Goal: Task Accomplishment & Management: Manage account settings

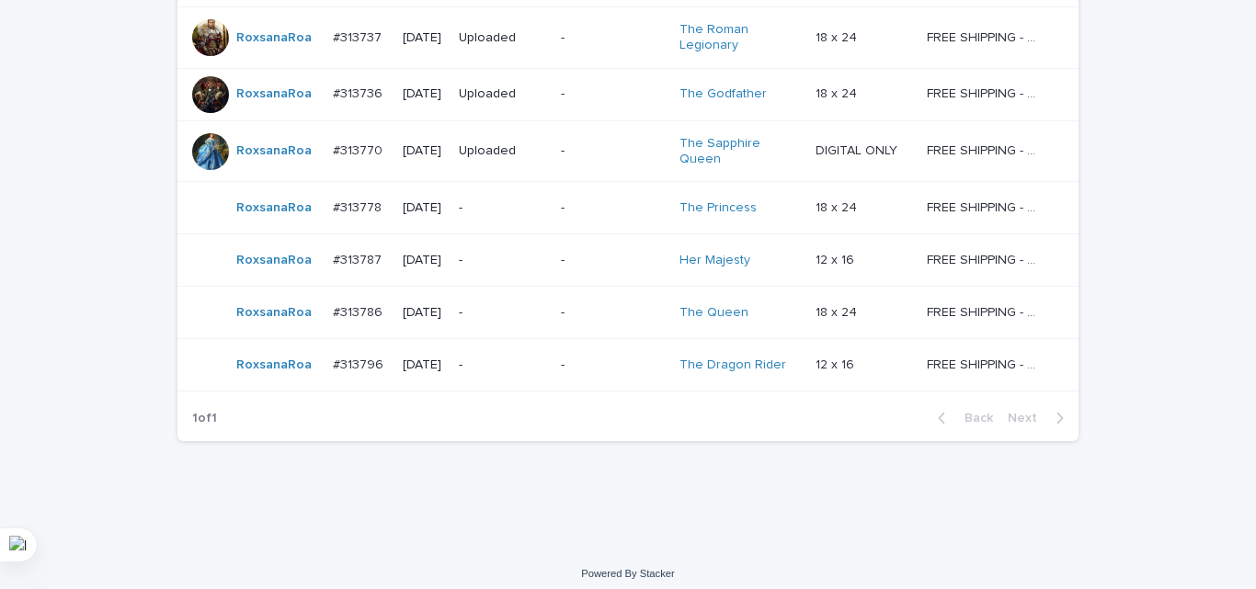
scroll to position [460, 0]
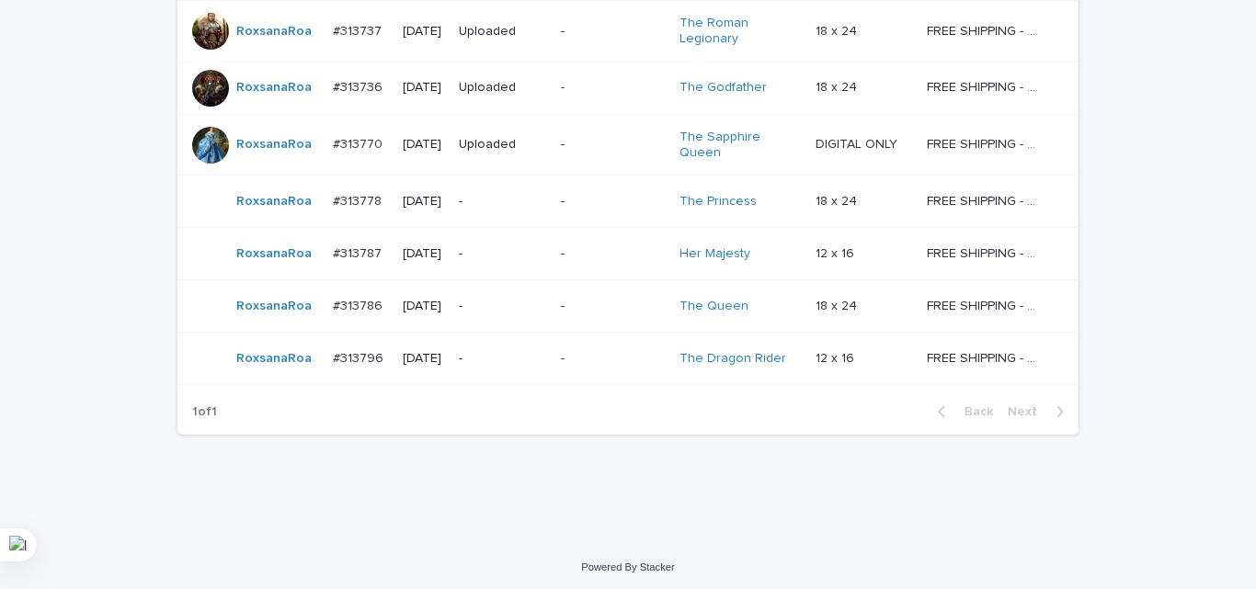
click at [598, 212] on div "-" at bounding box center [613, 202] width 104 height 30
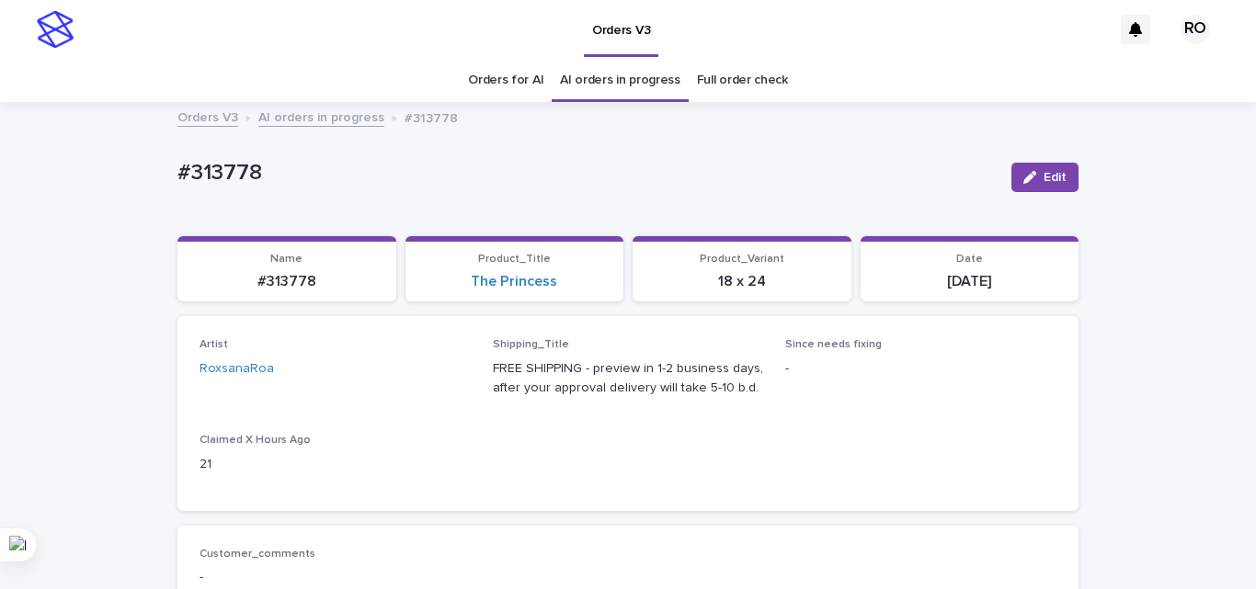
click at [224, 174] on p "#313778" at bounding box center [586, 173] width 819 height 27
copy p "313778"
click at [576, 289] on div "The Princess" at bounding box center [514, 281] width 197 height 17
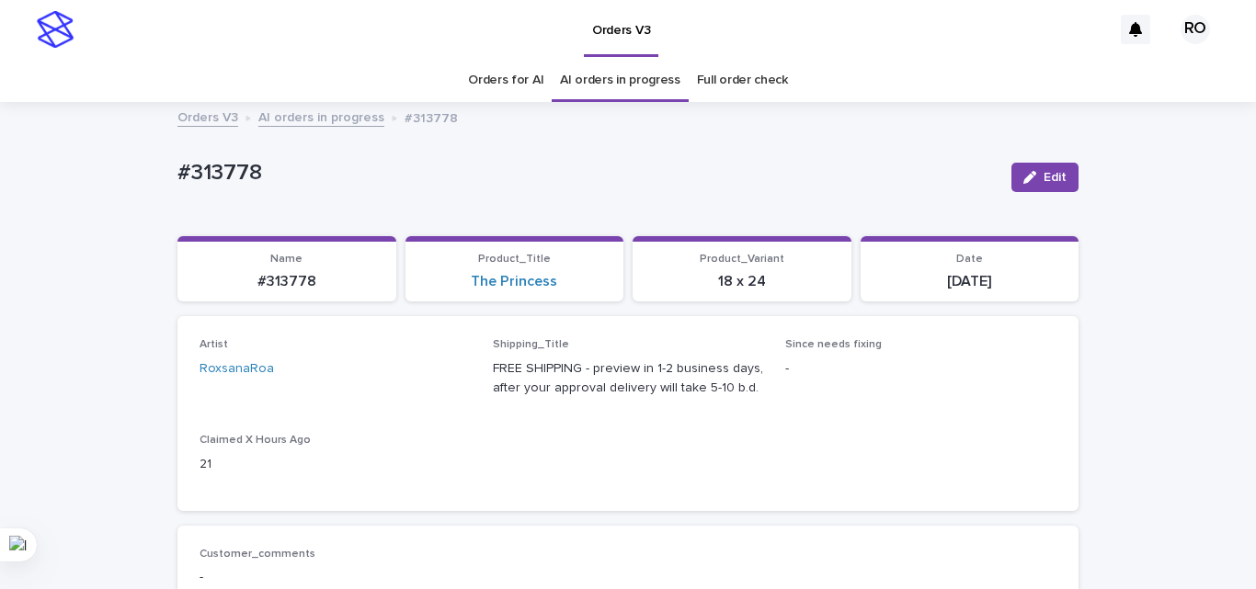
click at [576, 289] on div "The Princess" at bounding box center [514, 281] width 197 height 17
copy link "The Princess"
click at [725, 378] on p "FREE SHIPPING - preview in 1-2 business days, after your approval delivery will…" at bounding box center [628, 378] width 271 height 39
click at [983, 273] on p "[DATE]" at bounding box center [970, 281] width 197 height 17
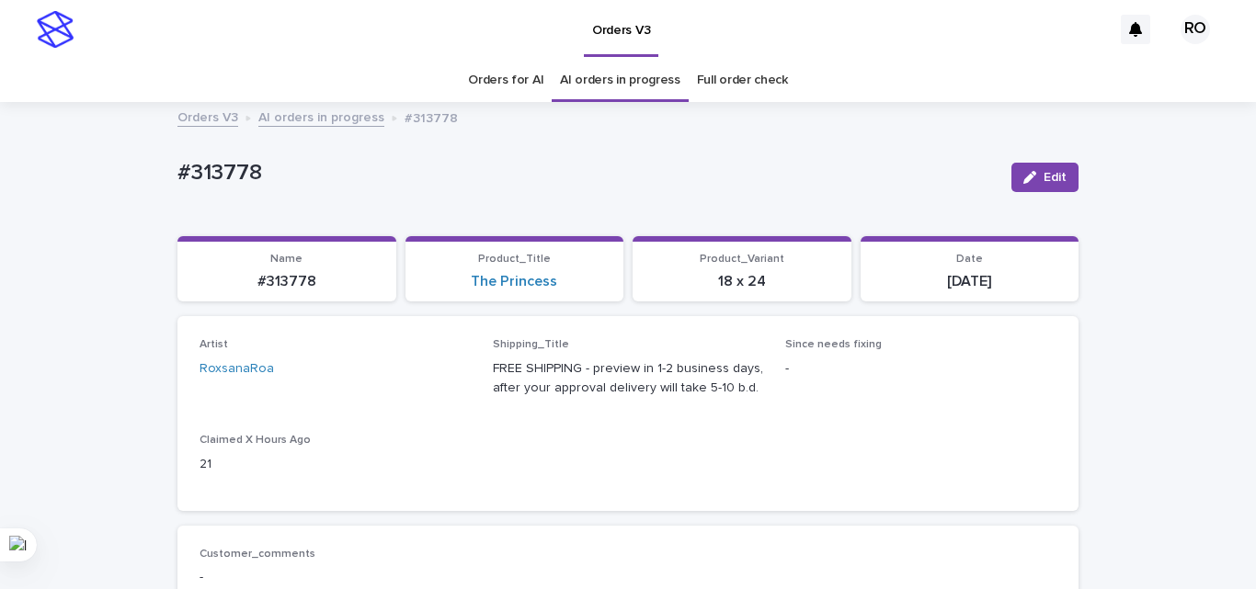
click at [983, 273] on p "[DATE]" at bounding box center [970, 281] width 197 height 17
click at [975, 278] on p "[DATE]" at bounding box center [970, 281] width 197 height 17
copy div "[DATE] Loading... Saving…"
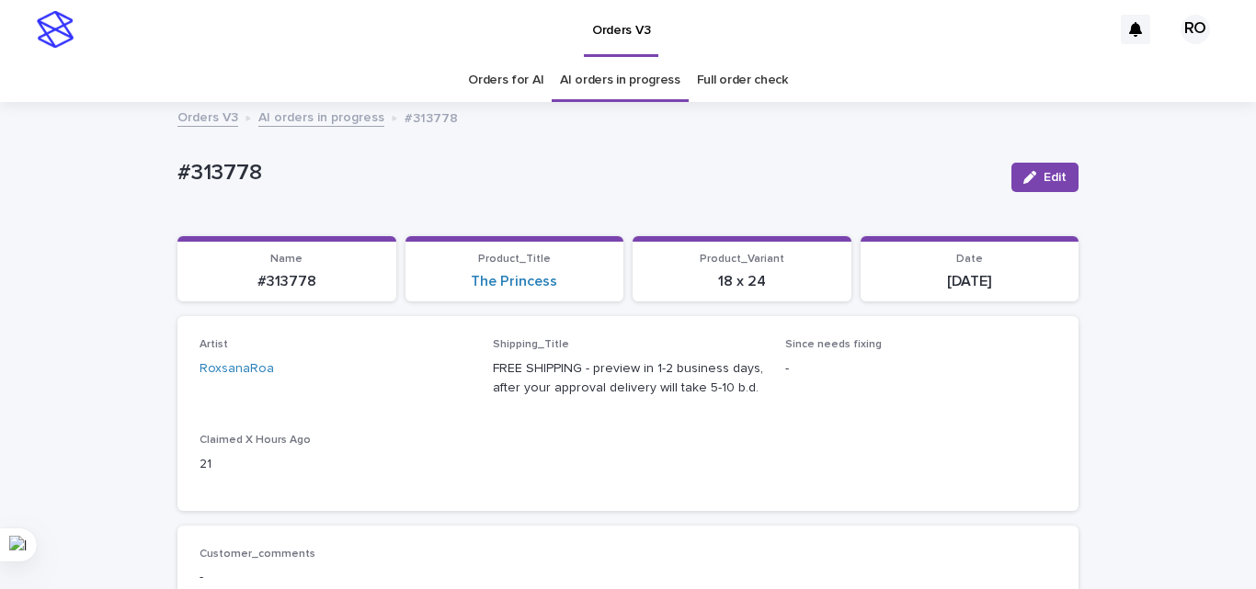
click at [693, 483] on div "Artist [PERSON_NAME] Shipping_Title FREE SHIPPING - preview in 1-2 business day…" at bounding box center [628, 413] width 857 height 150
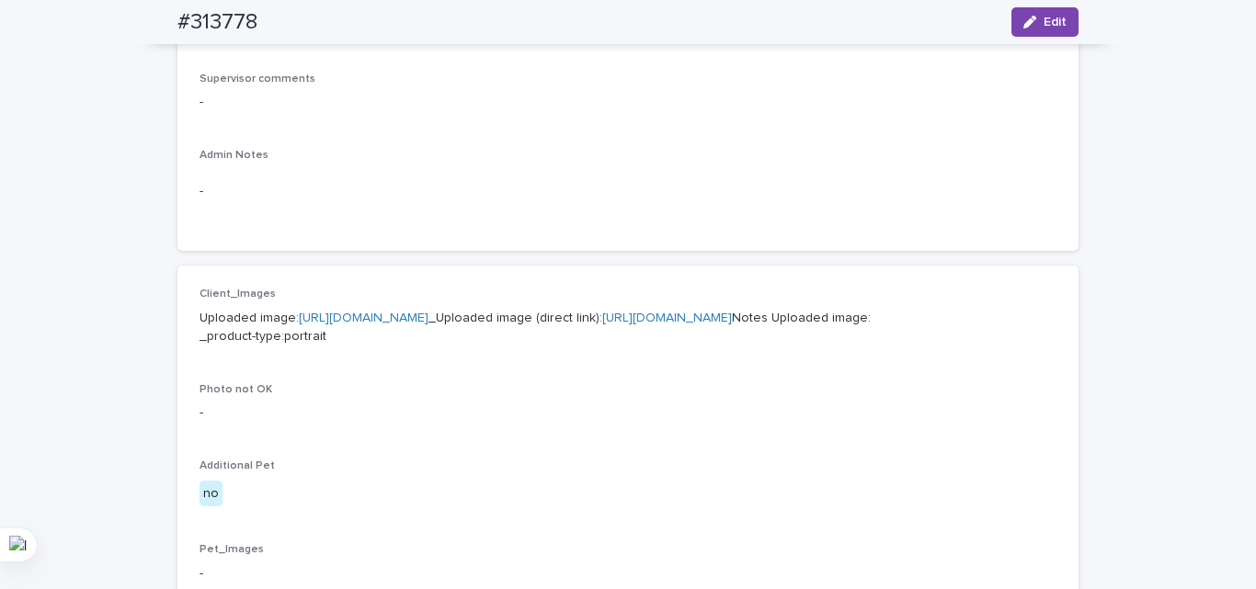
scroll to position [1011, 0]
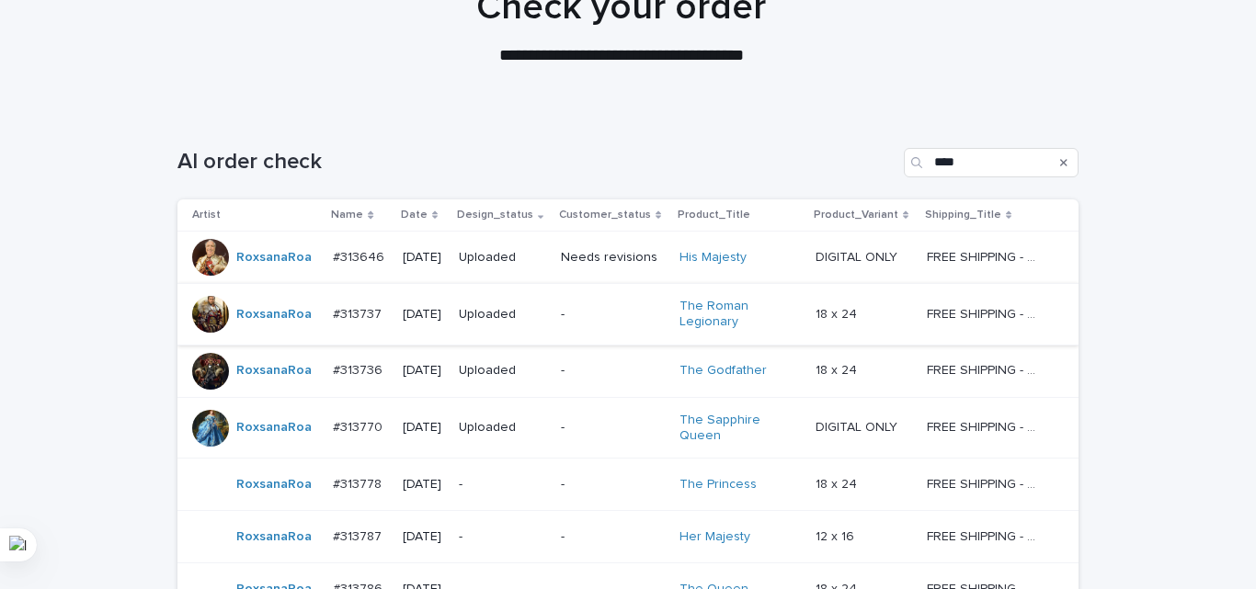
scroll to position [464, 0]
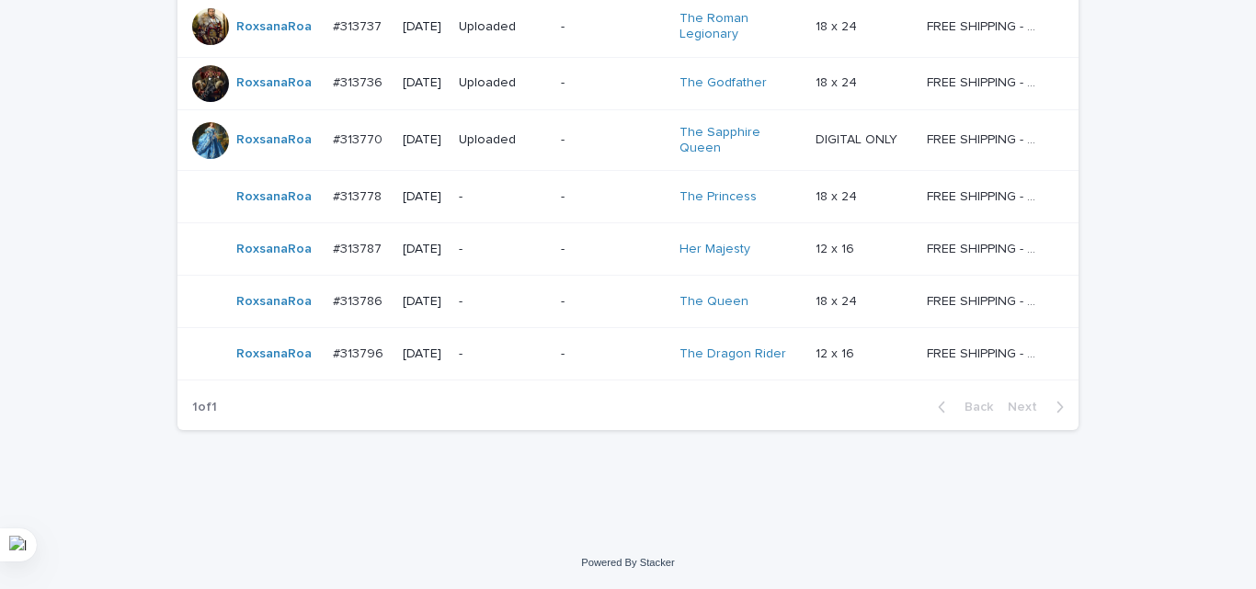
click at [620, 244] on p "-" at bounding box center [613, 250] width 104 height 16
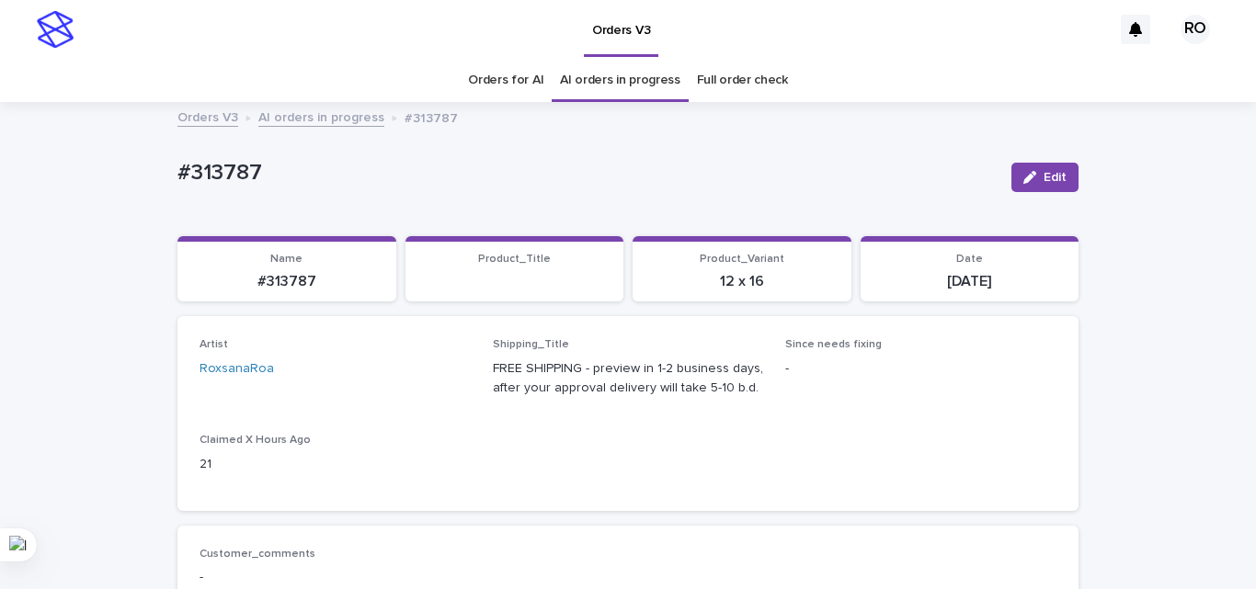
click at [239, 175] on p "#313787" at bounding box center [586, 173] width 819 height 27
copy p "313787"
click at [605, 291] on div "Her Majesty" at bounding box center [514, 281] width 197 height 17
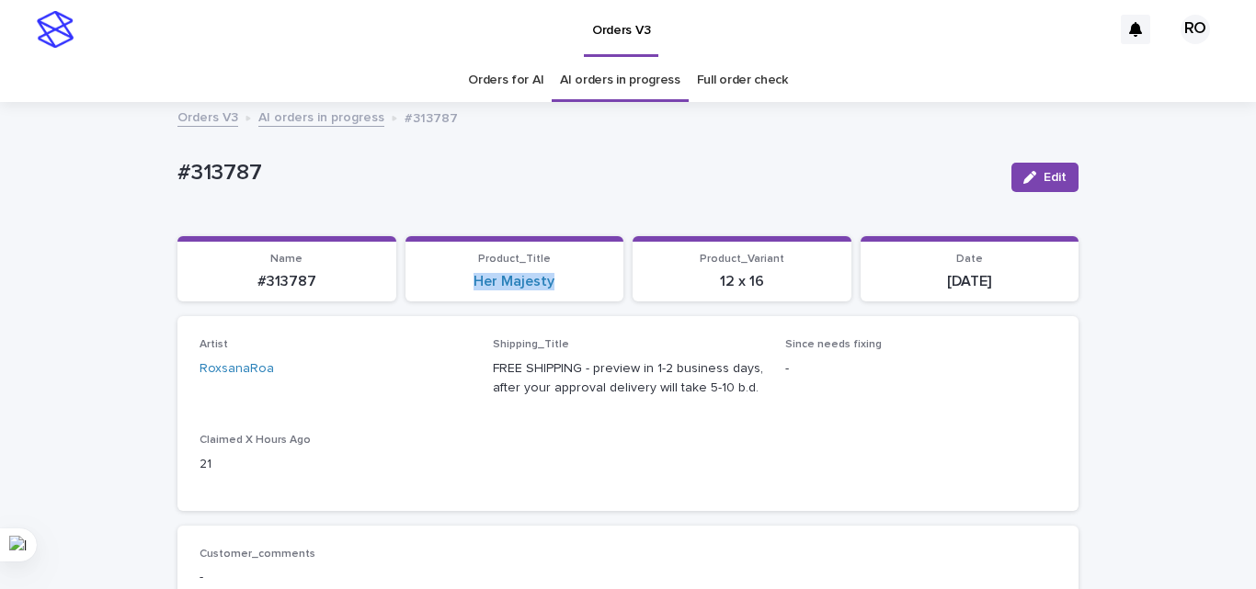
click at [605, 291] on div "Her Majesty" at bounding box center [514, 281] width 197 height 17
copy link "Her Majesty"
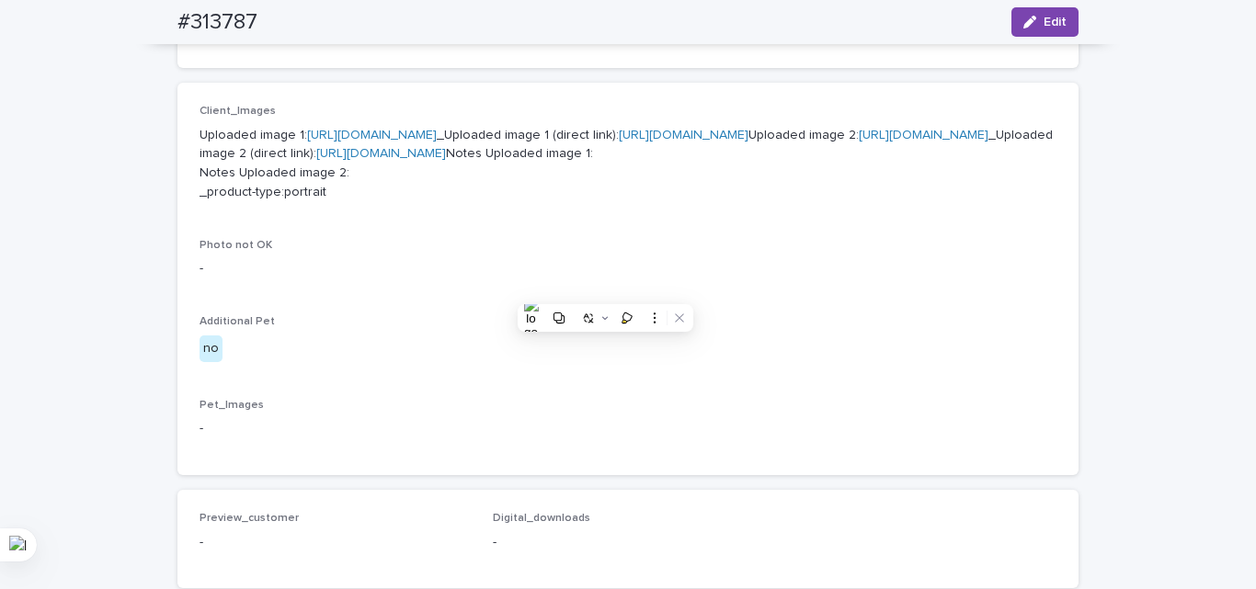
scroll to position [736, 0]
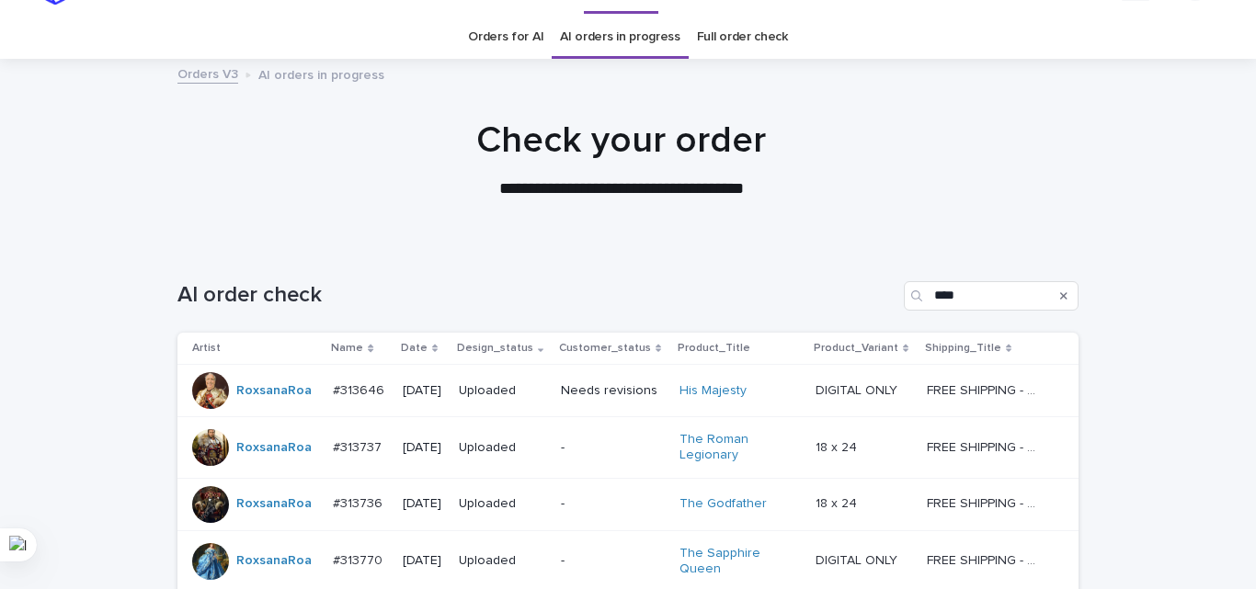
scroll to position [59, 0]
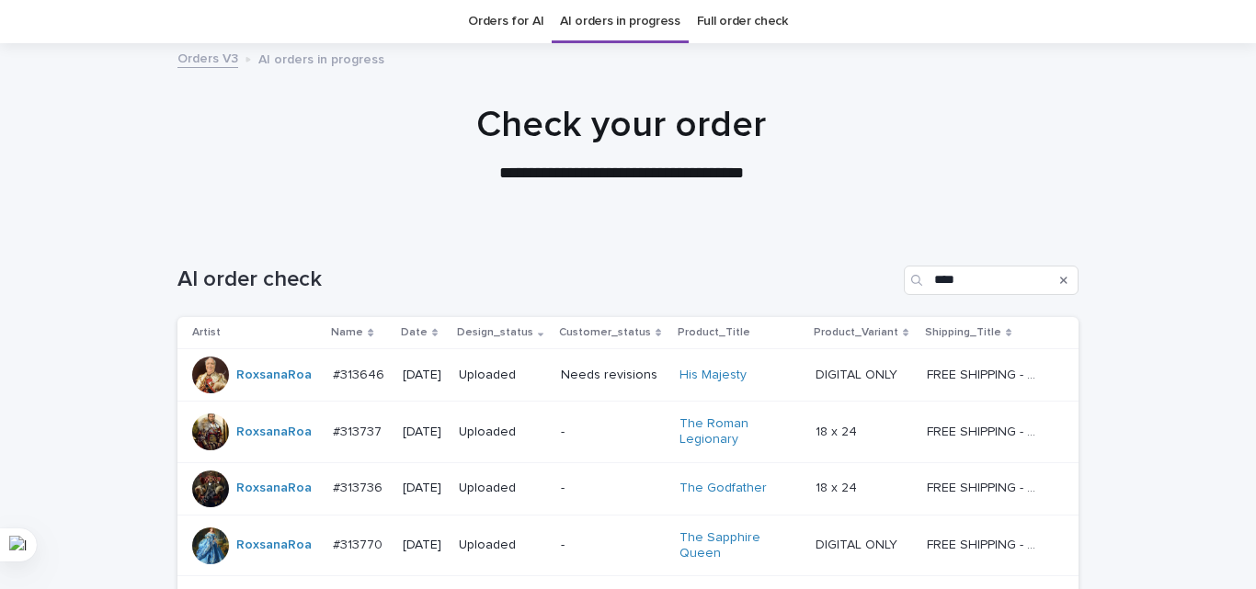
click at [548, 229] on div "AI order check ****" at bounding box center [627, 273] width 901 height 88
click at [180, 229] on div "AI order check ****" at bounding box center [627, 273] width 901 height 88
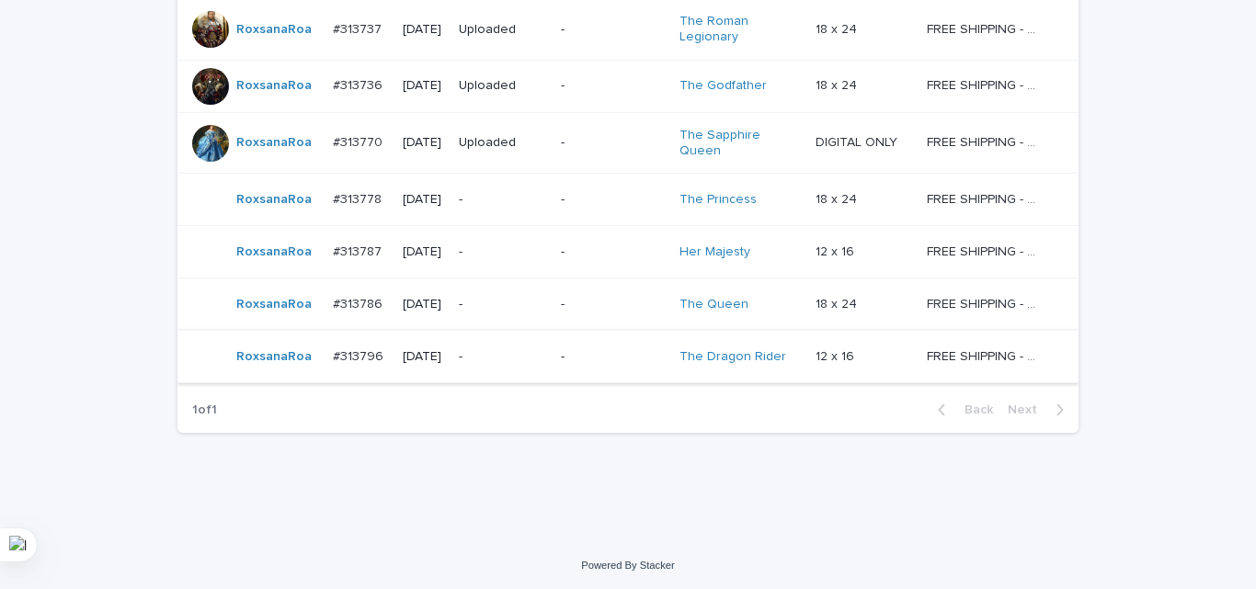
scroll to position [464, 0]
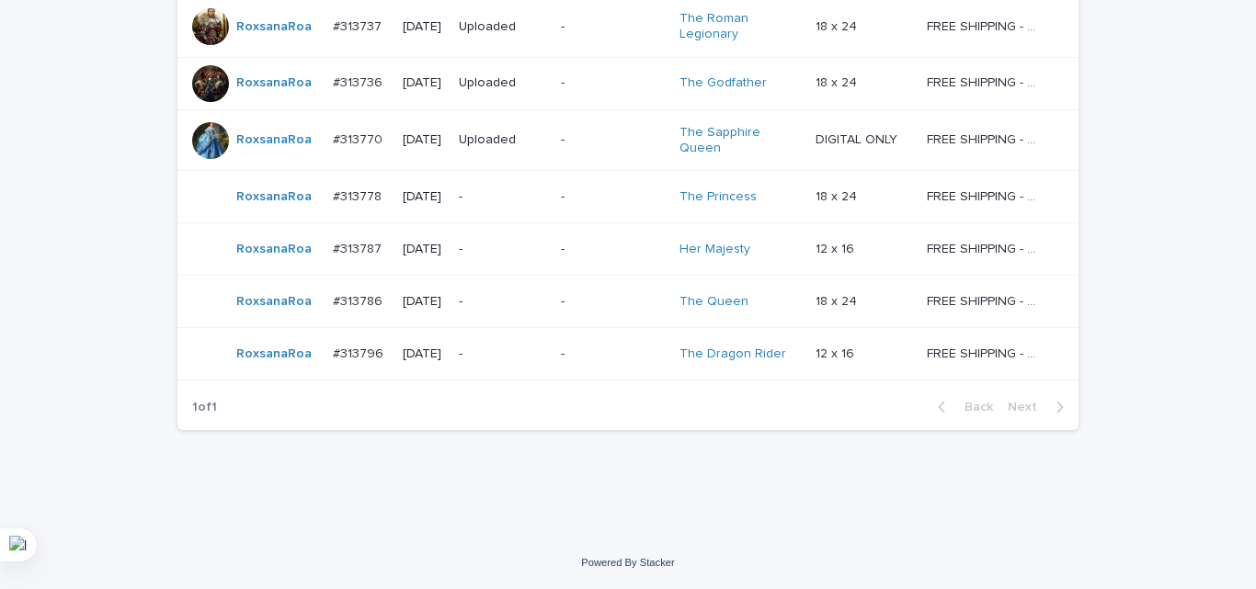
click at [553, 324] on td "-" at bounding box center [502, 302] width 102 height 52
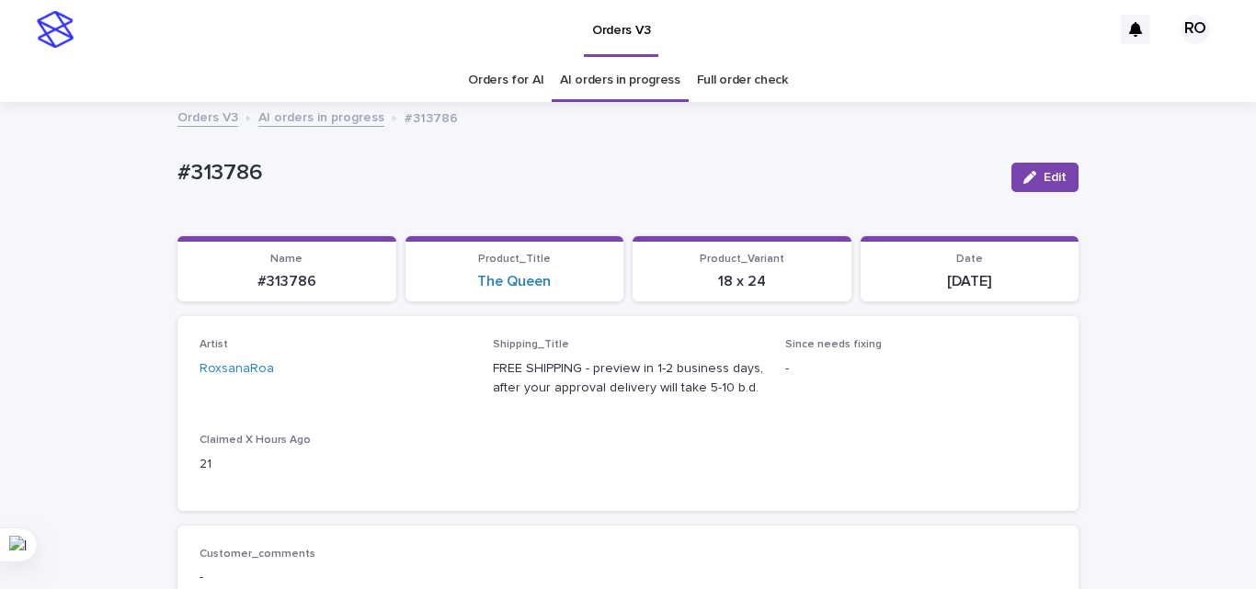
click at [231, 178] on p "#313786" at bounding box center [586, 173] width 819 height 27
copy p "313786"
click at [581, 285] on div "The Queen" at bounding box center [514, 281] width 197 height 17
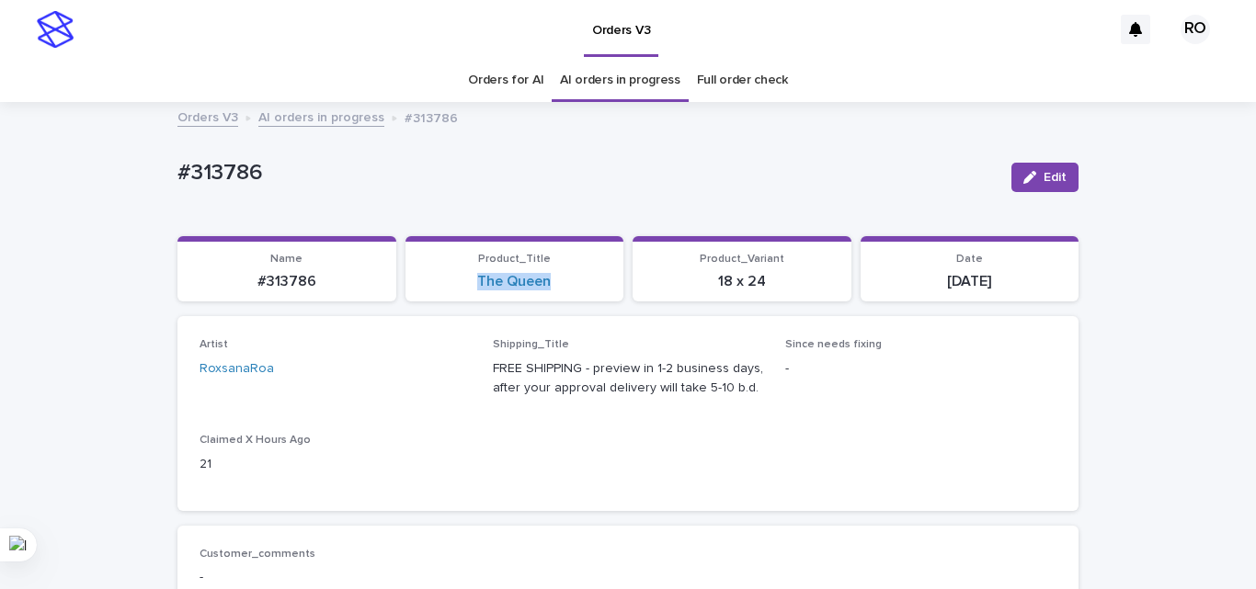
click at [581, 285] on div "The Queen" at bounding box center [514, 281] width 197 height 17
copy link "The Queen"
click at [813, 434] on div "Artist [PERSON_NAME] Shipping_Title FREE SHIPPING - preview in 1-2 business day…" at bounding box center [628, 413] width 857 height 150
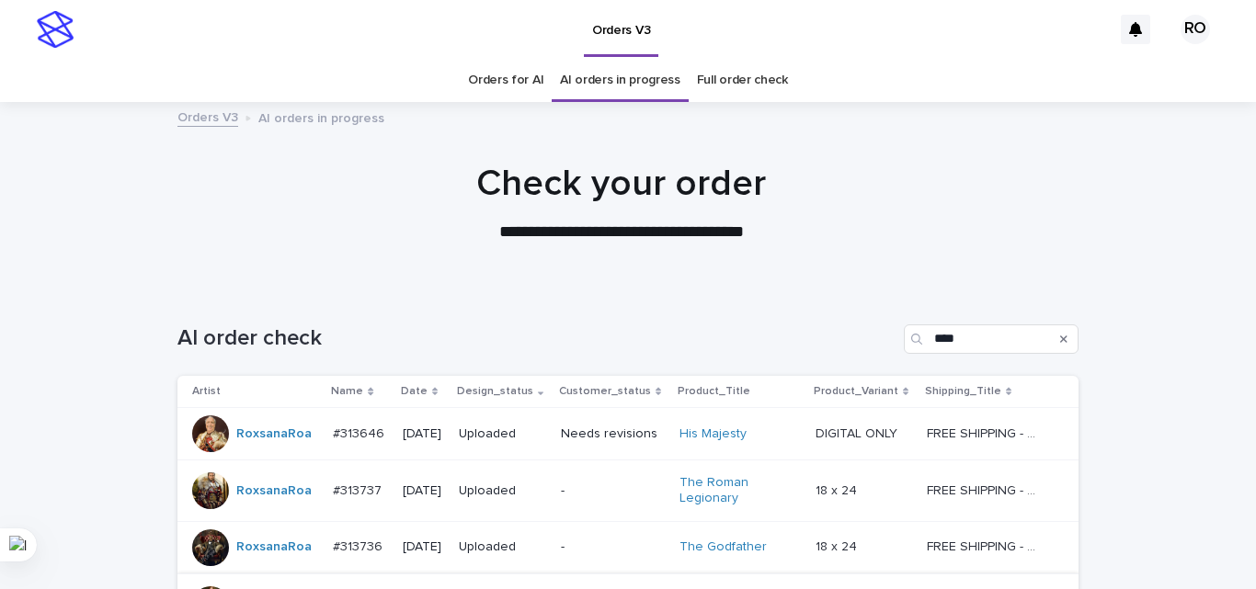
scroll to position [59, 0]
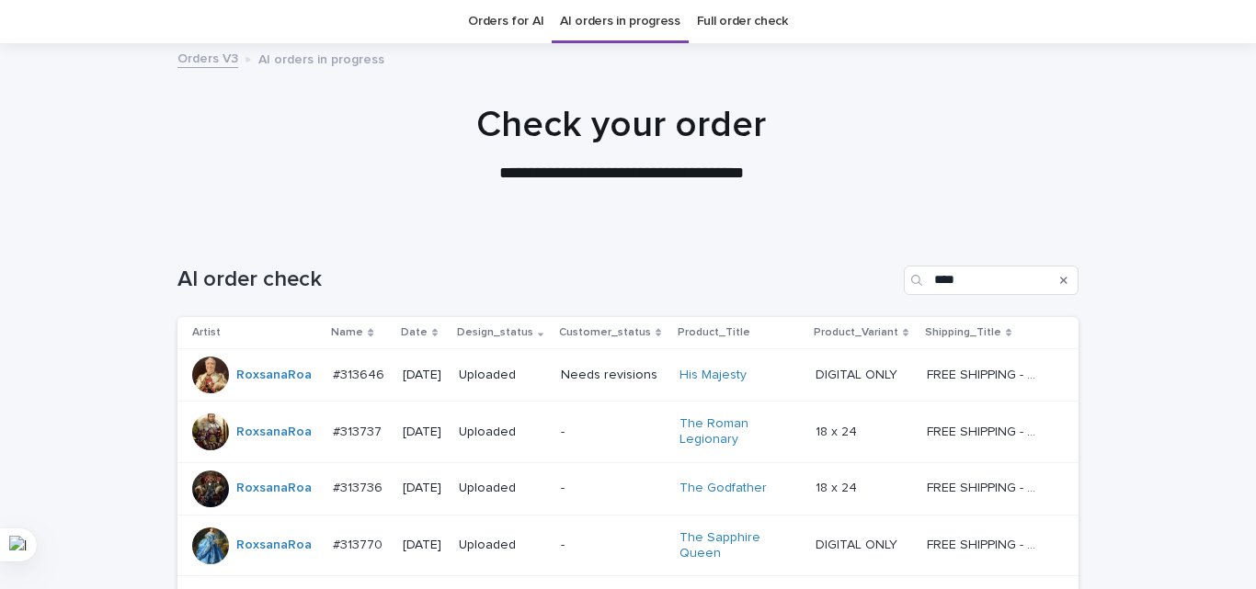
click at [64, 195] on div at bounding box center [621, 136] width 1242 height 184
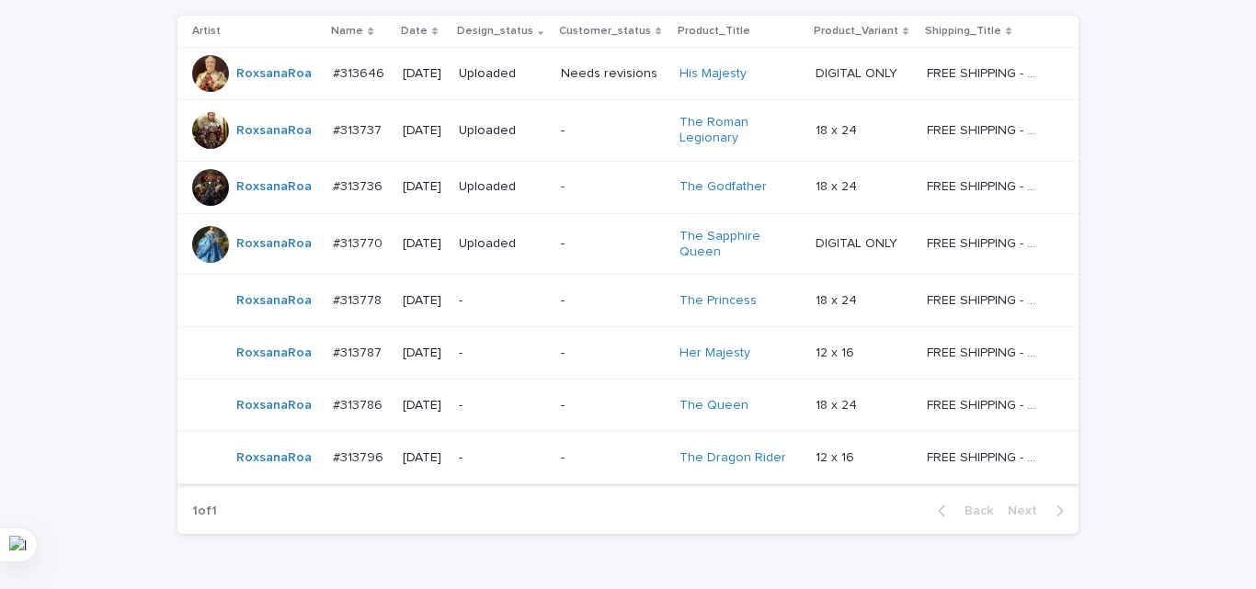
scroll to position [464, 0]
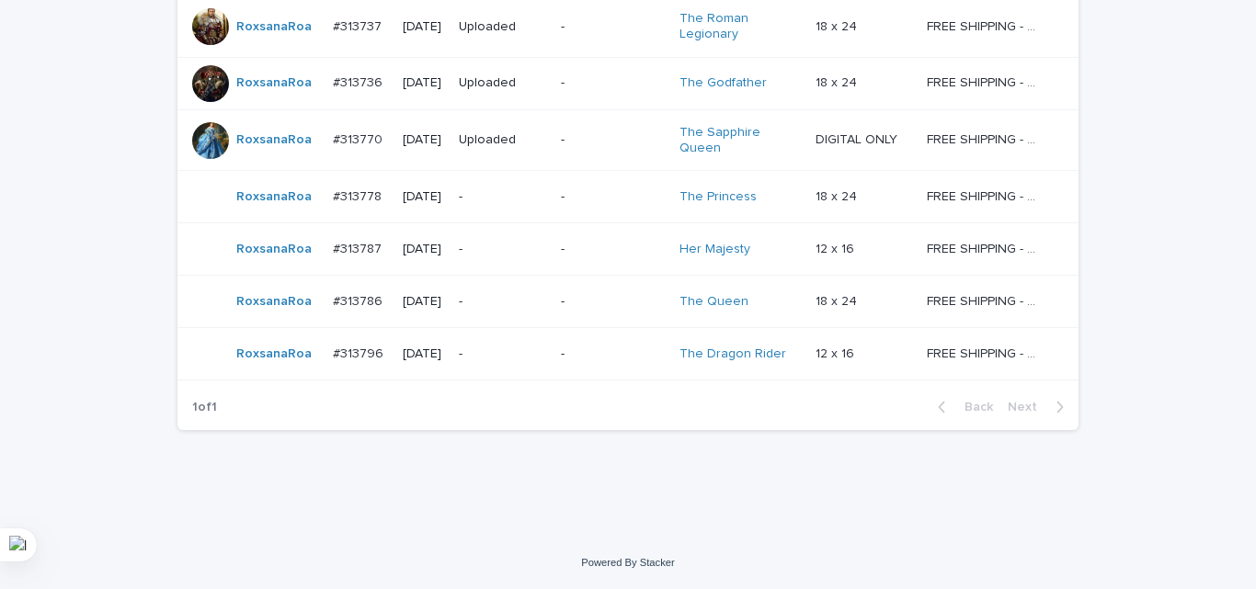
click at [546, 349] on p "-" at bounding box center [502, 355] width 87 height 16
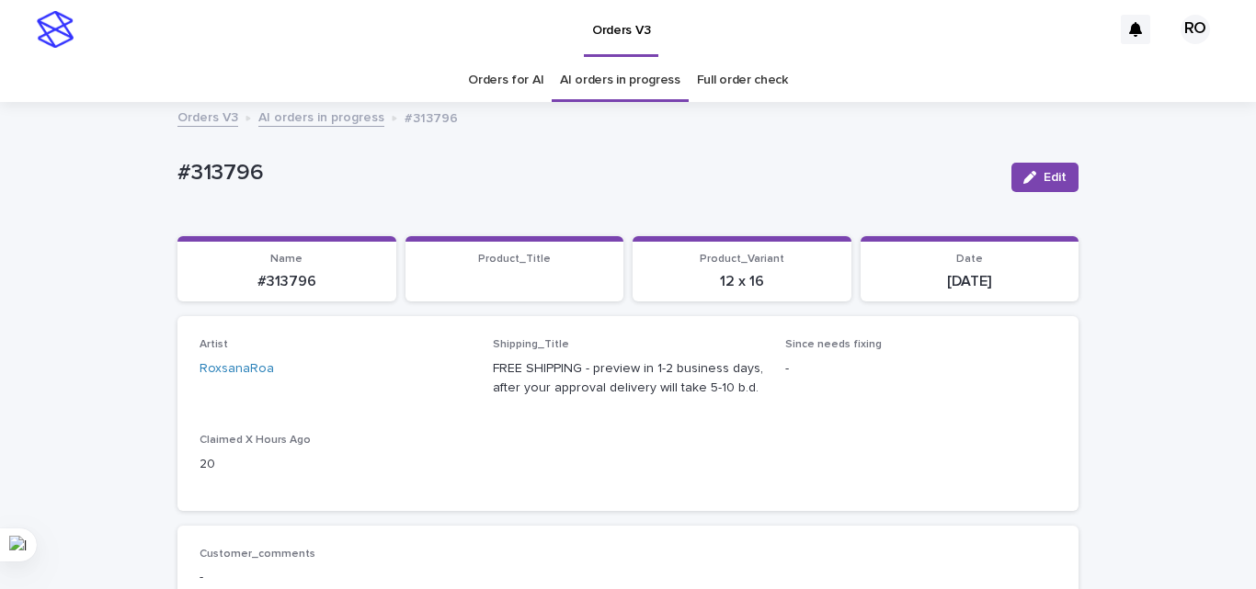
click at [234, 170] on p "#313796" at bounding box center [586, 173] width 819 height 27
copy p "313796"
click at [591, 285] on div "The Dragon Rider" at bounding box center [514, 281] width 197 height 17
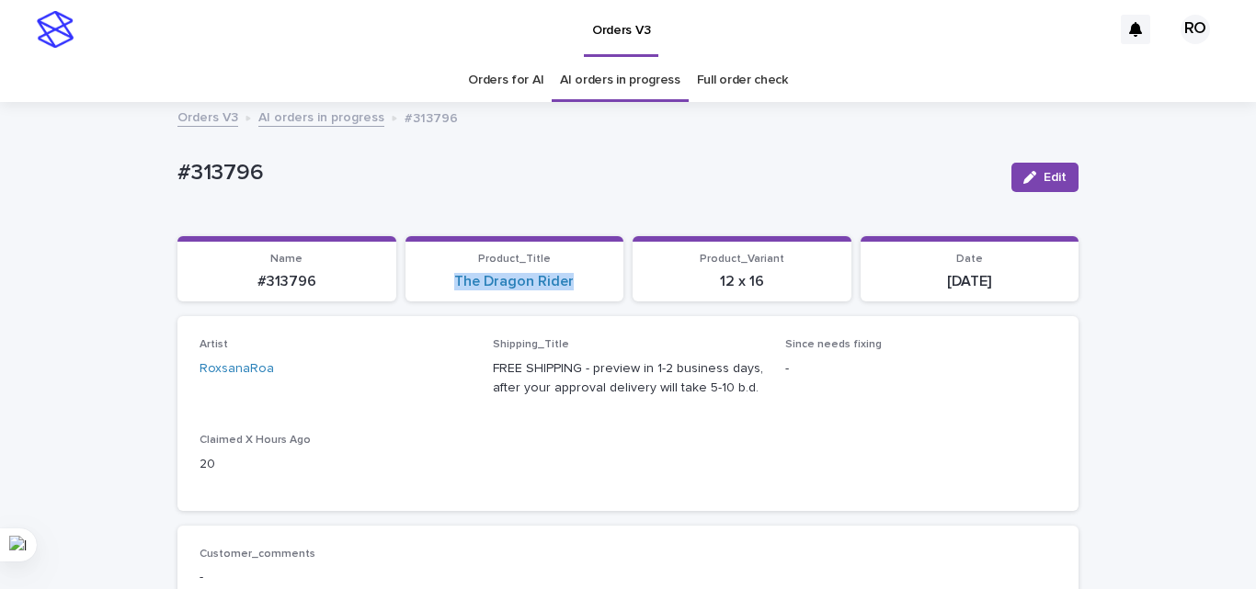
click at [591, 285] on div "The Dragon Rider" at bounding box center [514, 281] width 197 height 17
copy link "The Dragon Rider"
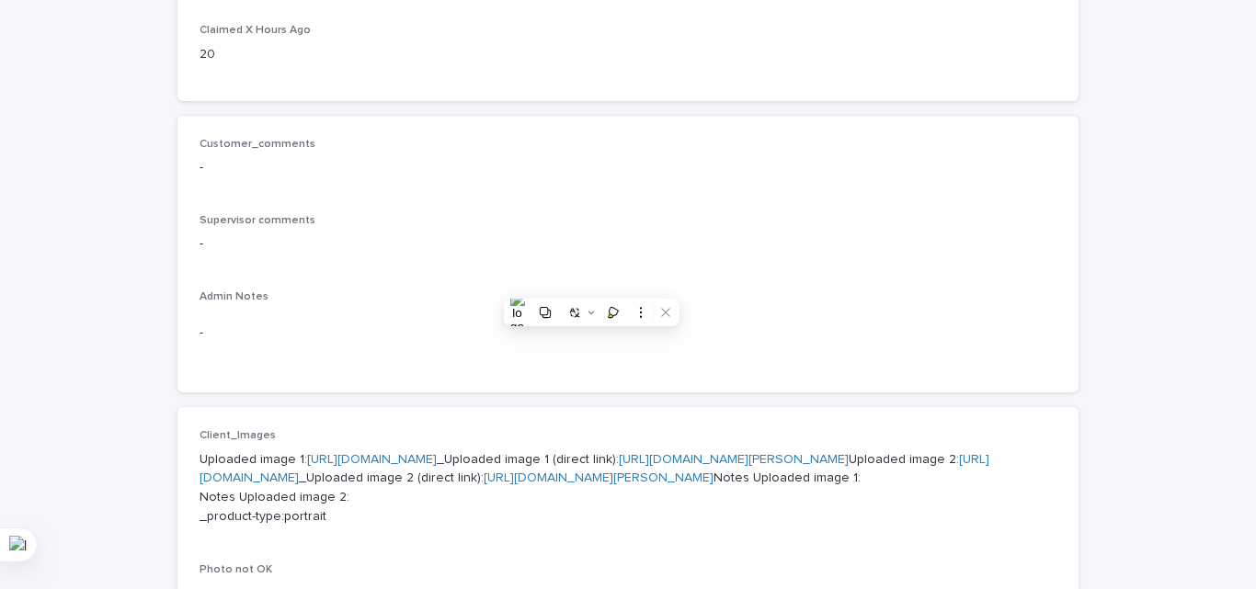
scroll to position [552, 0]
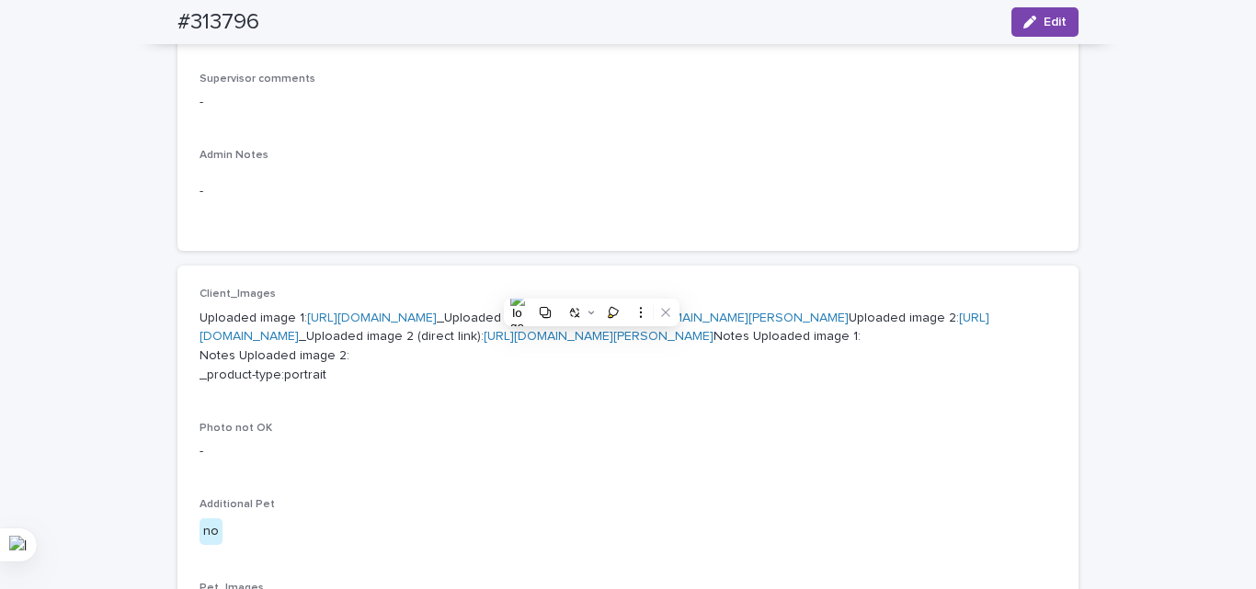
click at [387, 325] on link "[URL][DOMAIN_NAME]" at bounding box center [372, 318] width 130 height 13
click at [427, 344] on link "[URL][DOMAIN_NAME]" at bounding box center [595, 328] width 790 height 32
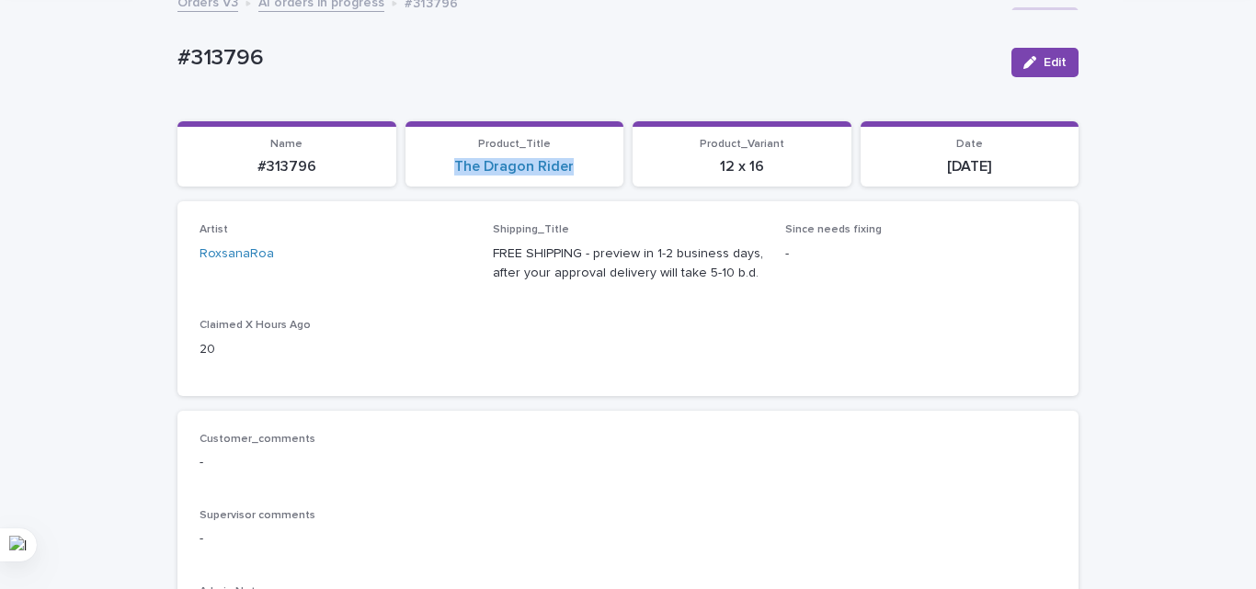
scroll to position [0, 0]
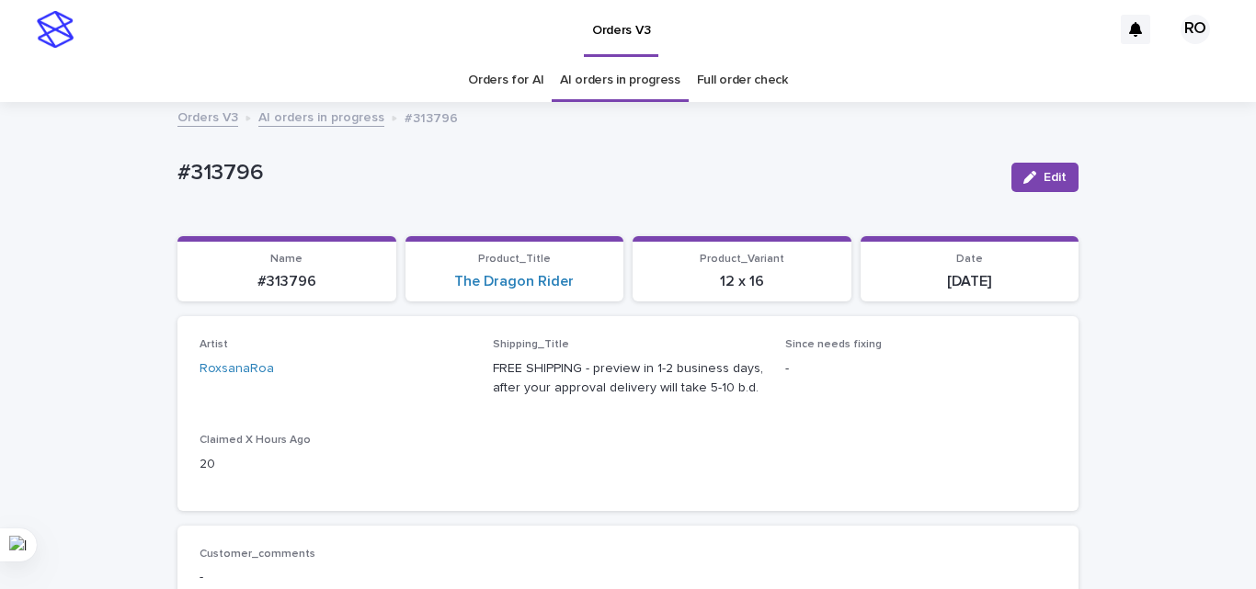
drag, startPoint x: 930, startPoint y: 425, endPoint x: 895, endPoint y: 330, distance: 100.9
click at [927, 415] on div "Artist [PERSON_NAME] Shipping_Title FREE SHIPPING - preview in 1-2 business day…" at bounding box center [628, 413] width 857 height 150
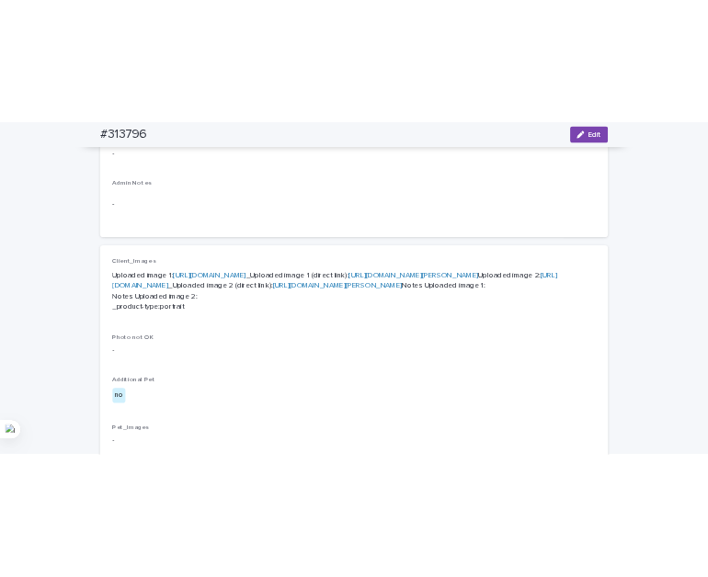
scroll to position [644, 0]
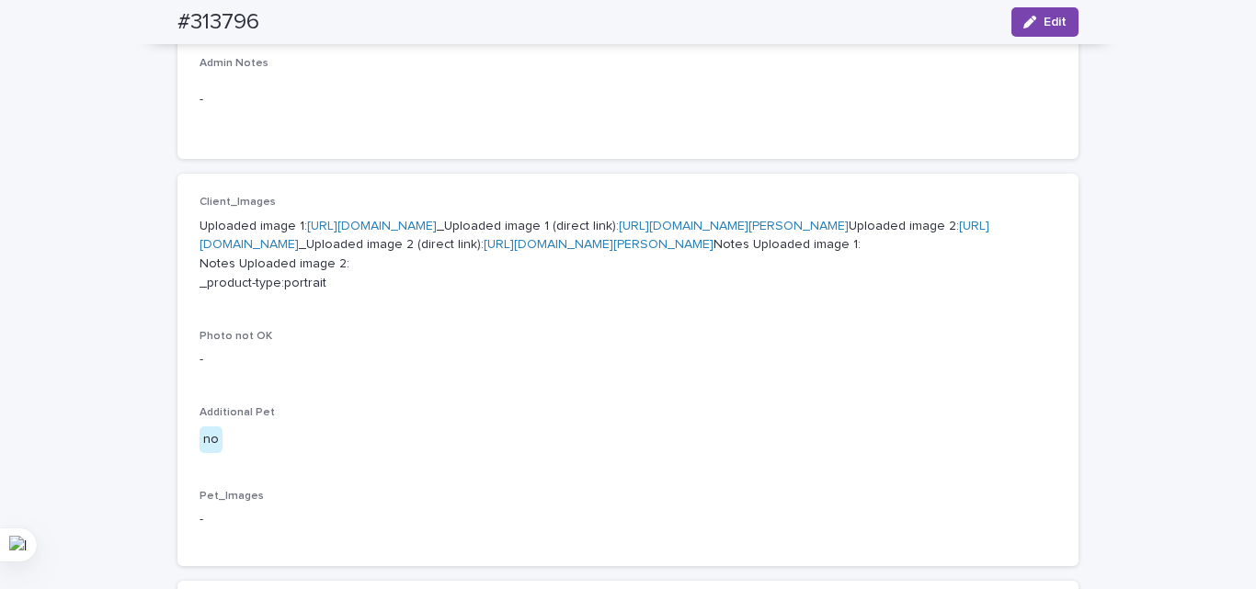
click at [478, 129] on div "Admin Notes -" at bounding box center [628, 97] width 857 height 80
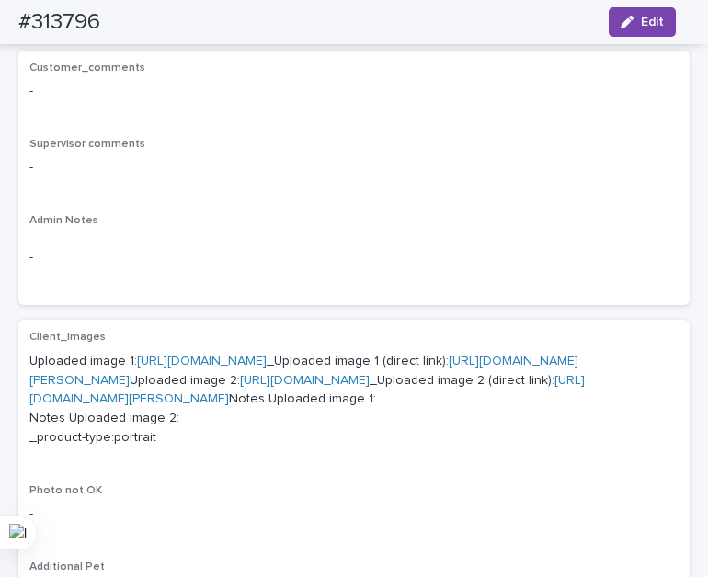
scroll to position [827, 0]
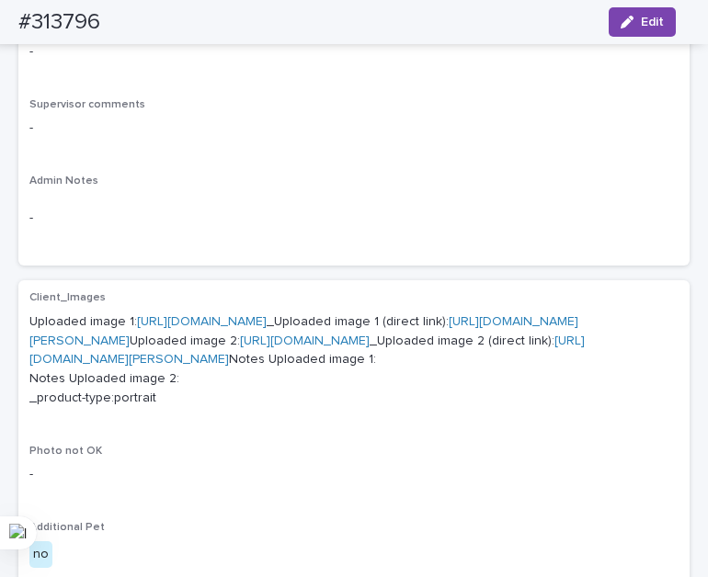
click at [153, 328] on link "[URL][DOMAIN_NAME]" at bounding box center [202, 321] width 130 height 13
click at [240, 348] on link "[URL][DOMAIN_NAME]" at bounding box center [305, 341] width 130 height 13
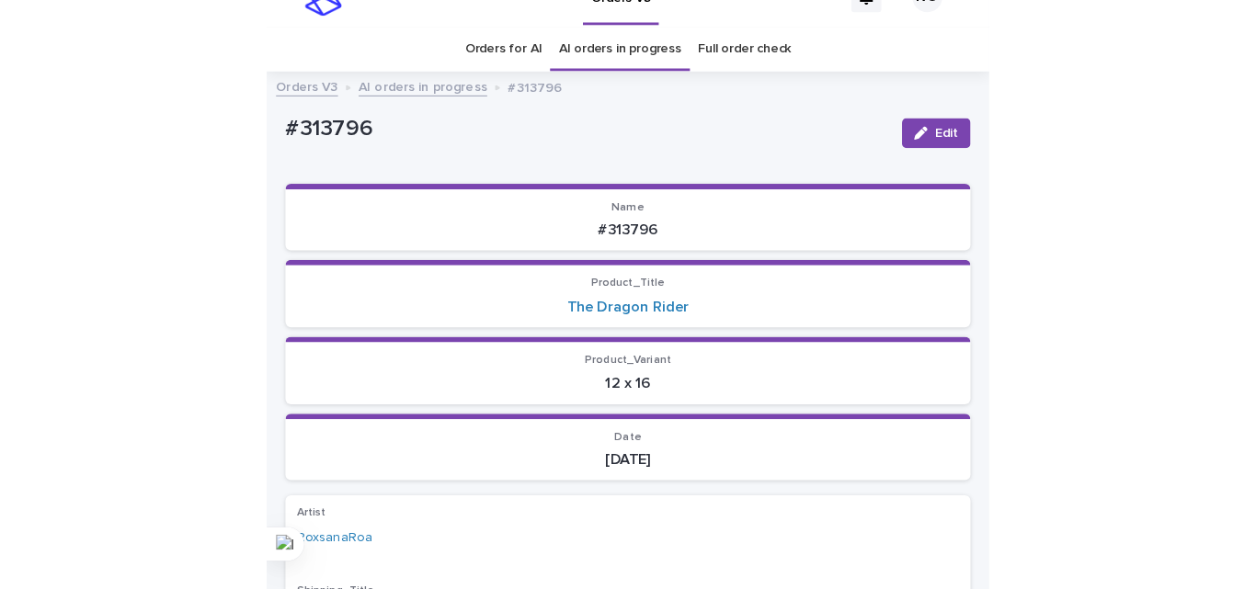
scroll to position [0, 0]
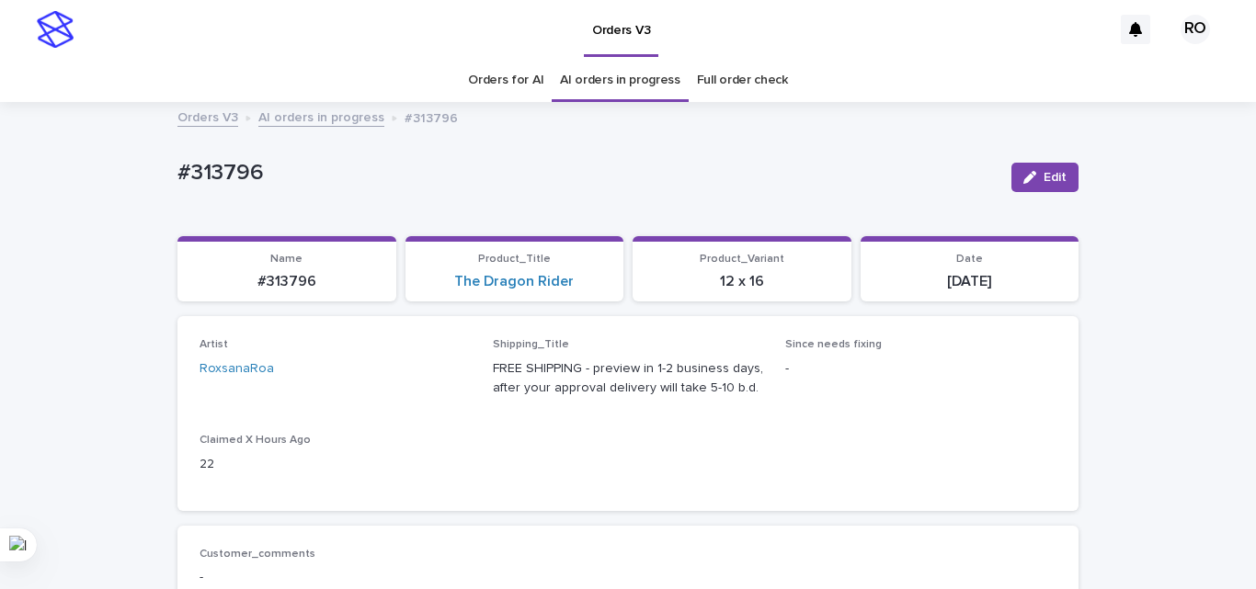
click at [195, 179] on p "#313796" at bounding box center [586, 173] width 819 height 27
click at [234, 168] on p "#313796" at bounding box center [586, 173] width 819 height 27
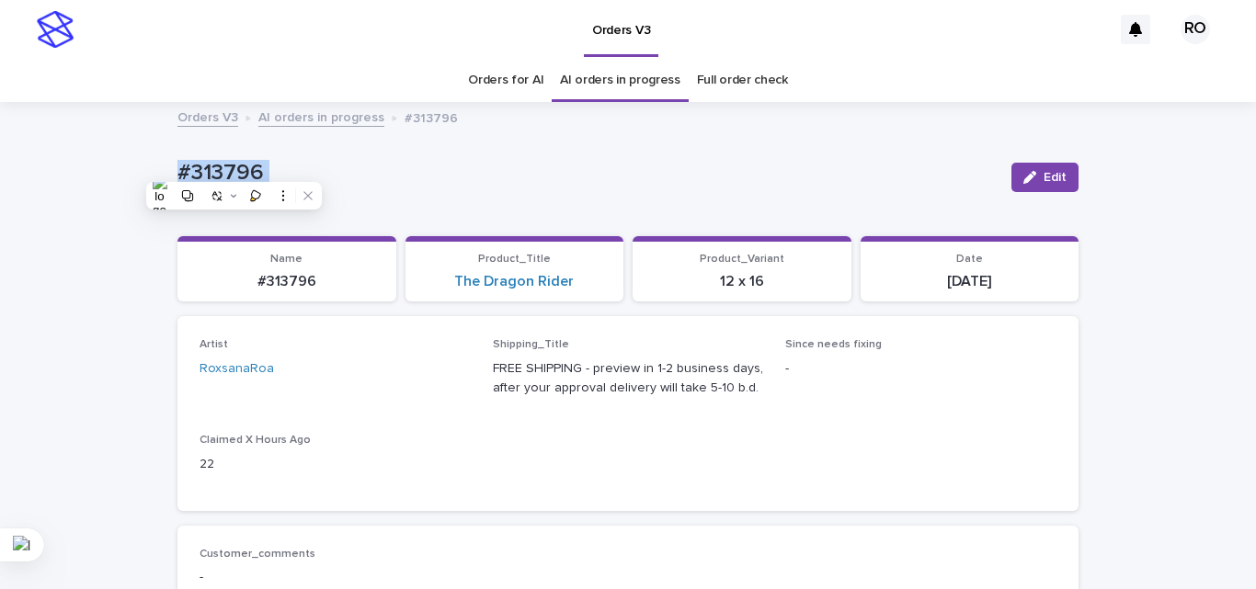
click at [234, 168] on p "#313796" at bounding box center [586, 173] width 819 height 27
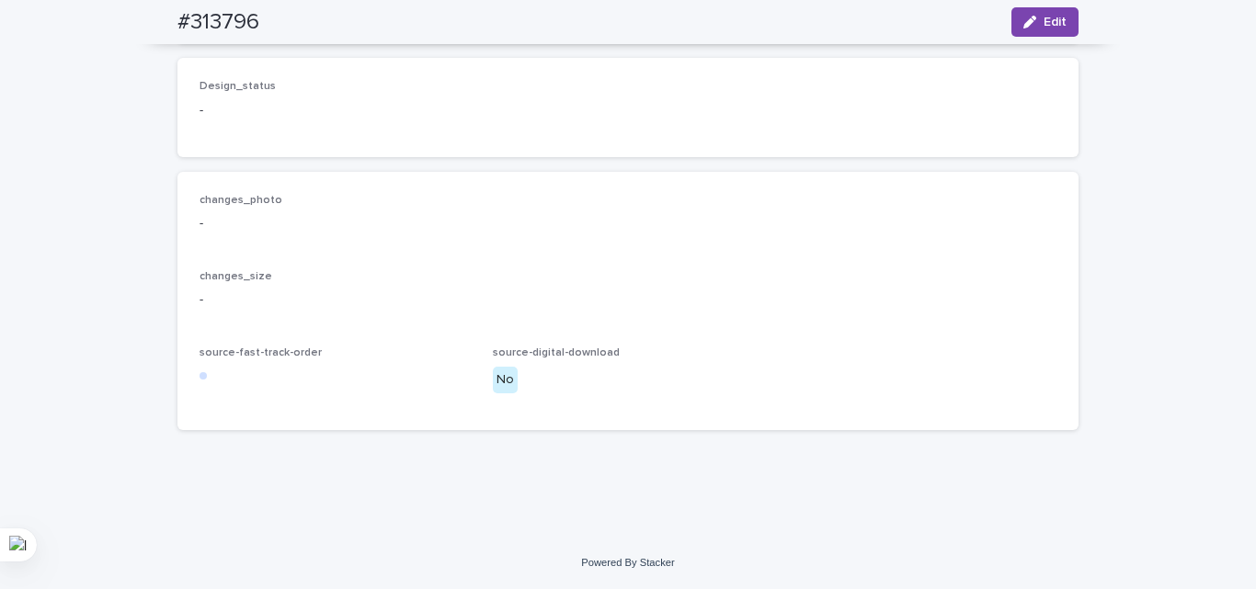
scroll to position [1471, 0]
click at [1030, 33] on button "Edit" at bounding box center [1044, 21] width 67 height 29
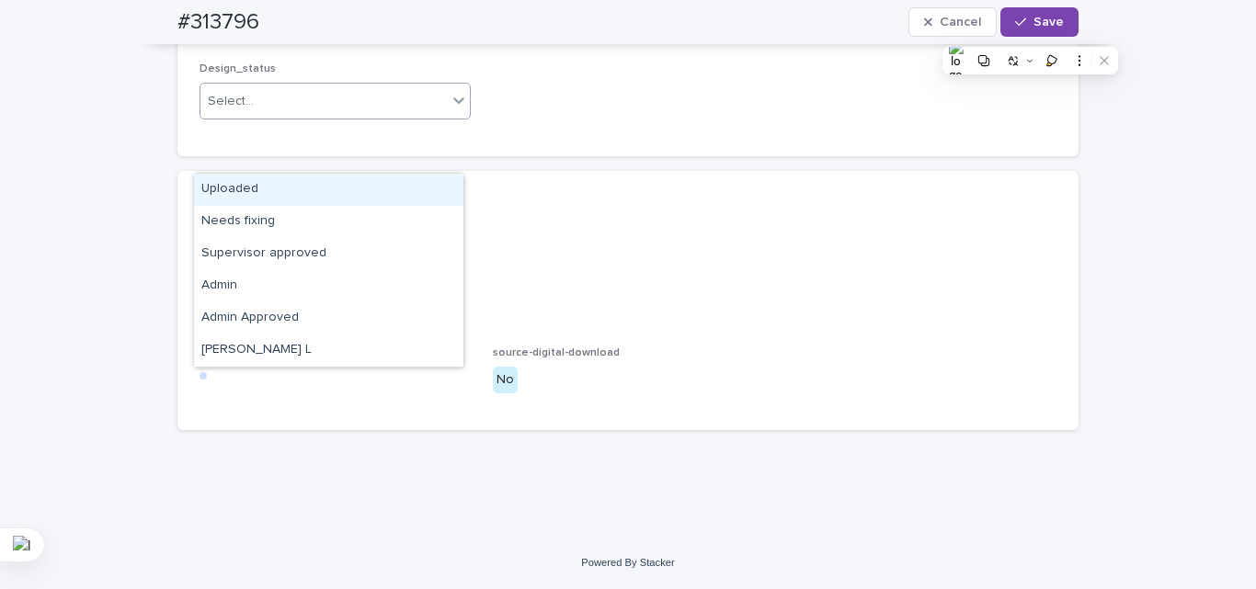
click at [337, 117] on div "Select..." at bounding box center [323, 101] width 246 height 30
click at [278, 186] on div "Uploaded" at bounding box center [328, 190] width 269 height 32
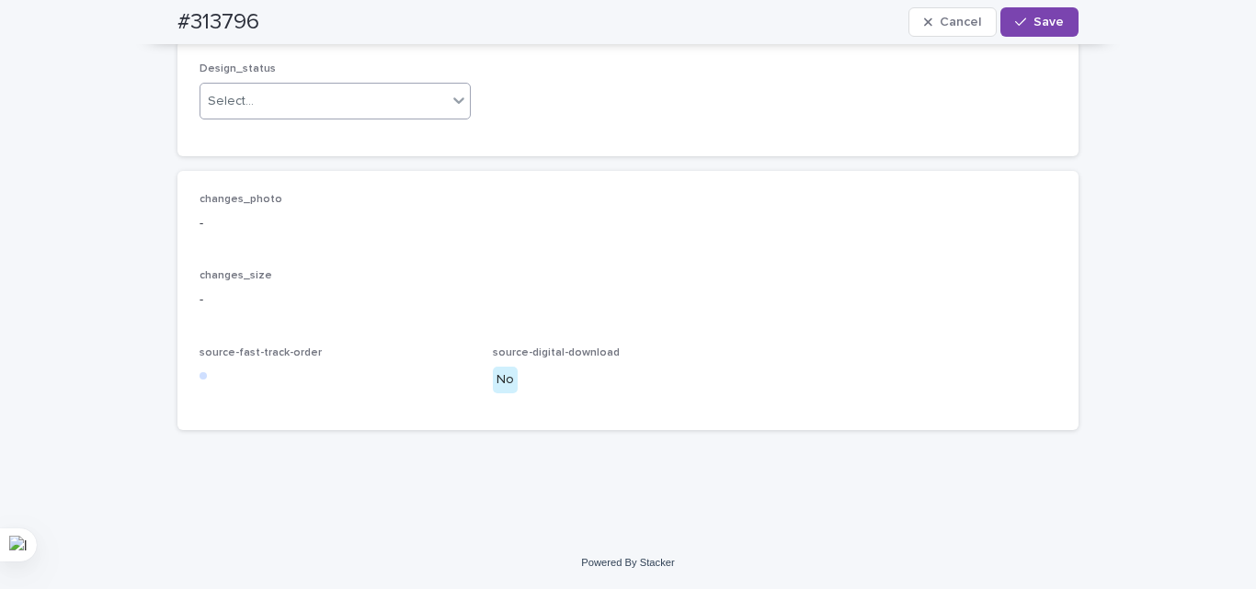
click at [295, 234] on p "-" at bounding box center [628, 223] width 857 height 19
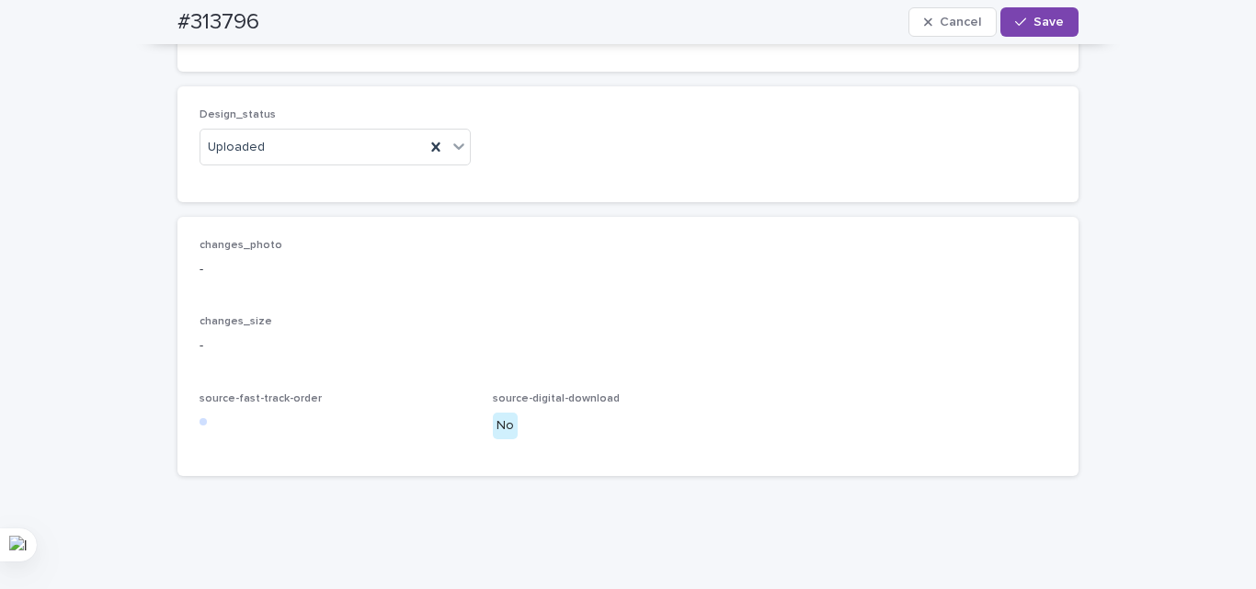
click at [232, 28] on button "Add" at bounding box center [244, 12] width 88 height 29
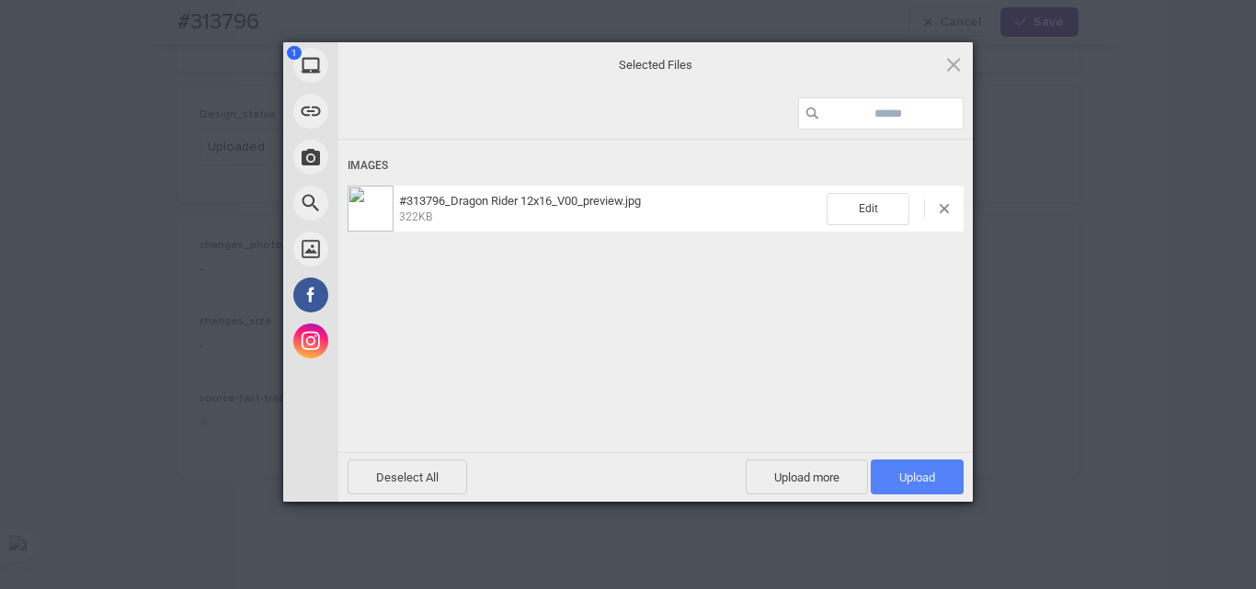
click at [934, 475] on span "Upload 1" at bounding box center [917, 477] width 93 height 35
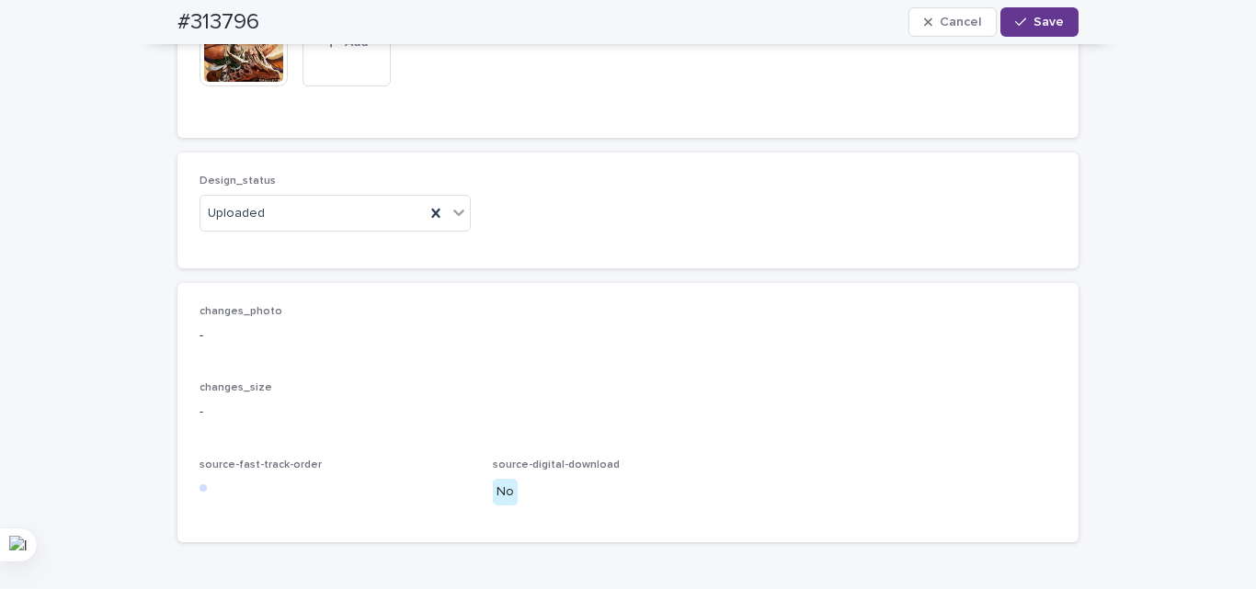
click at [1049, 21] on span "Save" at bounding box center [1048, 22] width 30 height 13
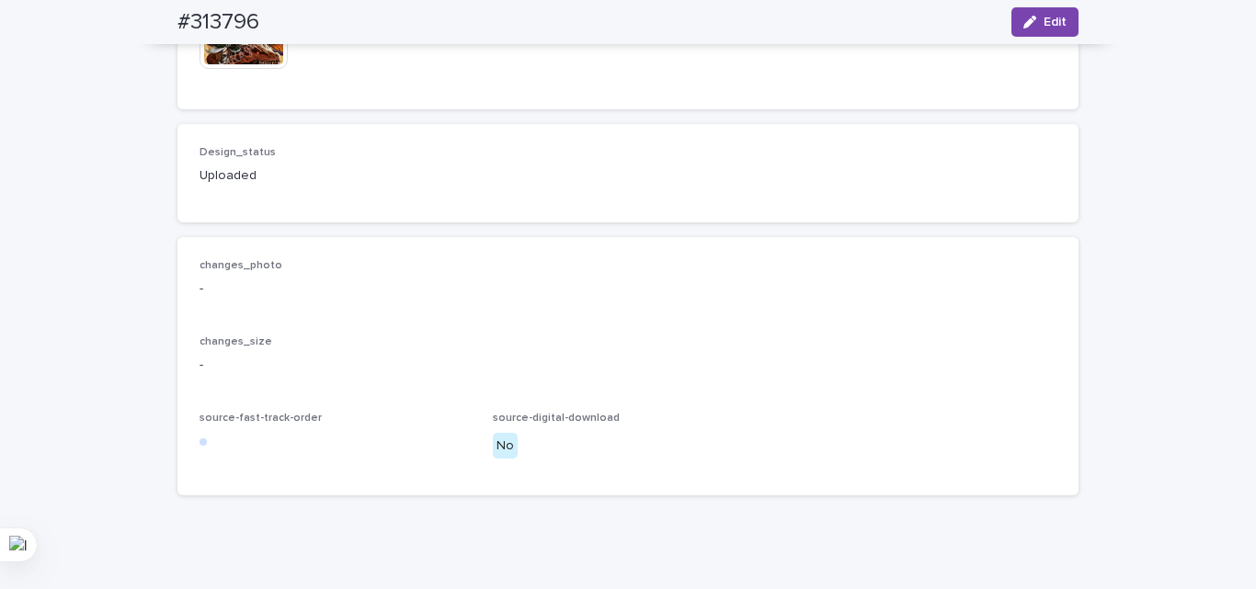
click at [213, 28] on h2 "#313796" at bounding box center [218, 22] width 82 height 27
copy h2 "313796"
click at [512, 86] on span "Digital_downloads -" at bounding box center [628, 23] width 271 height 127
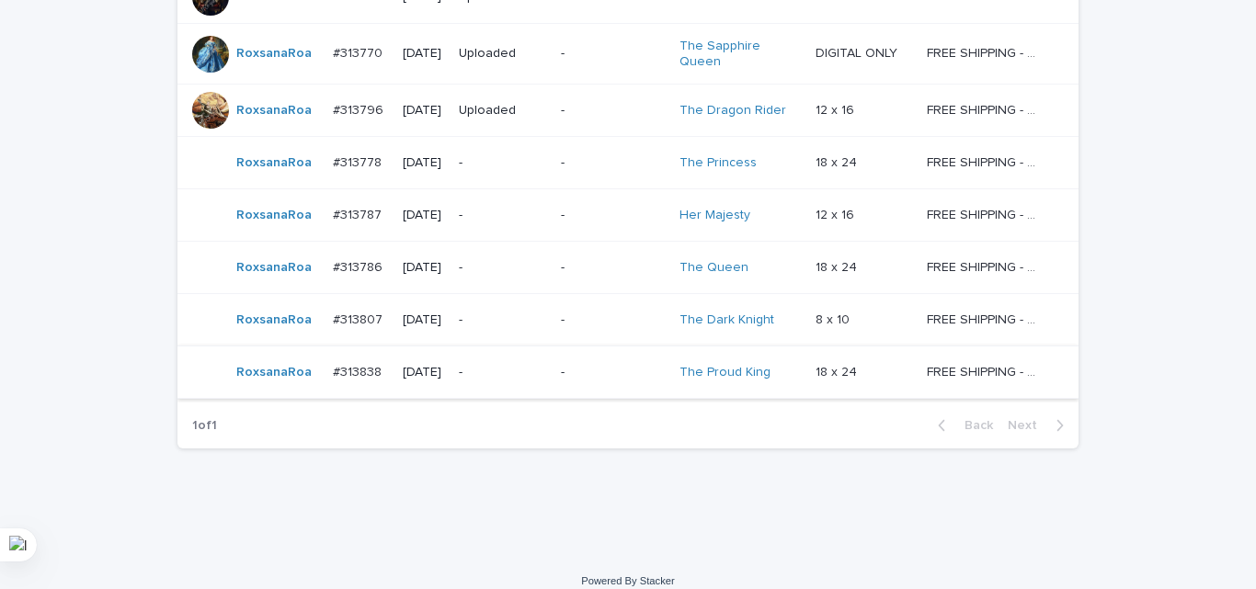
scroll to position [552, 0]
click at [650, 494] on div "Loading... Saving… Loading... Saving… AI order check **** Artist Name Date Desi…" at bounding box center [627, 122] width 919 height 773
click at [565, 219] on td "-" at bounding box center [612, 214] width 119 height 52
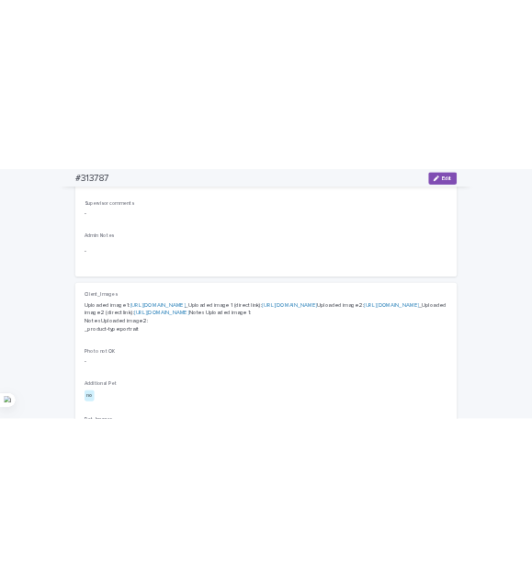
scroll to position [827, 0]
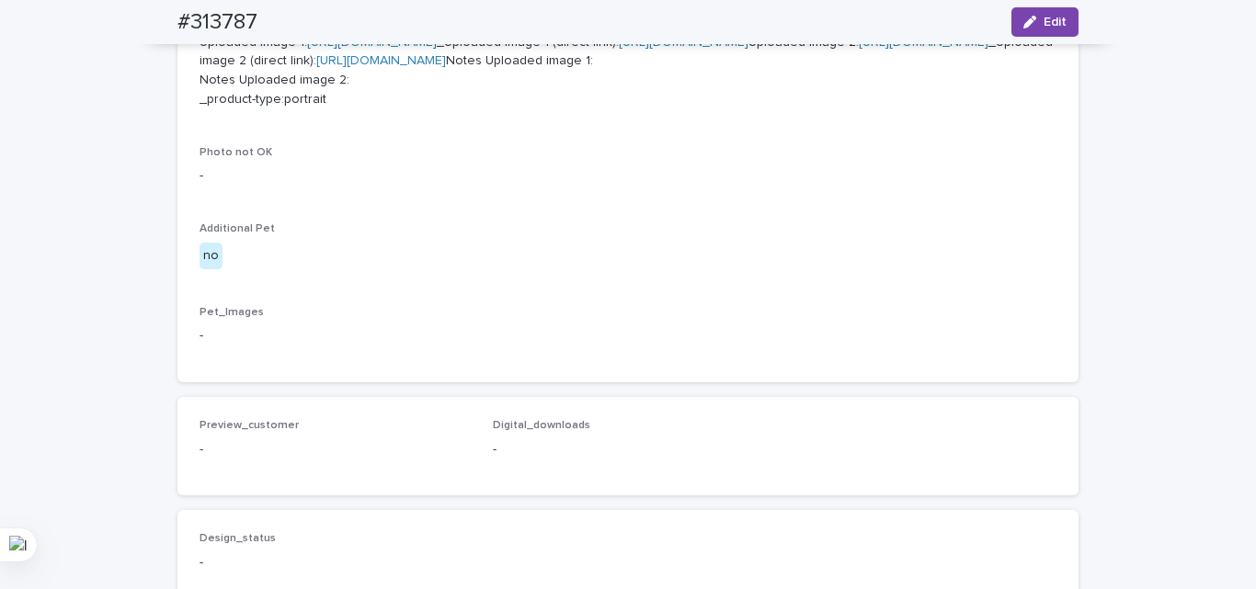
drag, startPoint x: 400, startPoint y: 63, endPoint x: 380, endPoint y: 57, distance: 21.0
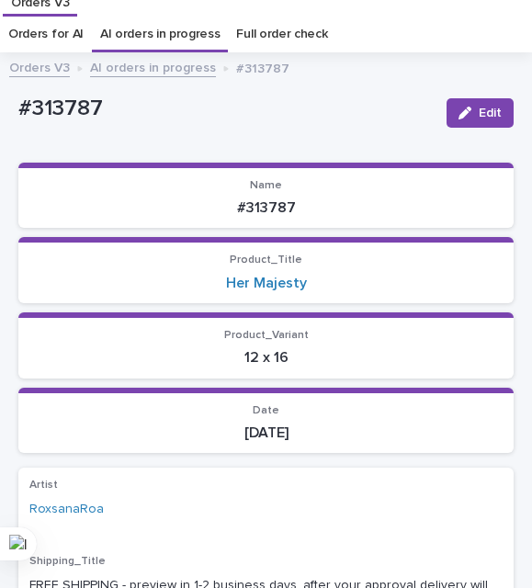
scroll to position [0, 0]
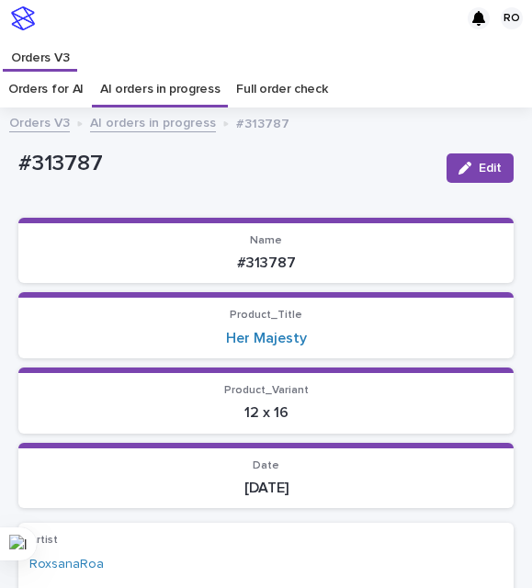
click at [74, 167] on p "#313787" at bounding box center [225, 164] width 414 height 27
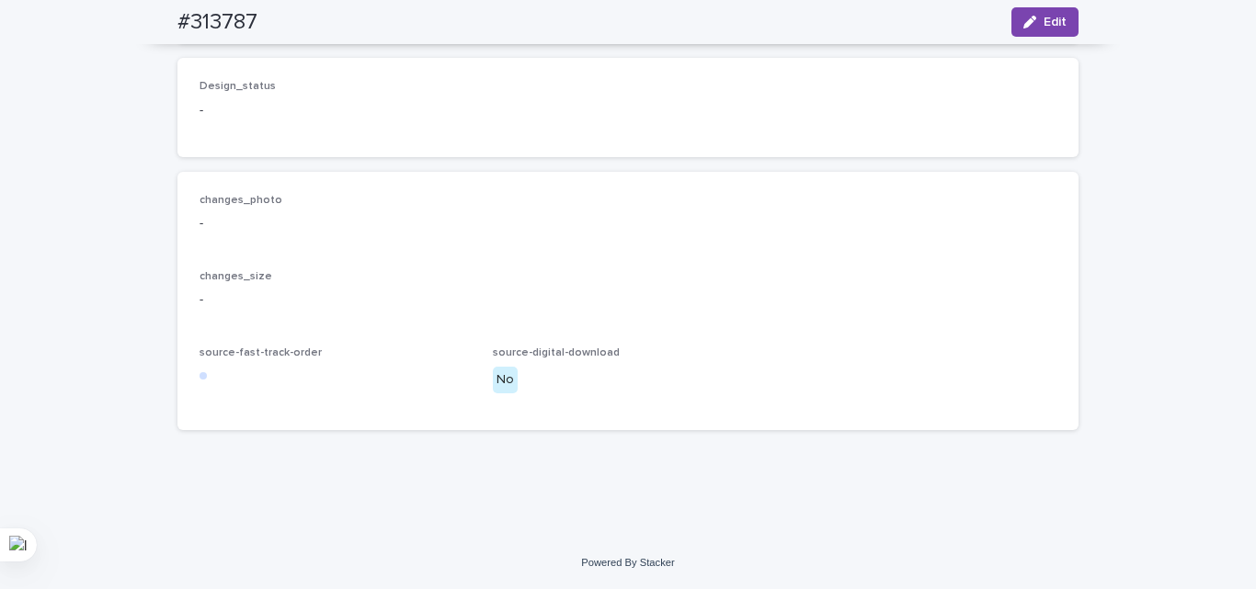
scroll to position [1490, 0]
click at [1028, 17] on icon "button" at bounding box center [1029, 22] width 13 height 13
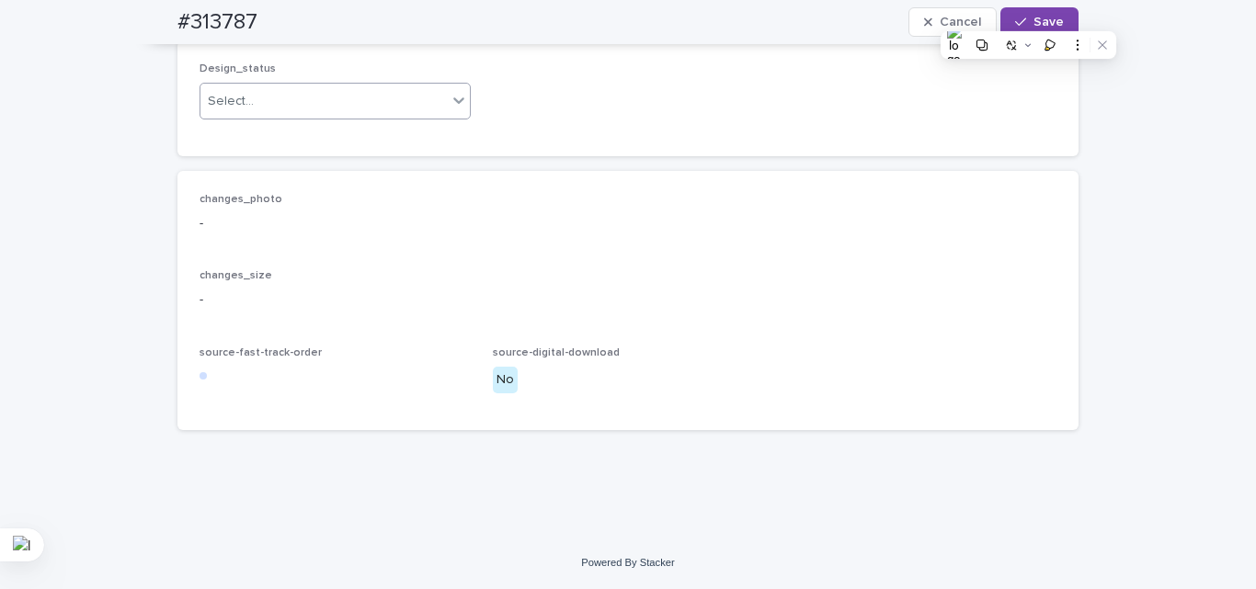
click at [303, 117] on div "Select..." at bounding box center [323, 101] width 246 height 30
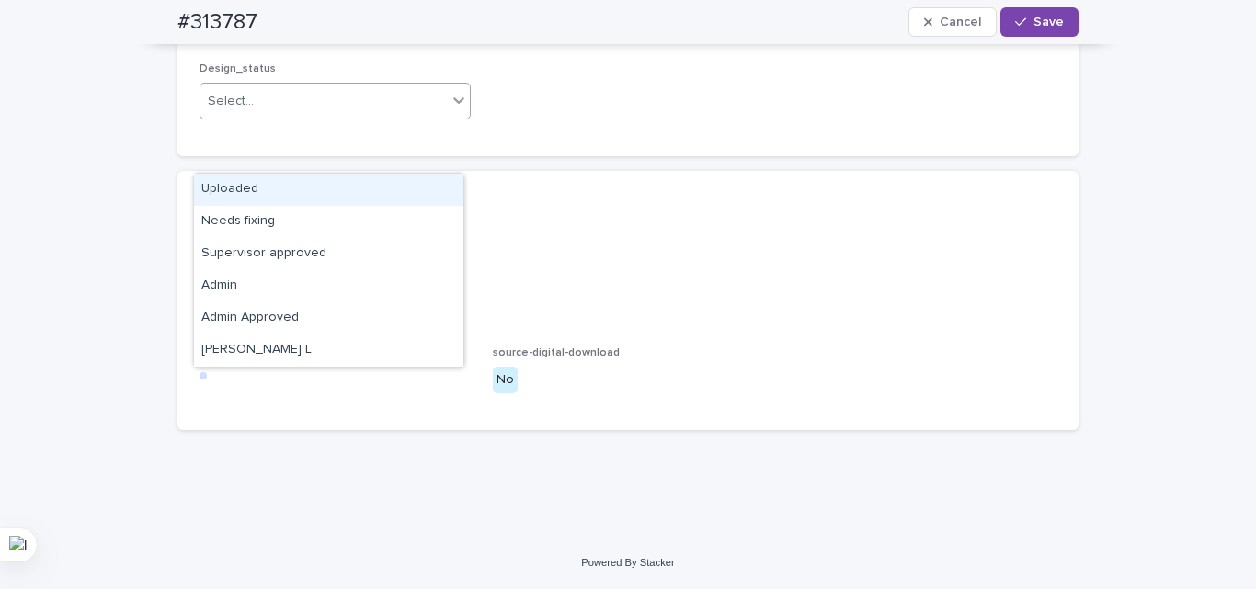
click at [282, 191] on div "Uploaded" at bounding box center [328, 190] width 269 height 32
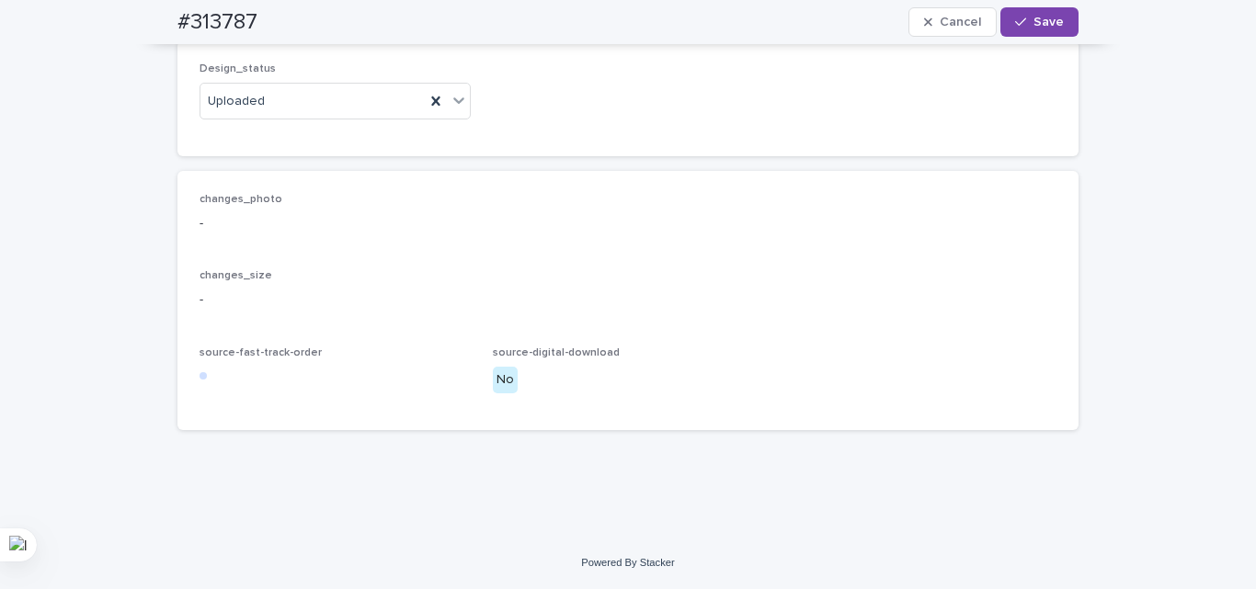
click at [356, 206] on p "changes_photo" at bounding box center [628, 199] width 857 height 13
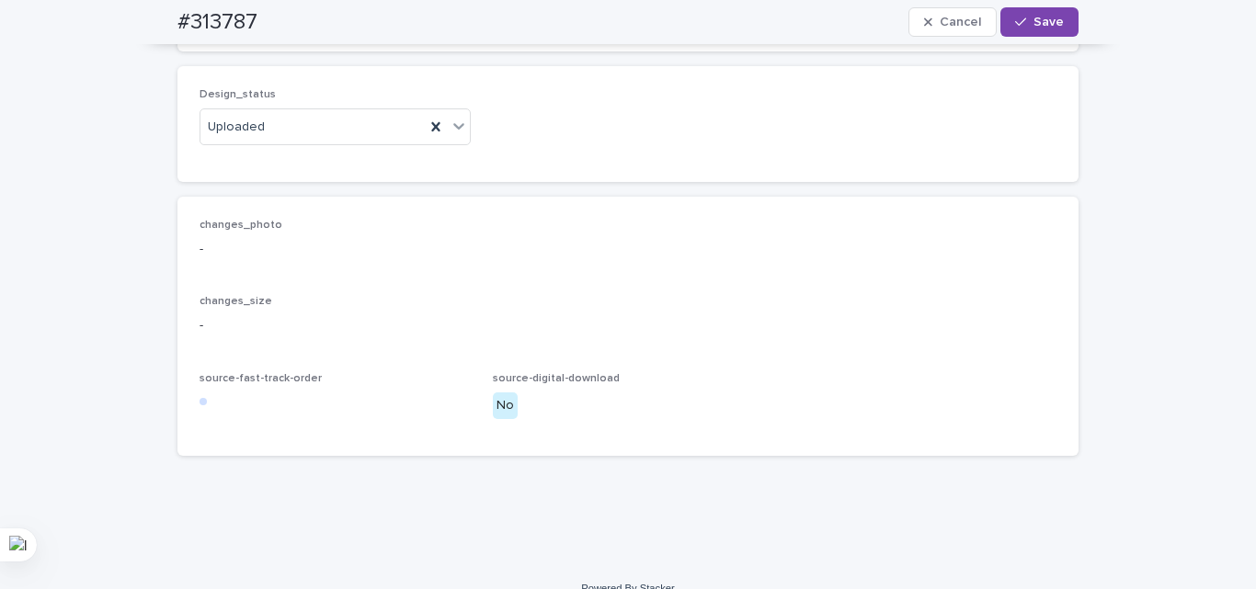
scroll to position [1306, 0]
drag, startPoint x: 256, startPoint y: 202, endPoint x: 321, endPoint y: 308, distance: 124.3
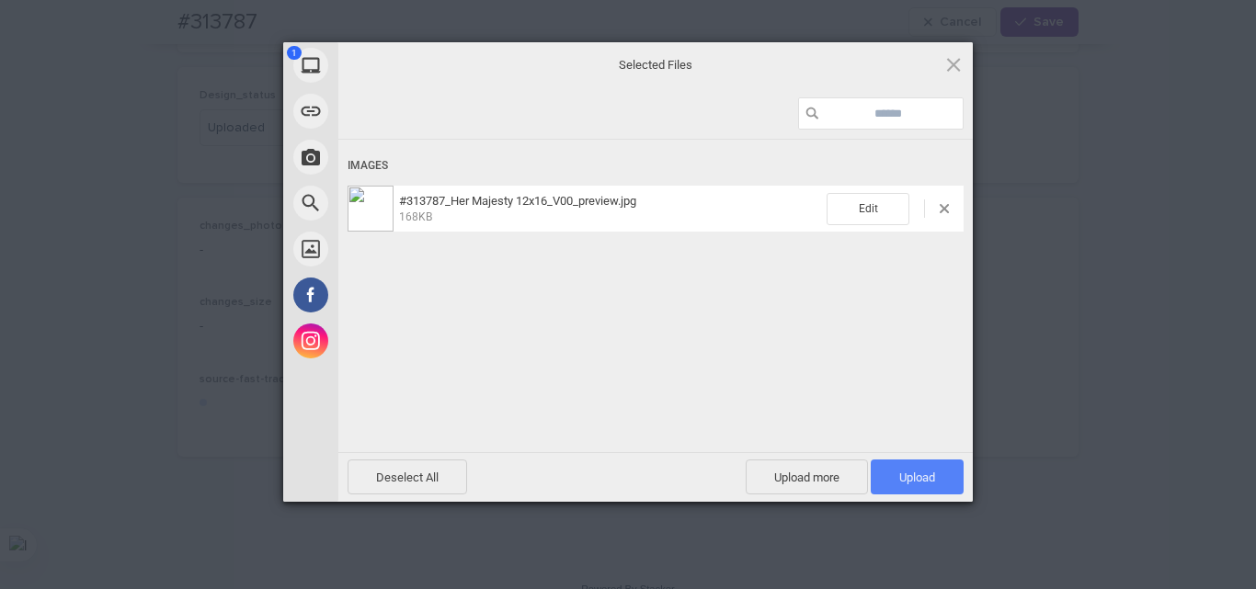
click at [931, 480] on span "Upload 1" at bounding box center [917, 478] width 36 height 14
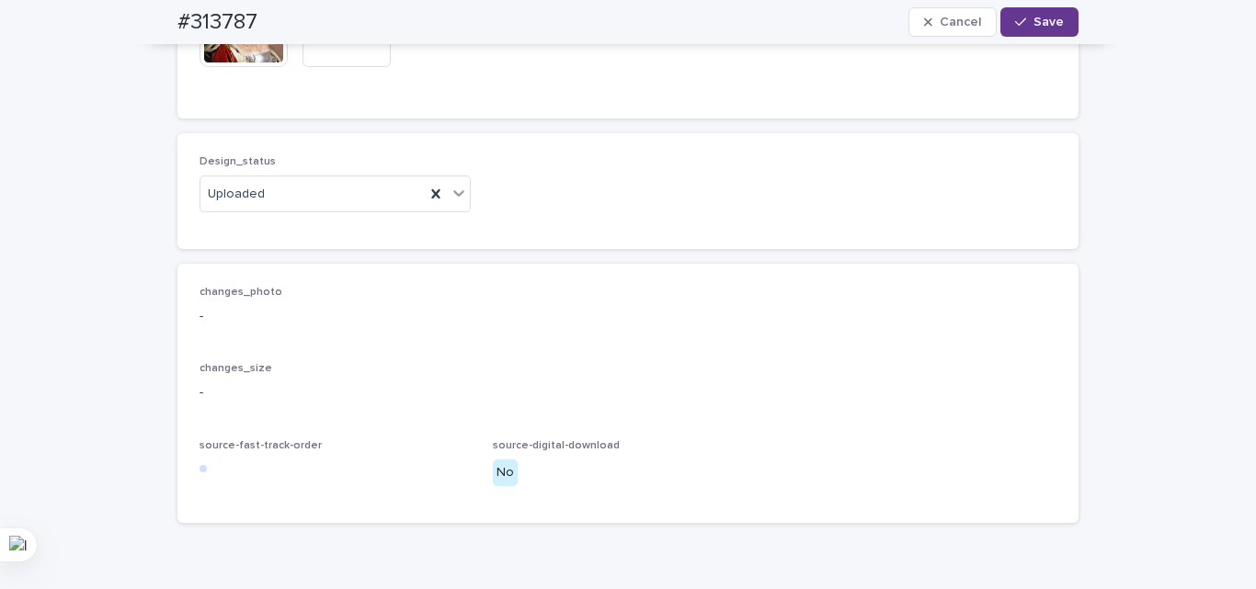
click at [1023, 14] on button "Save" at bounding box center [1039, 21] width 78 height 29
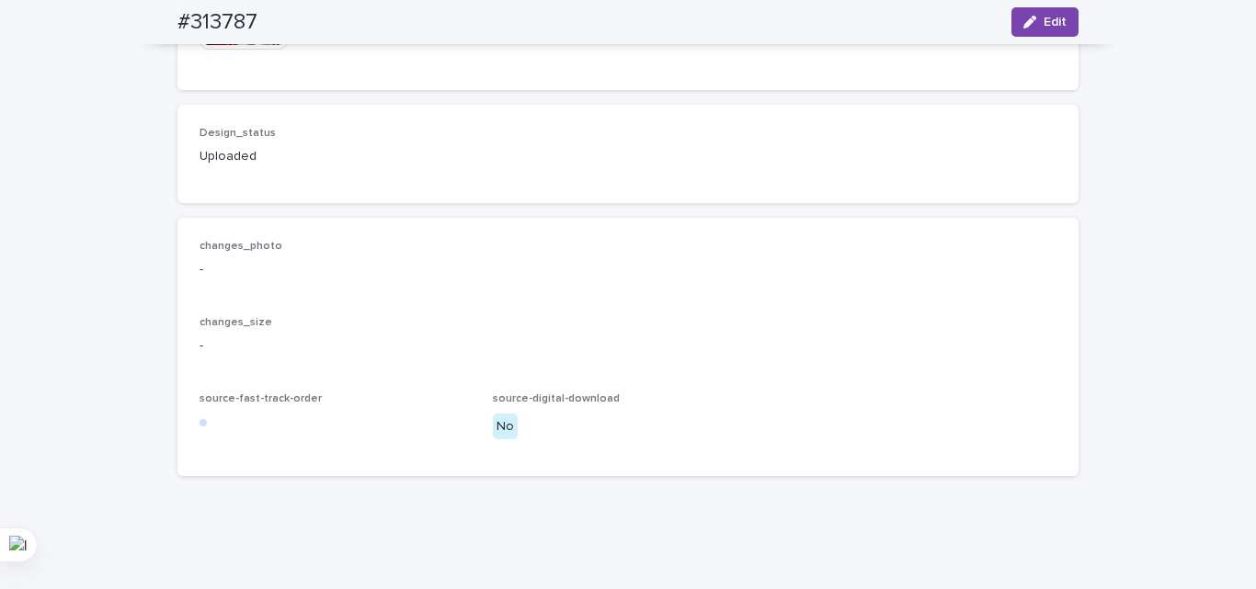
click at [399, 140] on p "Design_status" at bounding box center [335, 133] width 271 height 13
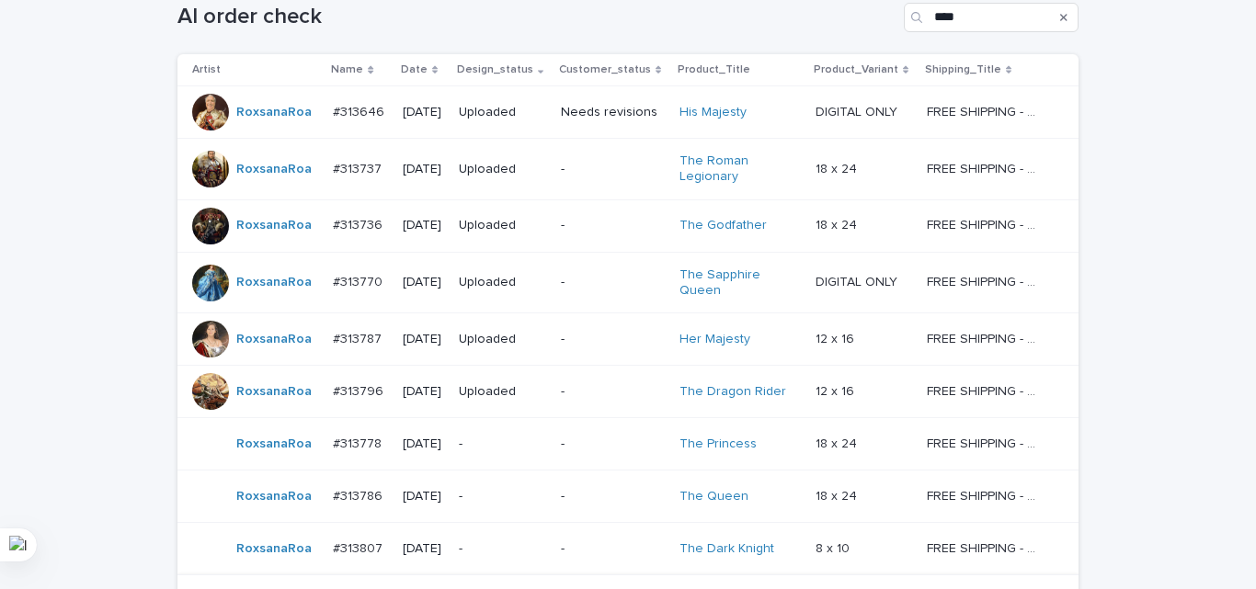
scroll to position [460, 0]
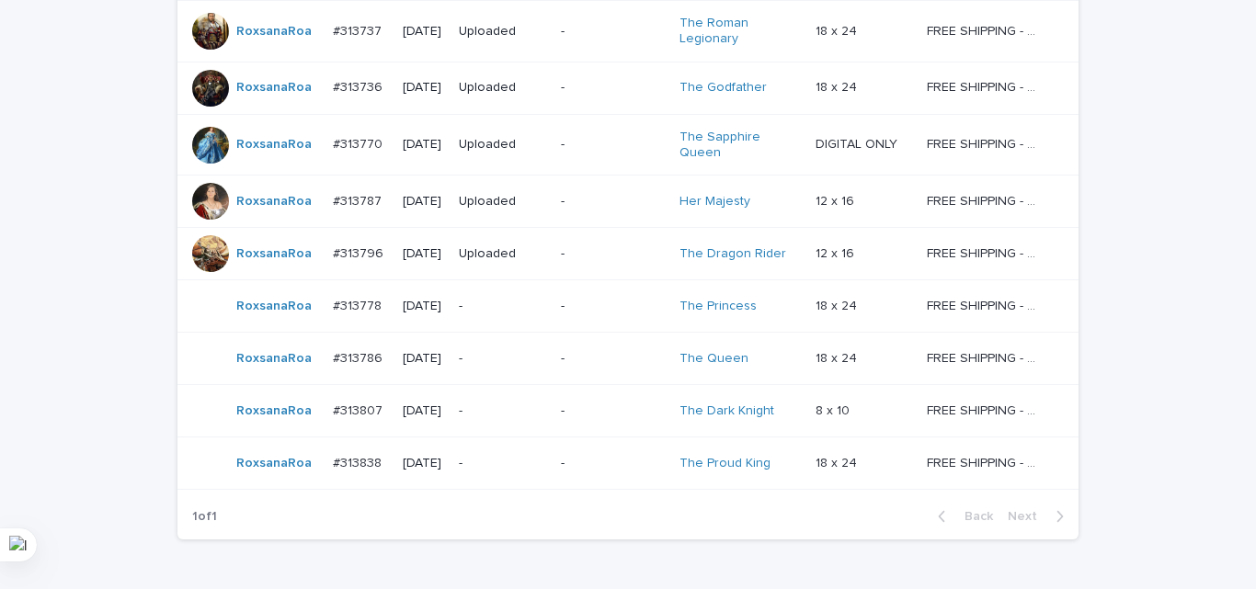
click at [86, 338] on div "Loading... Saving… Loading... Saving… AI order check **** Artist Name Date Desi…" at bounding box center [628, 237] width 1256 height 819
click at [570, 357] on p "-" at bounding box center [613, 359] width 104 height 16
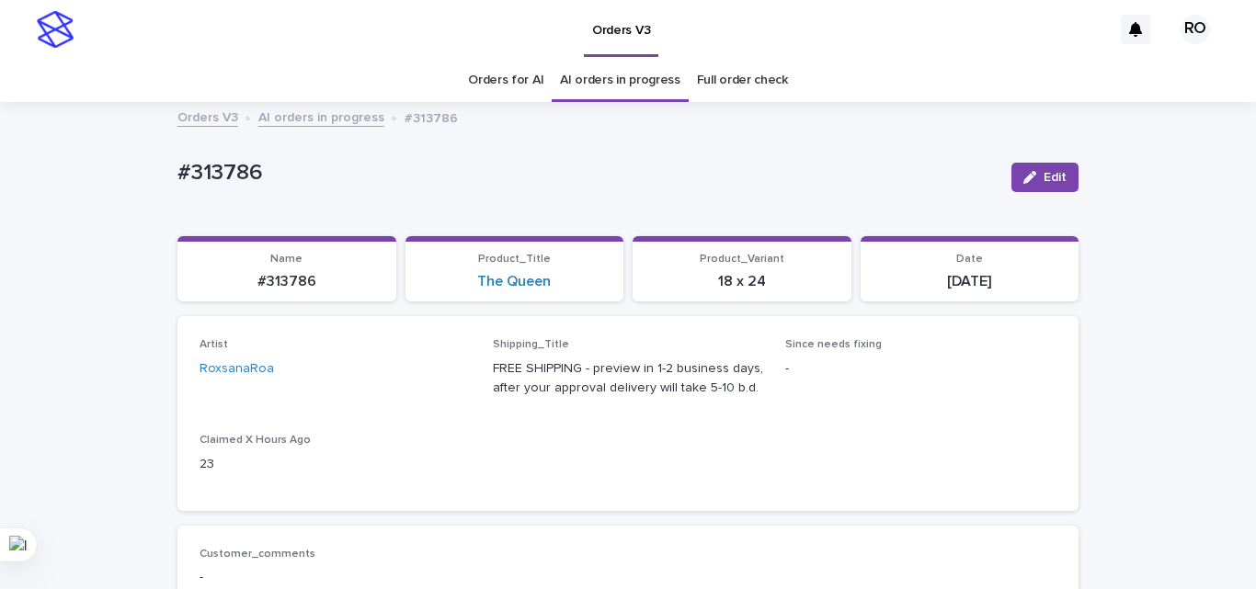
click at [258, 499] on div "Artist [PERSON_NAME] Shipping_Title FREE SHIPPING - preview in 1-2 business day…" at bounding box center [627, 413] width 901 height 194
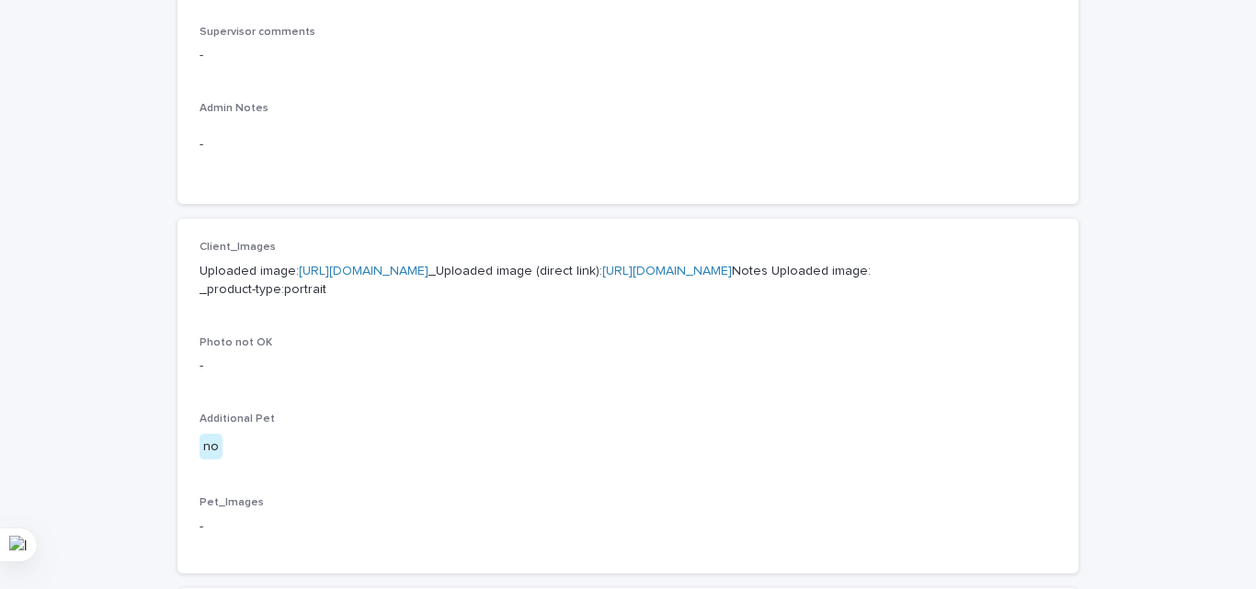
scroll to position [644, 0]
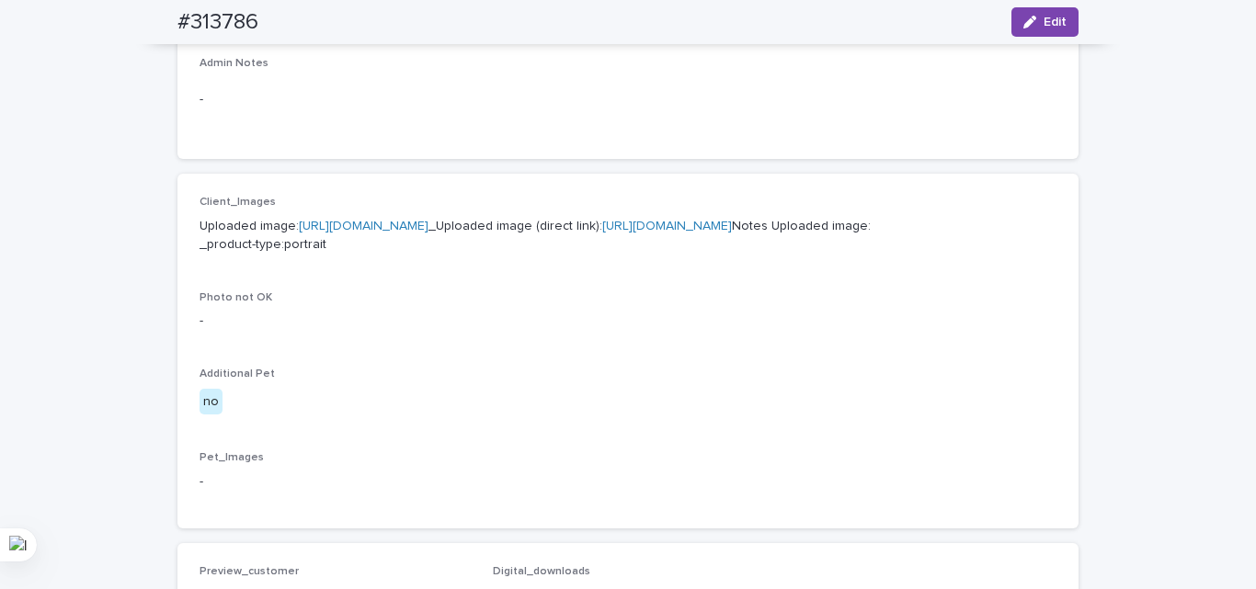
click at [322, 233] on link "[URL][DOMAIN_NAME]" at bounding box center [364, 226] width 130 height 13
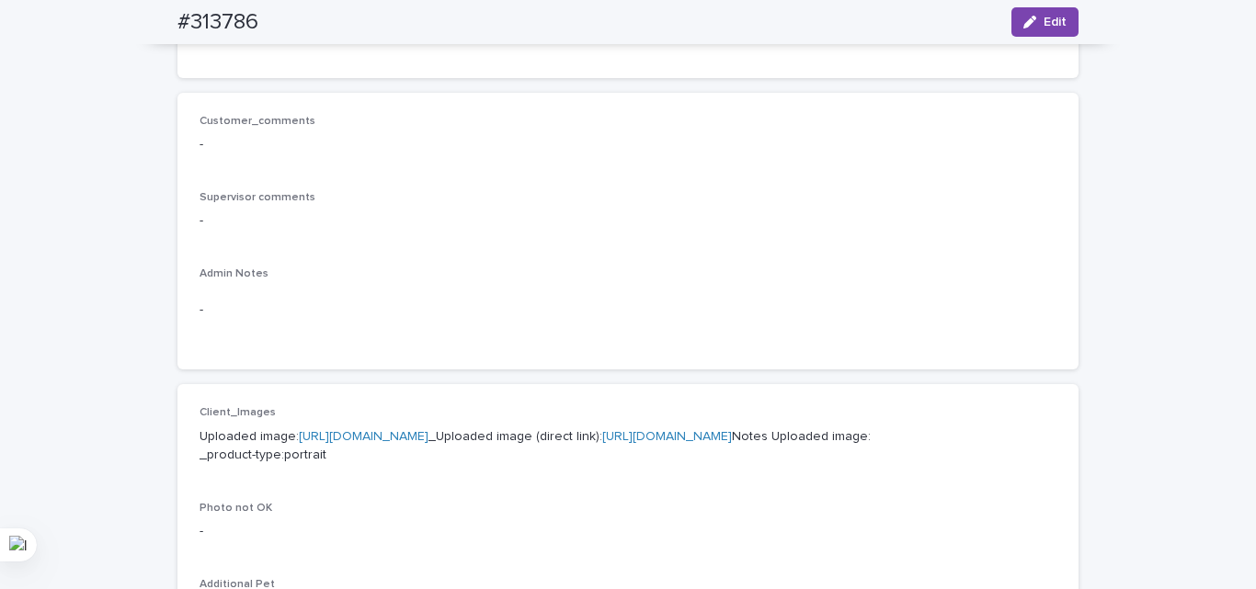
scroll to position [399, 0]
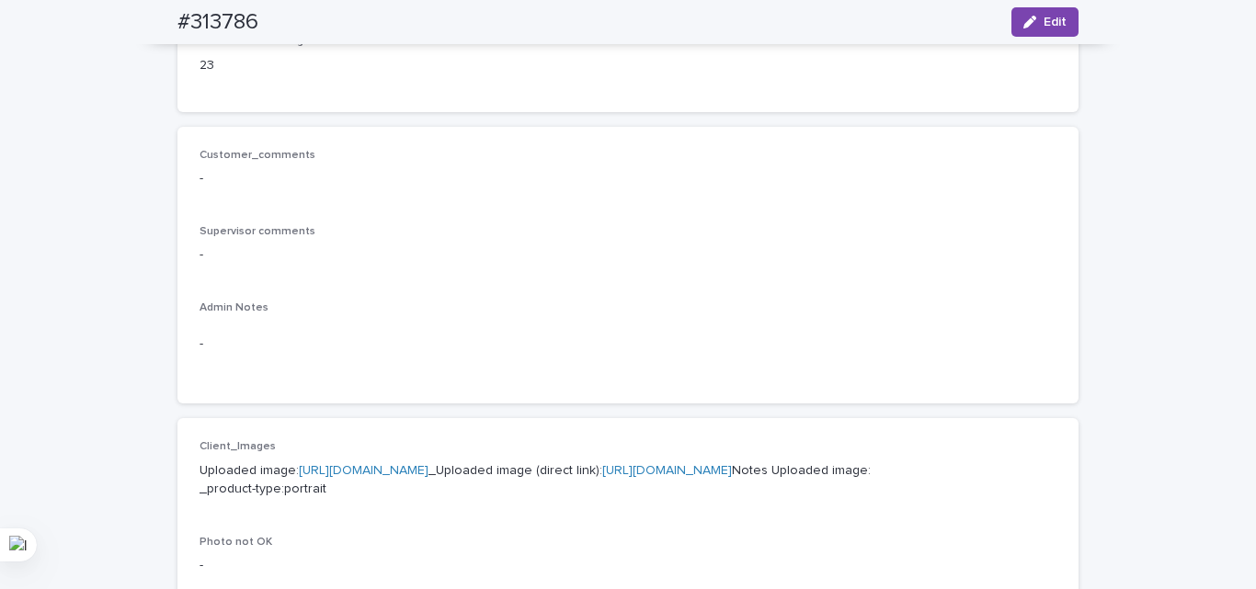
click at [407, 477] on p "Uploaded image: [URL][DOMAIN_NAME] _Uploaded image (direct link): [URL][DOMAIN_…" at bounding box center [628, 481] width 857 height 39
click at [406, 477] on link "[URL][DOMAIN_NAME]" at bounding box center [364, 470] width 130 height 13
click at [428, 477] on link "[URL][DOMAIN_NAME]" at bounding box center [364, 470] width 130 height 13
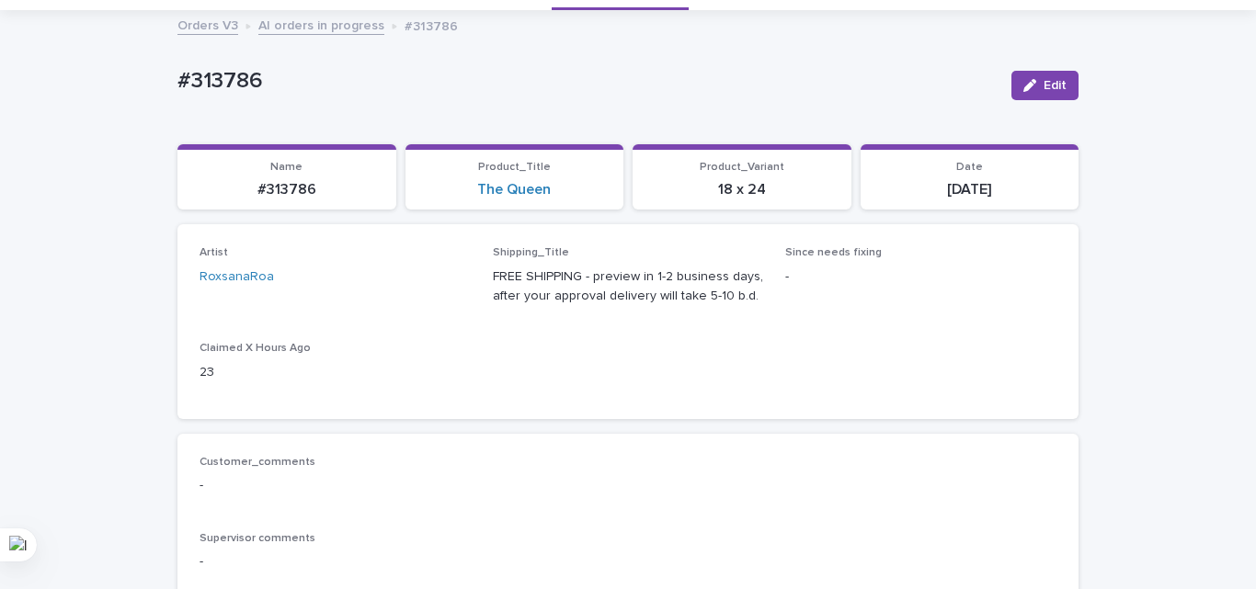
scroll to position [0, 0]
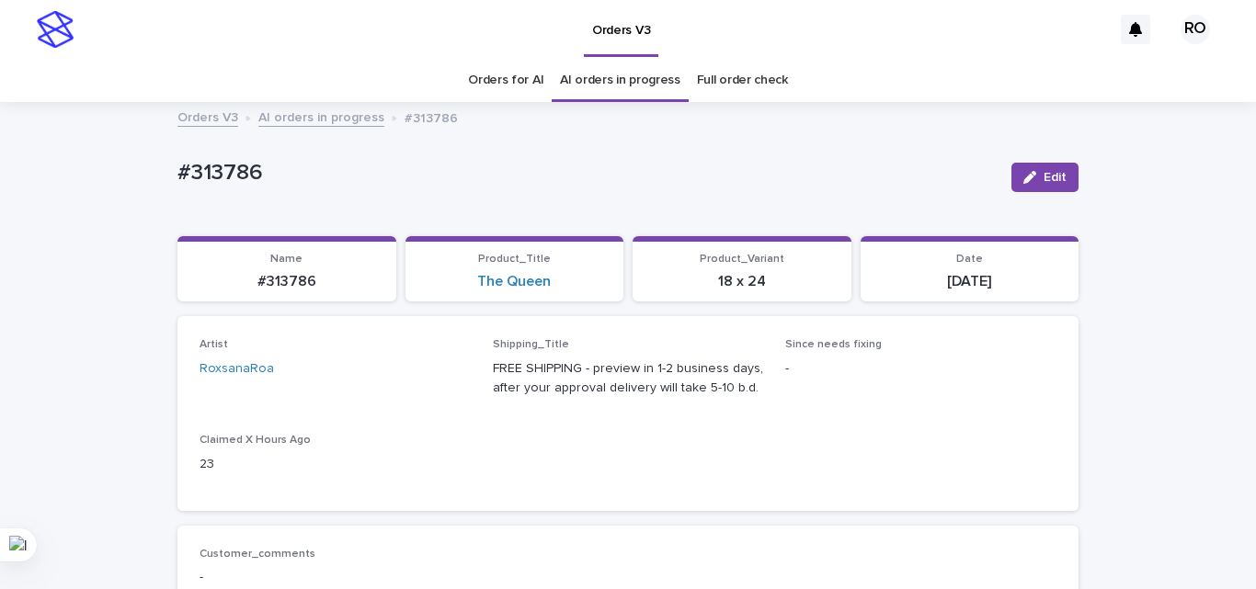
click at [207, 156] on div "#313786" at bounding box center [586, 171] width 819 height 30
click at [222, 167] on p "#313786" at bounding box center [586, 173] width 819 height 27
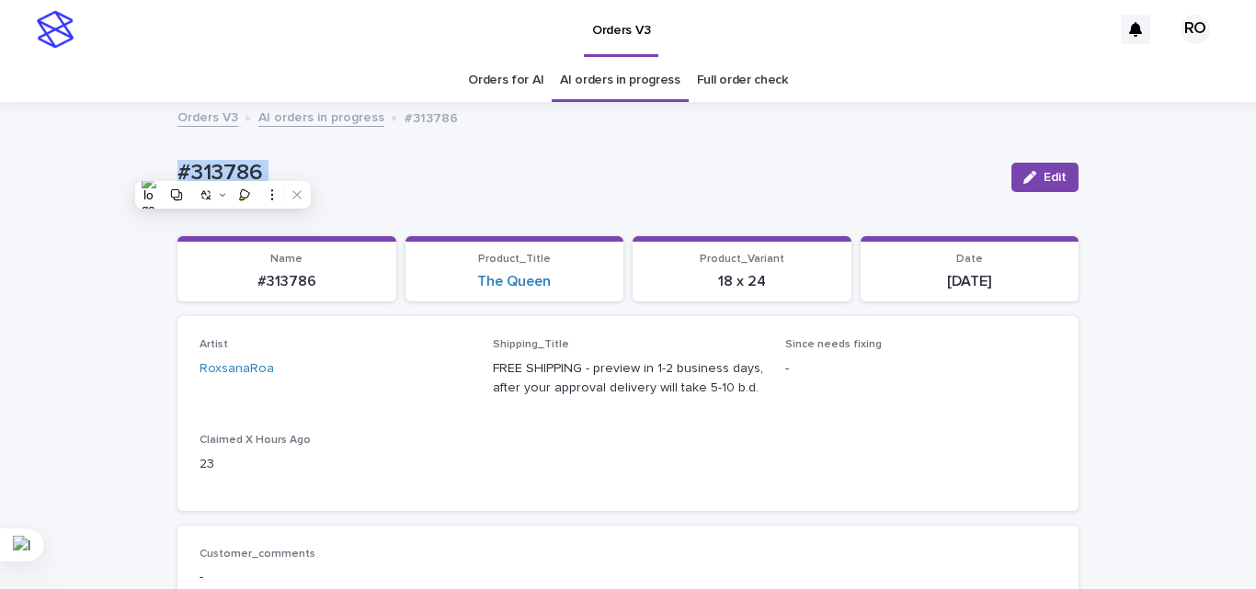
click at [234, 172] on p "#313786" at bounding box center [586, 173] width 819 height 27
drag, startPoint x: 0, startPoint y: 302, endPoint x: 76, endPoint y: 81, distance: 233.5
click at [0, 302] on div at bounding box center [0, 294] width 1 height 589
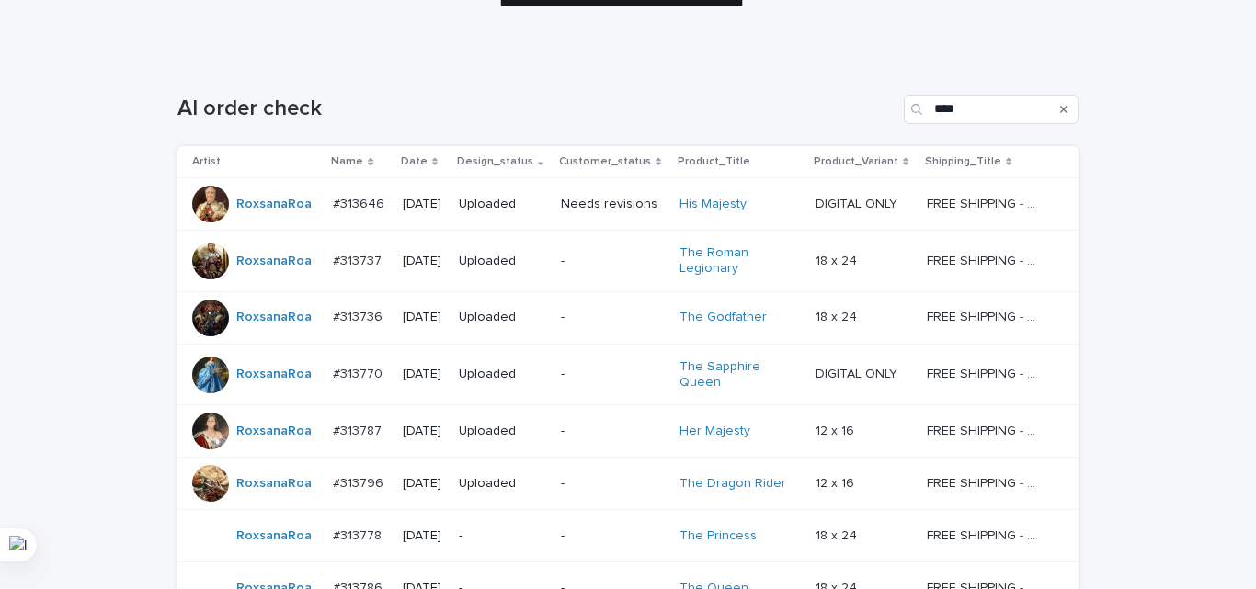
scroll to position [427, 0]
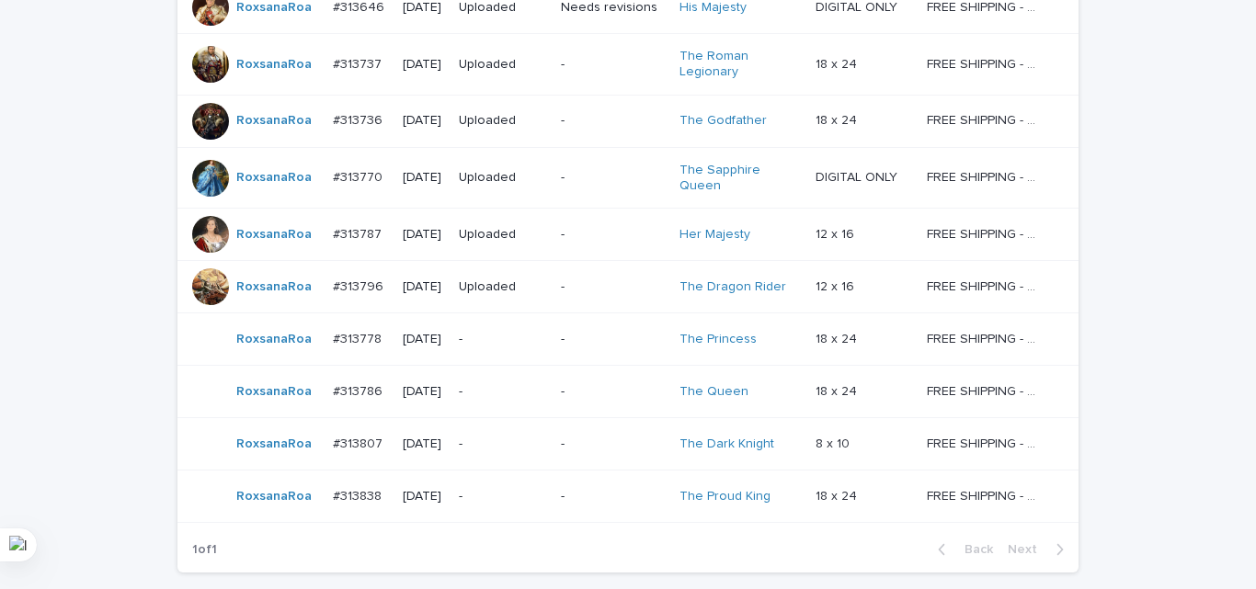
click at [546, 325] on div "-" at bounding box center [502, 340] width 87 height 30
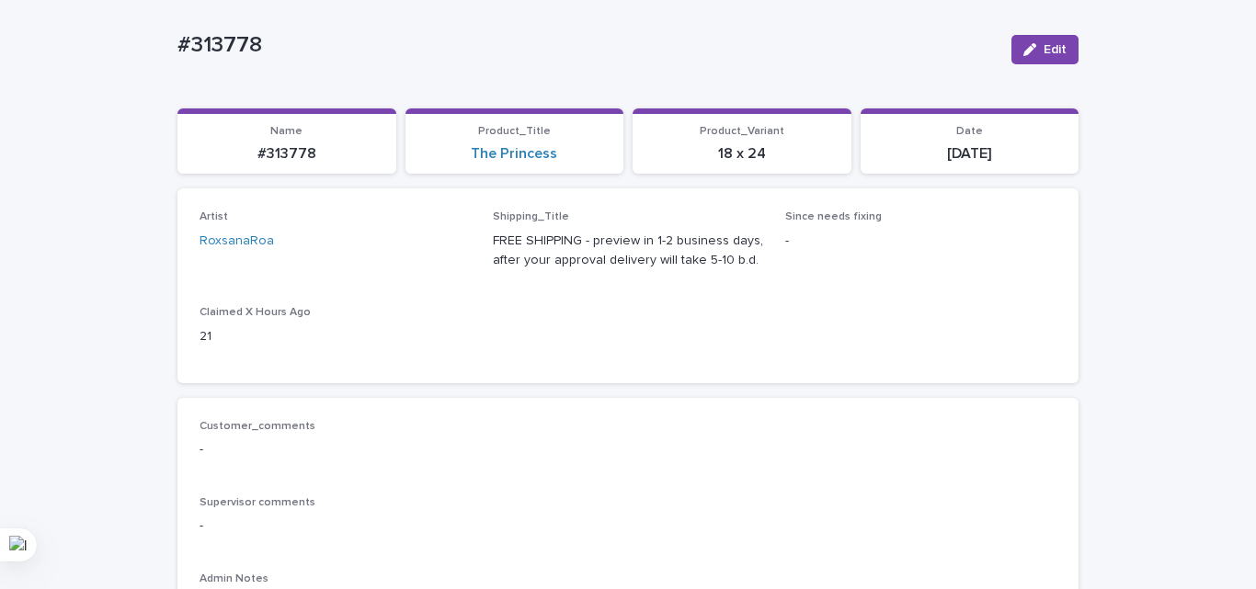
scroll to position [184, 0]
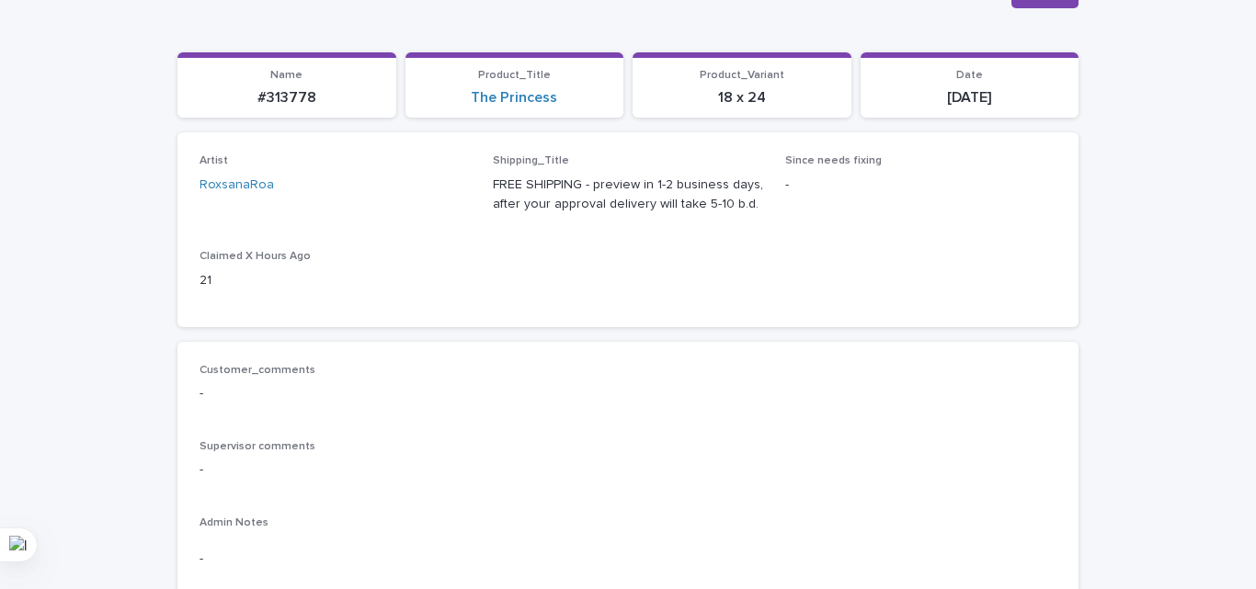
click at [428, 349] on div "Customer_comments - Supervisor comments - Admin Notes -" at bounding box center [627, 481] width 901 height 278
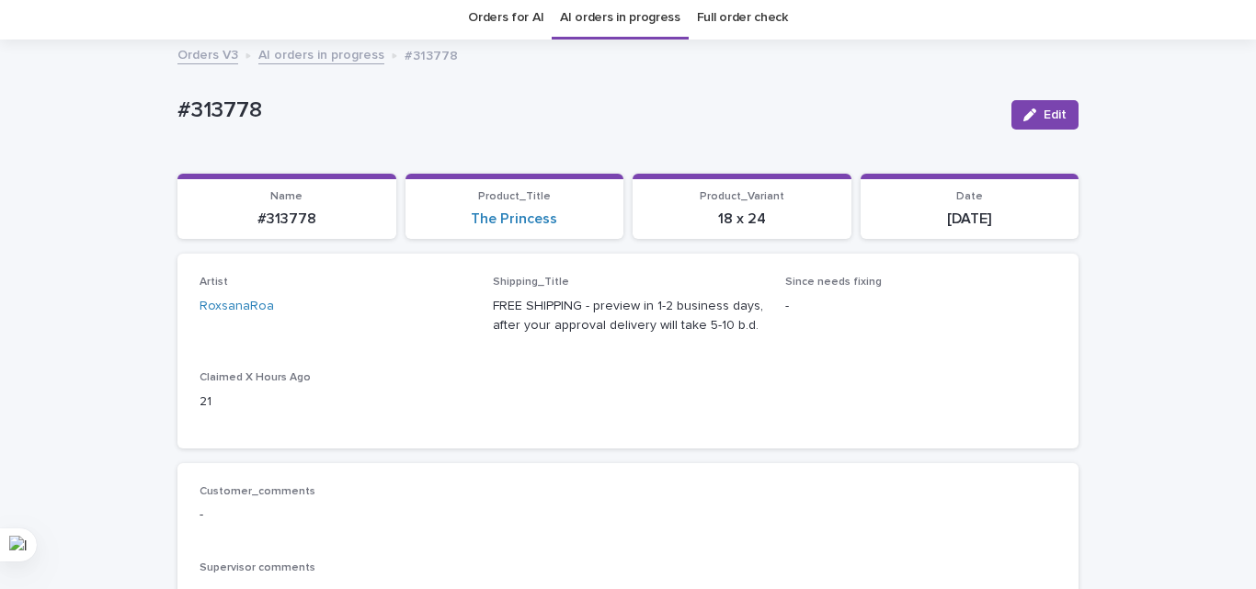
scroll to position [0, 0]
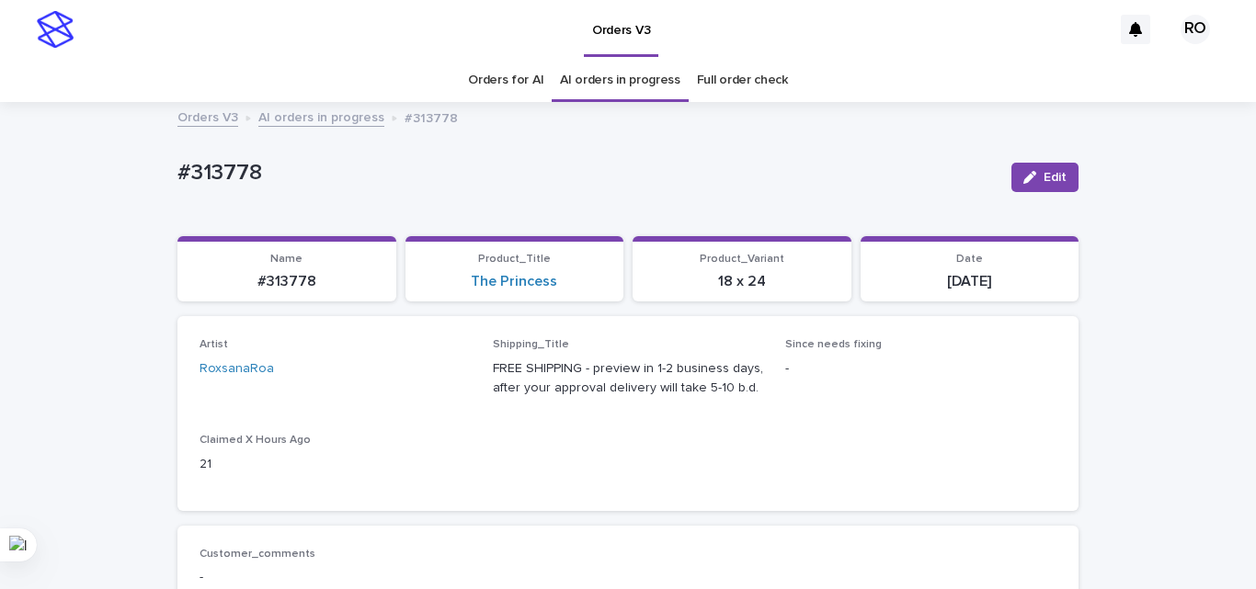
click at [228, 173] on p "#313778" at bounding box center [586, 173] width 819 height 27
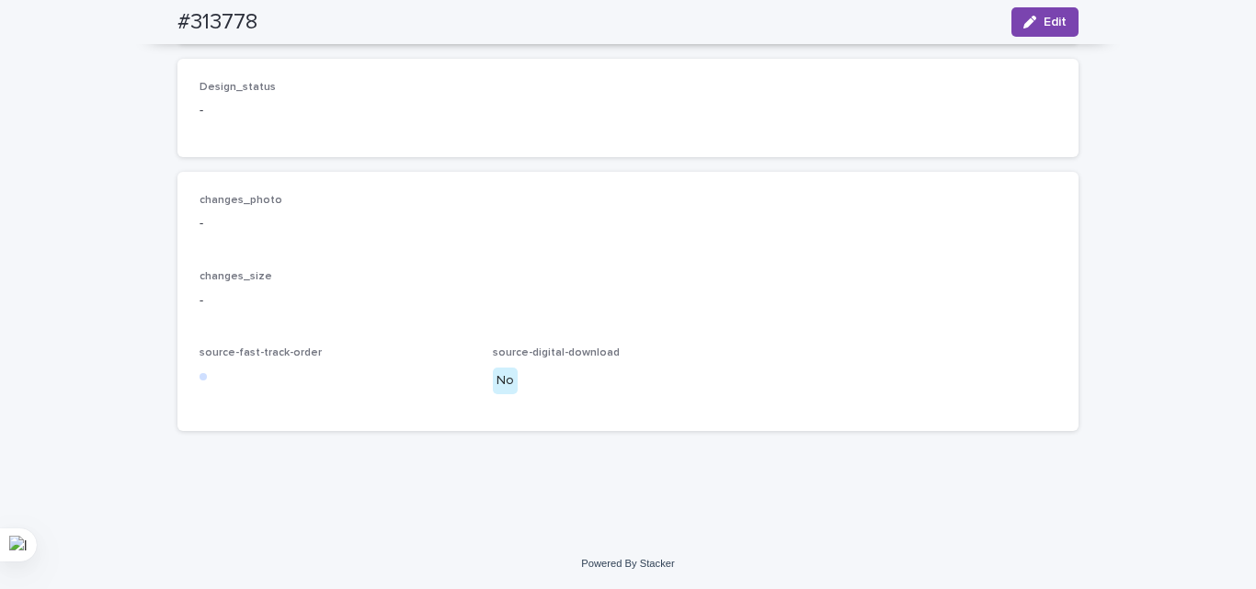
scroll to position [1356, 0]
click at [812, 268] on div "changes_photo - changes_size - source-fast-track-order source-digital-download …" at bounding box center [628, 301] width 857 height 215
click at [1023, 17] on icon "button" at bounding box center [1029, 22] width 13 height 13
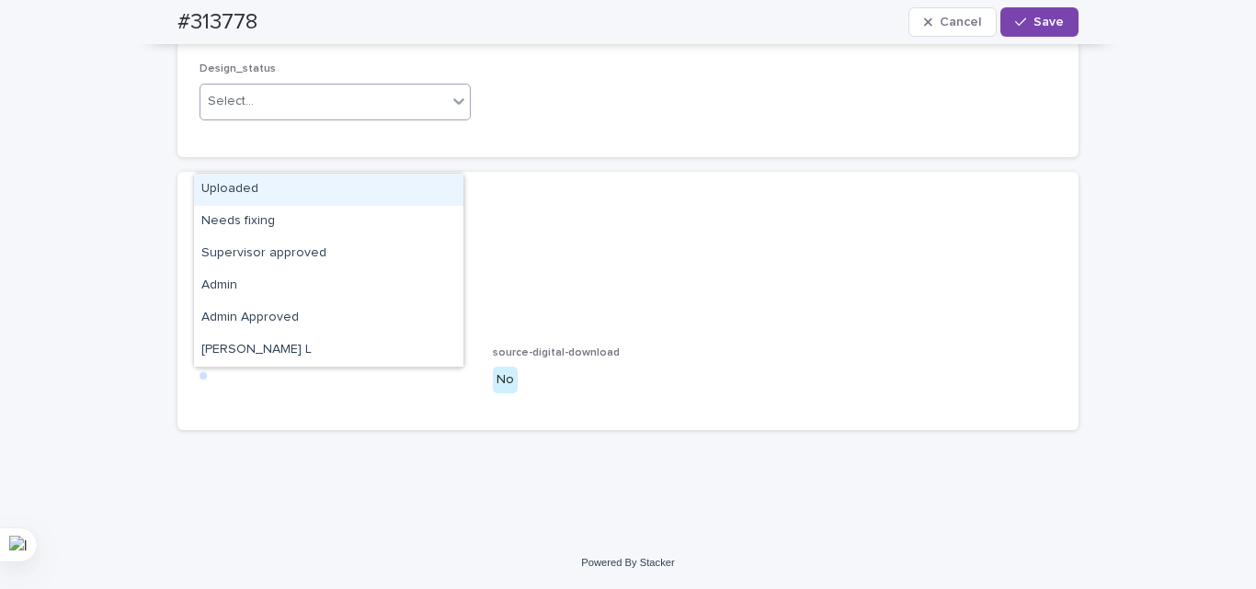
click at [367, 117] on div "Select..." at bounding box center [323, 101] width 246 height 30
click at [267, 189] on div "Uploaded" at bounding box center [328, 190] width 269 height 32
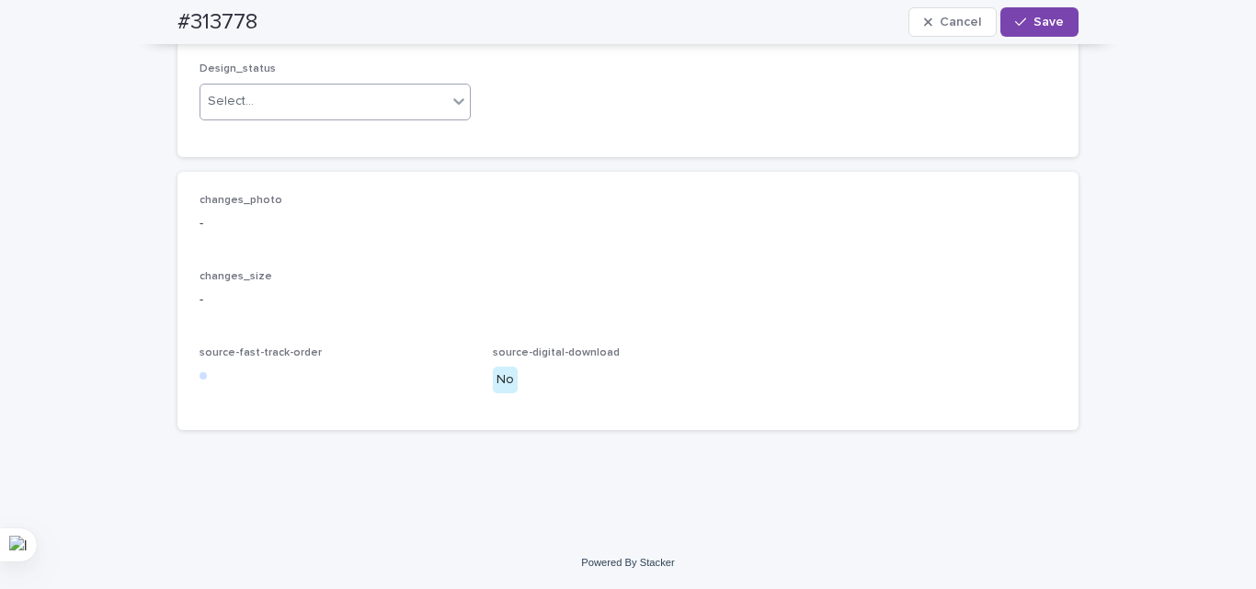
click at [288, 245] on div "changes_photo - changes_size - source-fast-track-order source-digital-download …" at bounding box center [627, 301] width 901 height 259
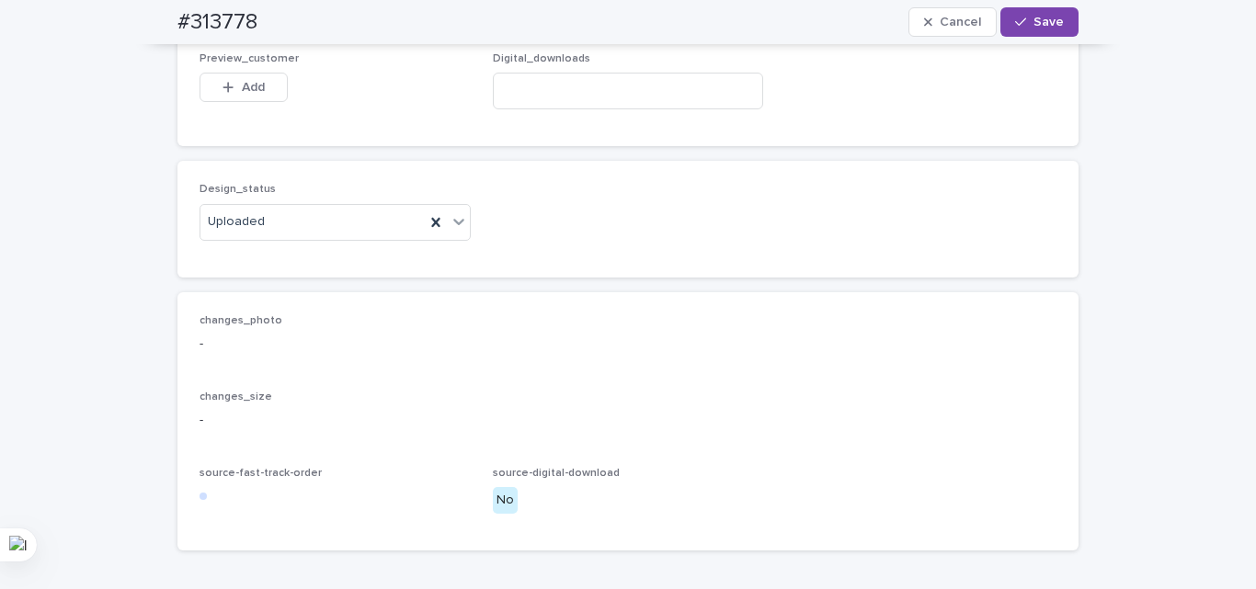
scroll to position [1172, 0]
click at [255, 96] on span "Add" at bounding box center [253, 89] width 23 height 13
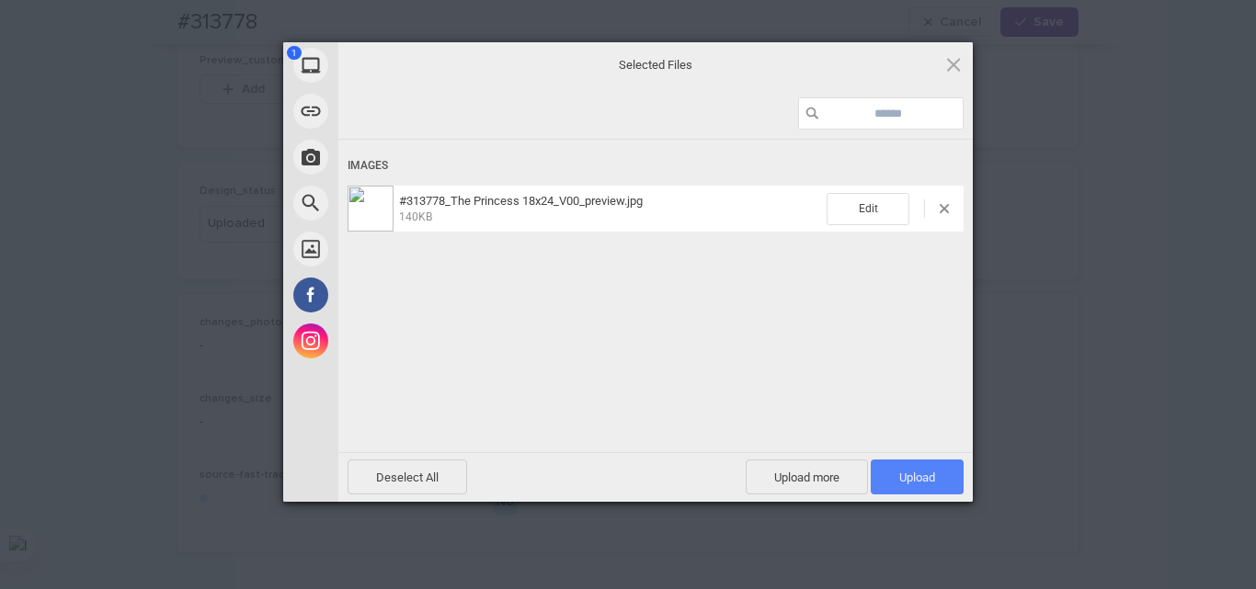
click at [942, 487] on span "Upload 1" at bounding box center [917, 477] width 93 height 35
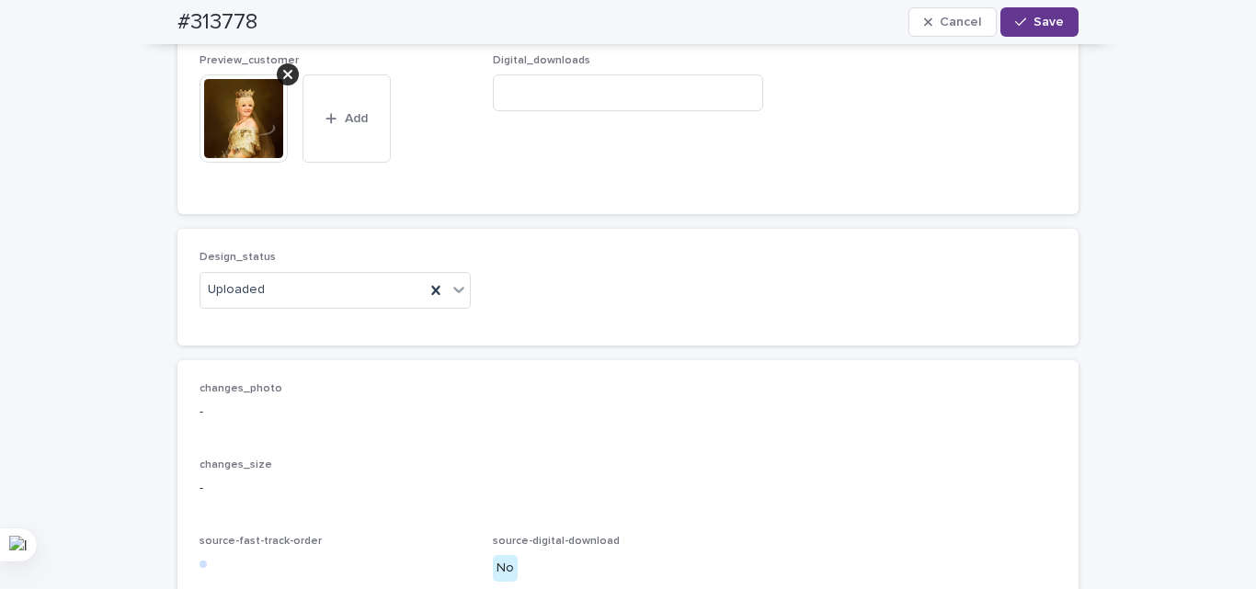
click at [1024, 17] on div "button" at bounding box center [1024, 22] width 18 height 13
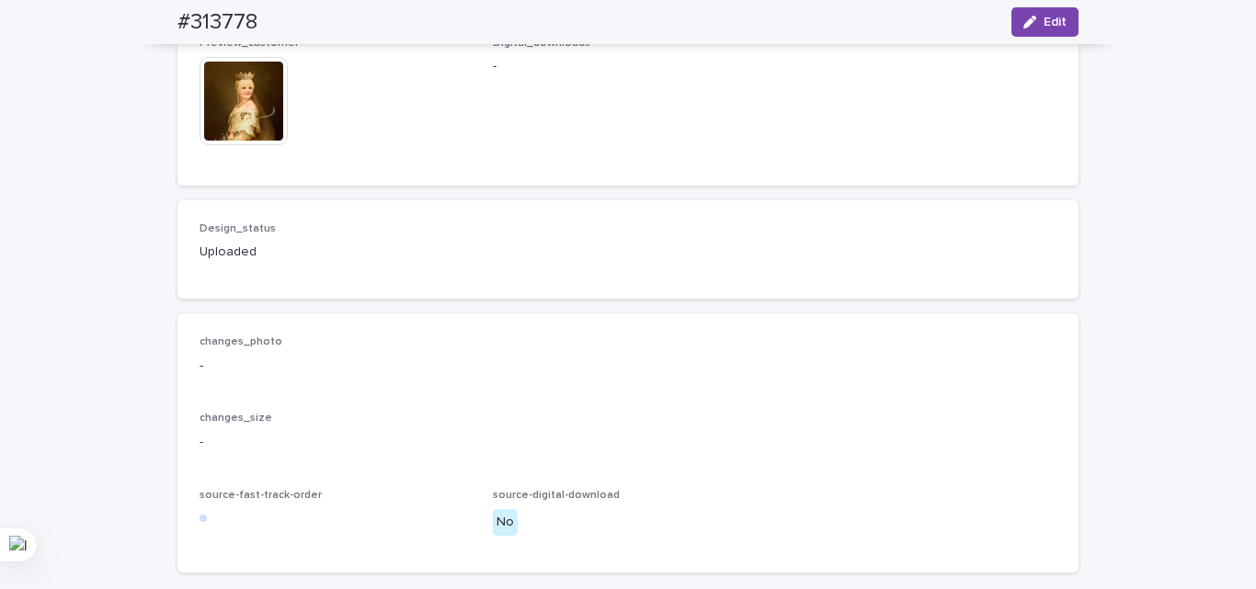
click at [653, 277] on div "Design_status Uploaded" at bounding box center [628, 249] width 857 height 54
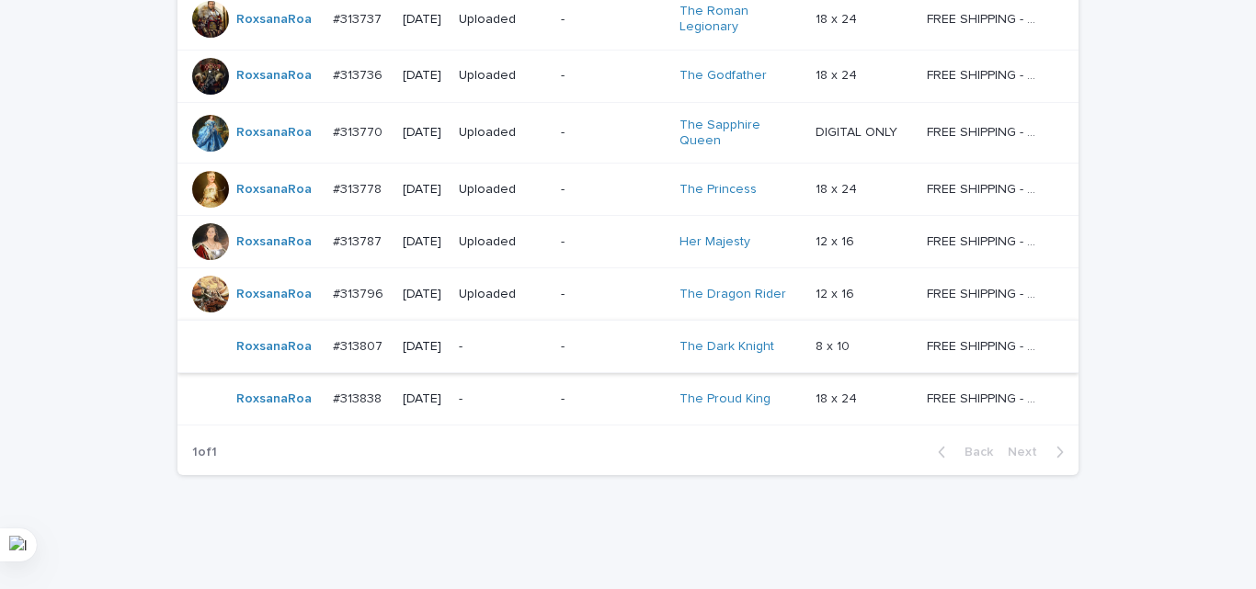
scroll to position [517, 0]
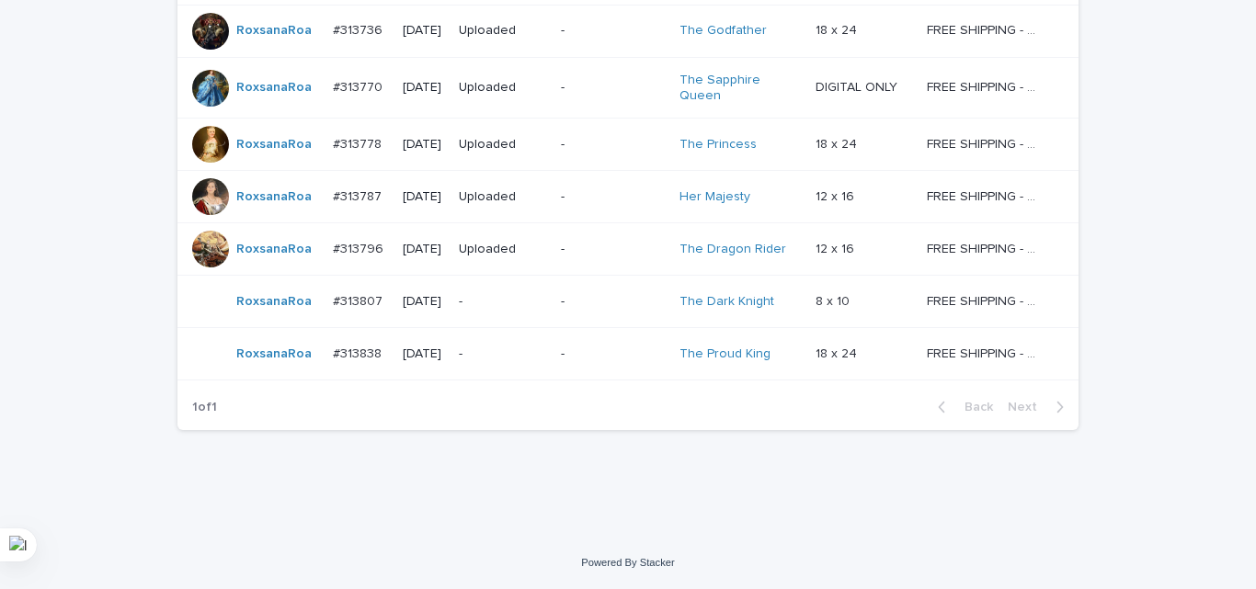
click at [565, 292] on td "-" at bounding box center [612, 302] width 119 height 52
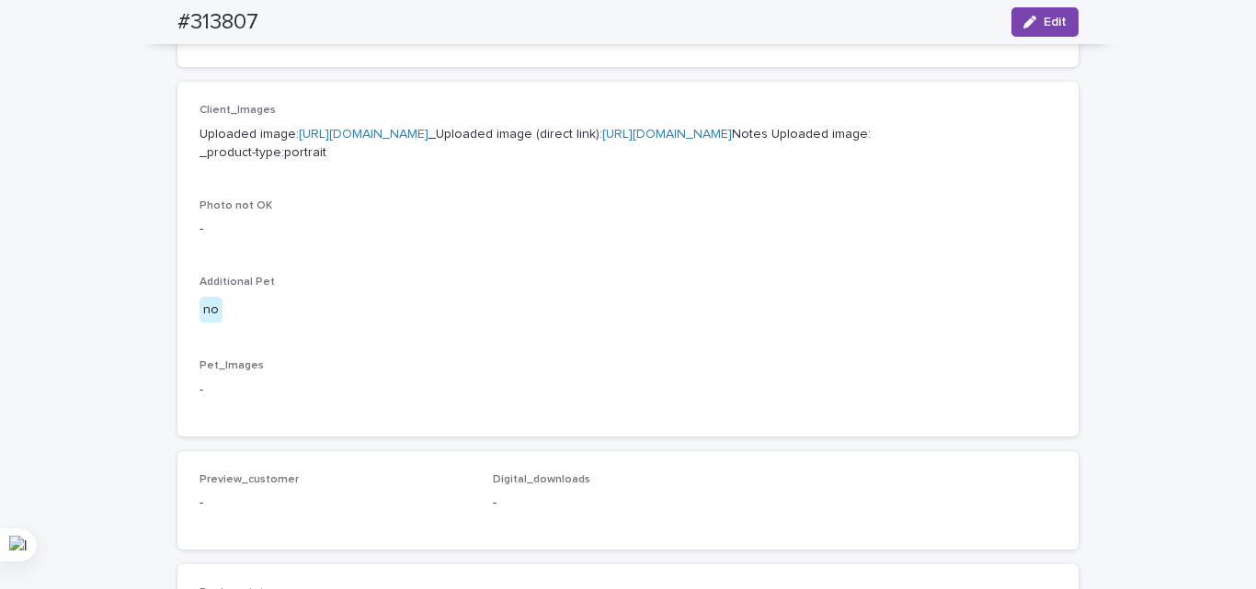
scroll to position [460, 0]
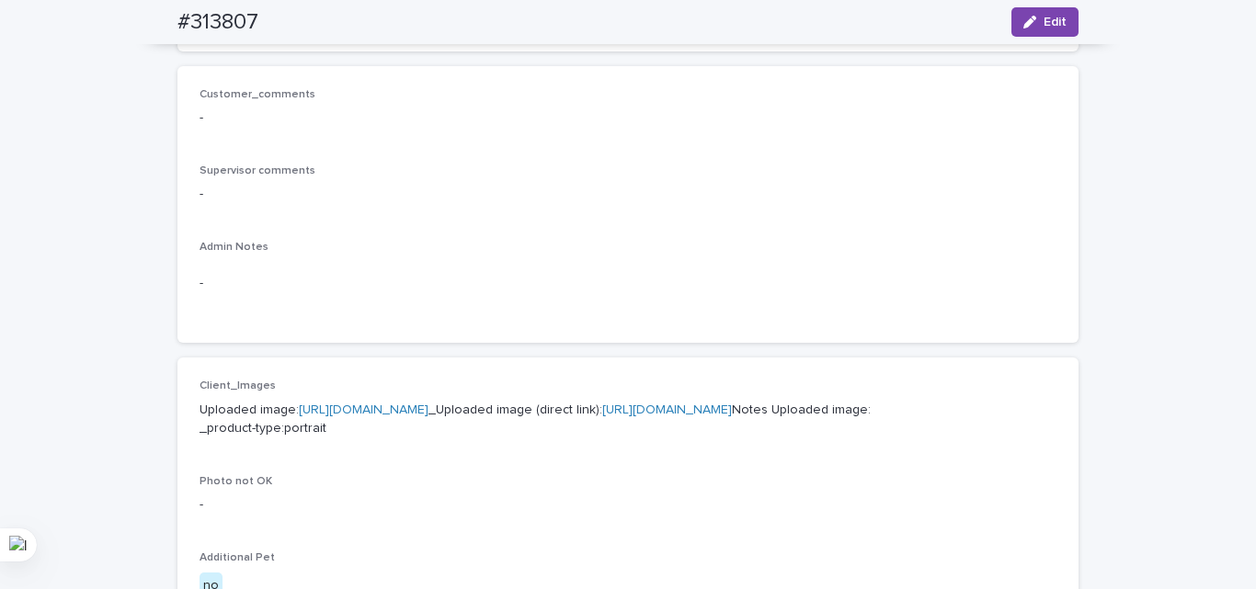
click at [381, 416] on link "[URL][DOMAIN_NAME]" at bounding box center [364, 410] width 130 height 13
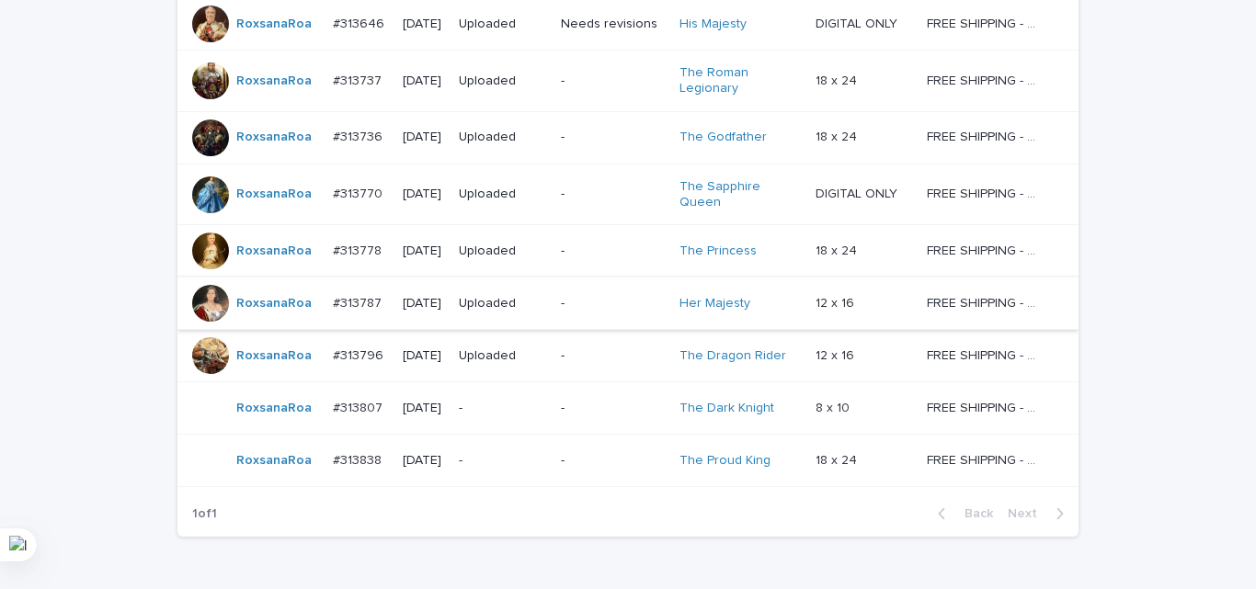
scroll to position [427, 0]
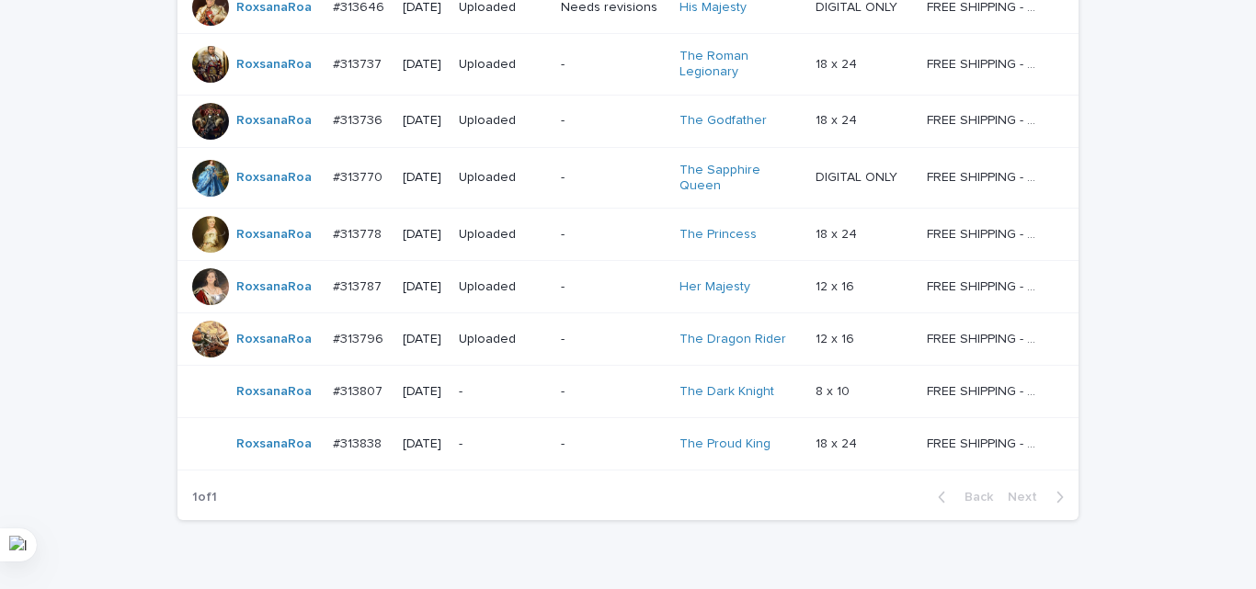
click at [581, 440] on p "-" at bounding box center [613, 445] width 104 height 16
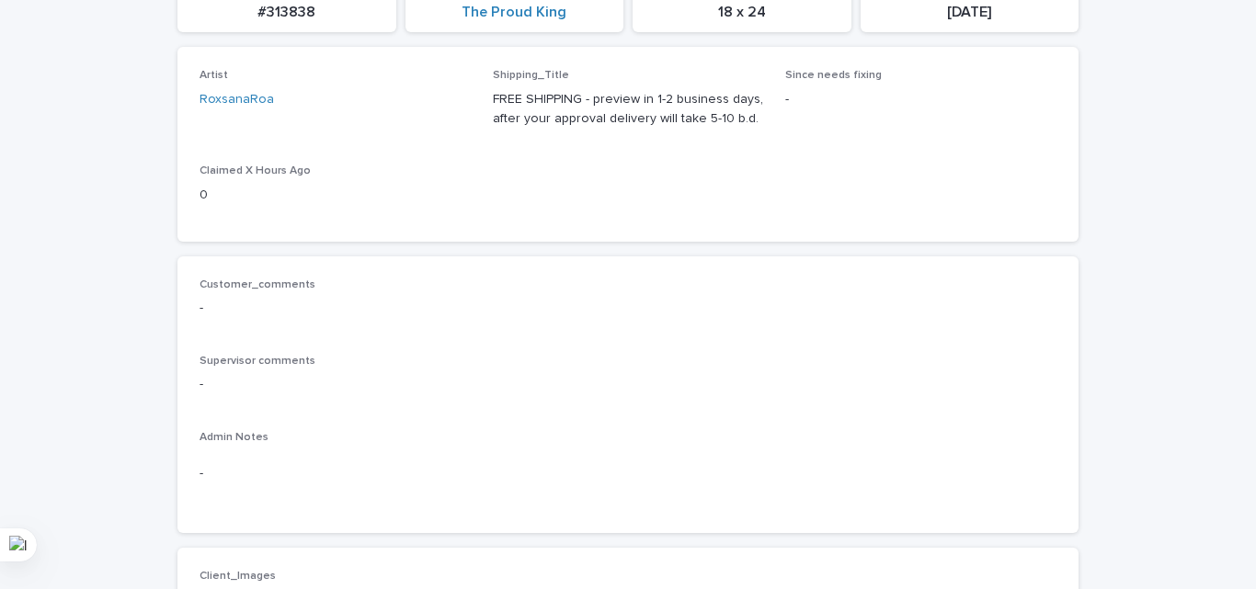
scroll to position [552, 0]
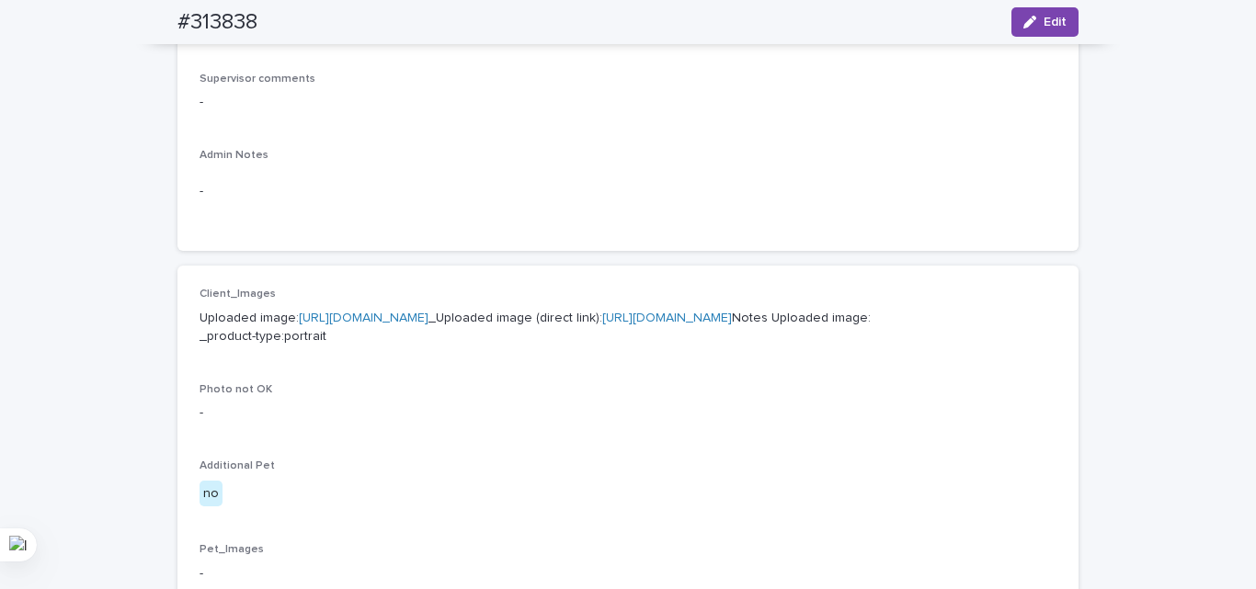
click at [428, 325] on link "[URL][DOMAIN_NAME]" at bounding box center [364, 318] width 130 height 13
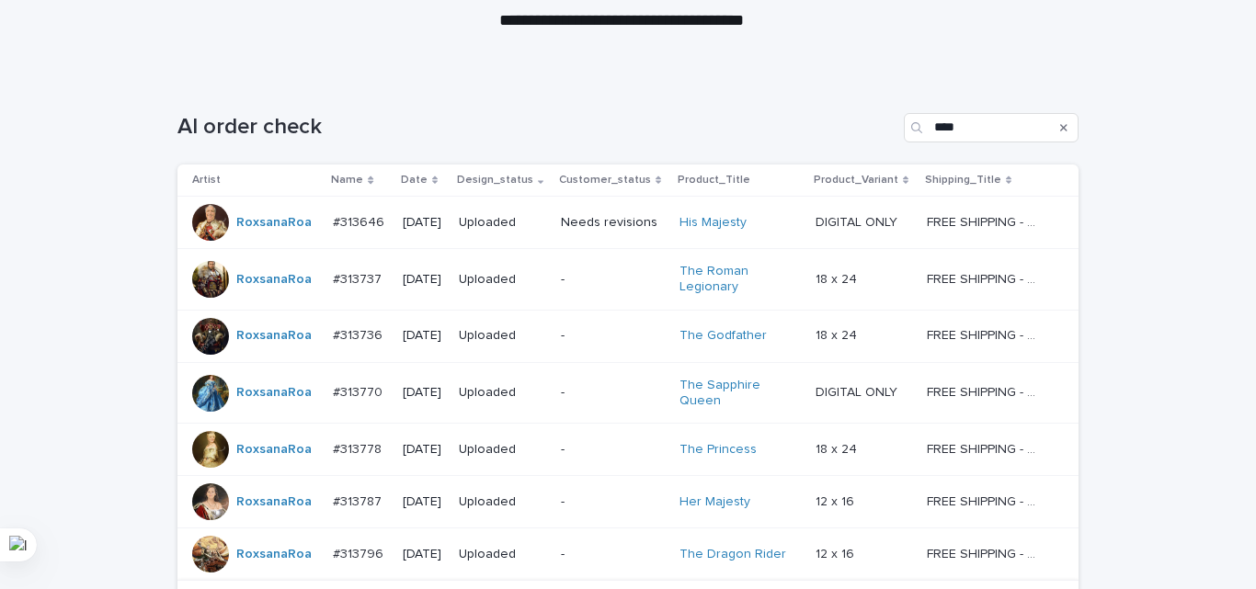
scroll to position [517, 0]
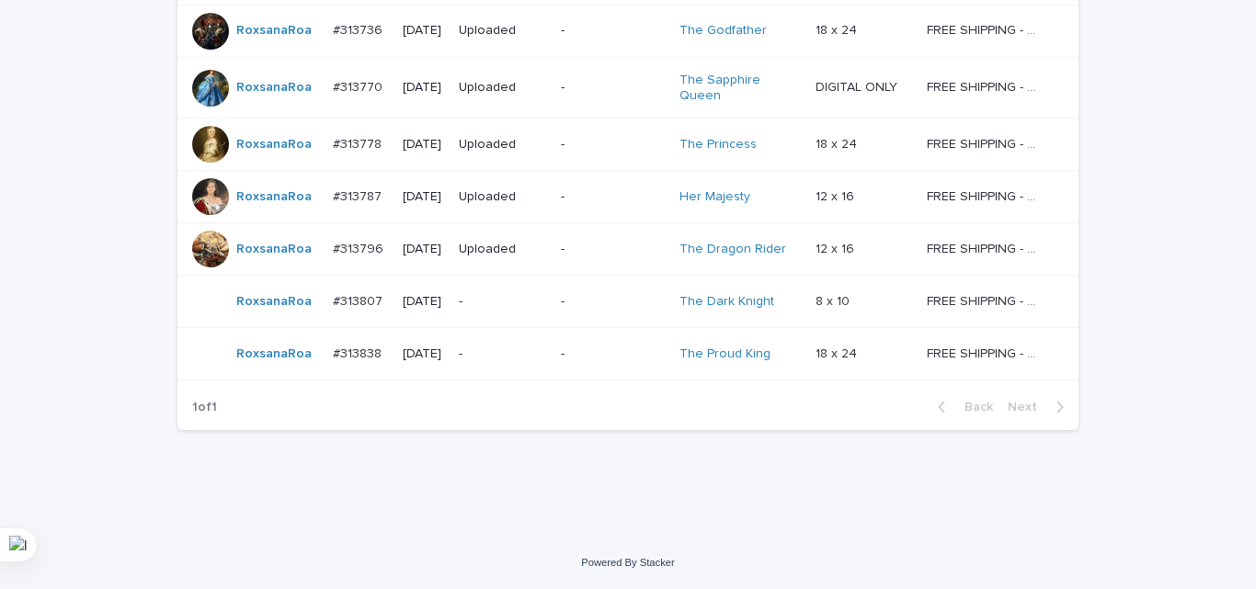
click at [1182, 206] on div "Loading... Saving… Loading... Saving… AI order check **** Artist Name Date Desi…" at bounding box center [628, 154] width 1256 height 767
click at [553, 148] on td "Uploaded" at bounding box center [502, 145] width 102 height 52
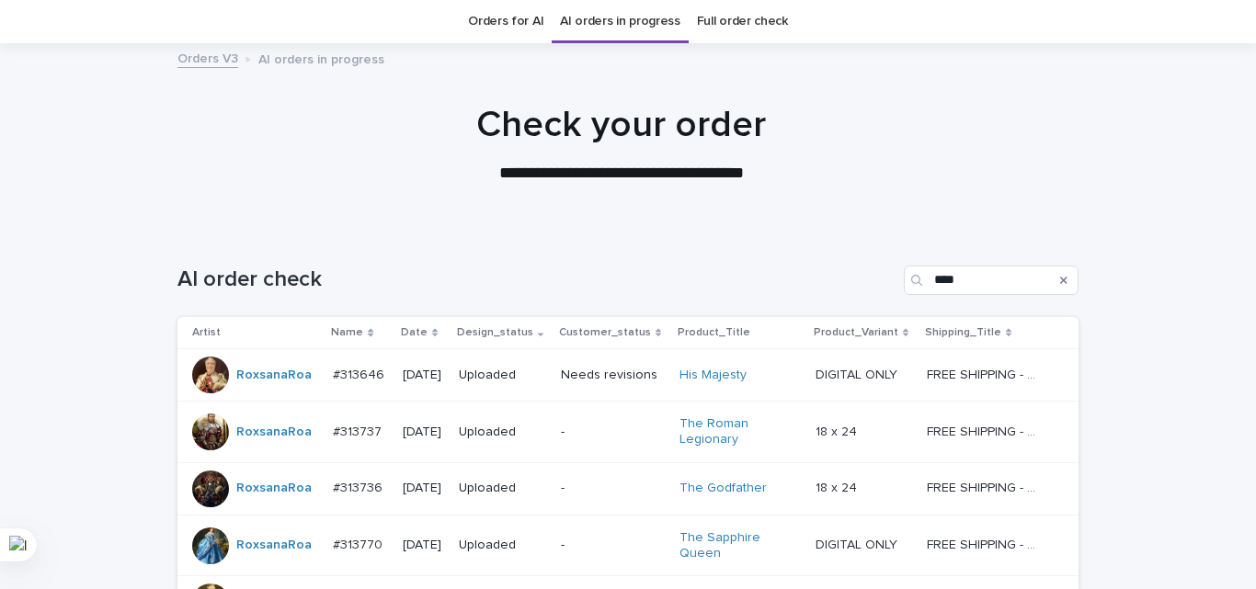
scroll to position [517, 0]
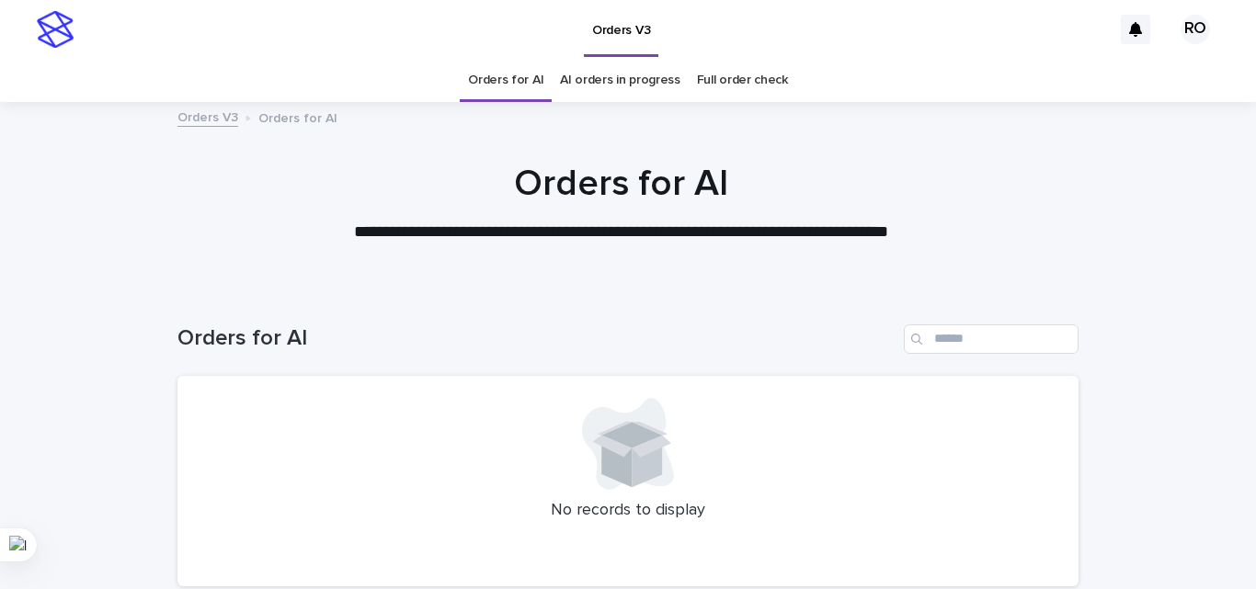
click at [632, 87] on link "AI orders in progress" at bounding box center [620, 80] width 120 height 43
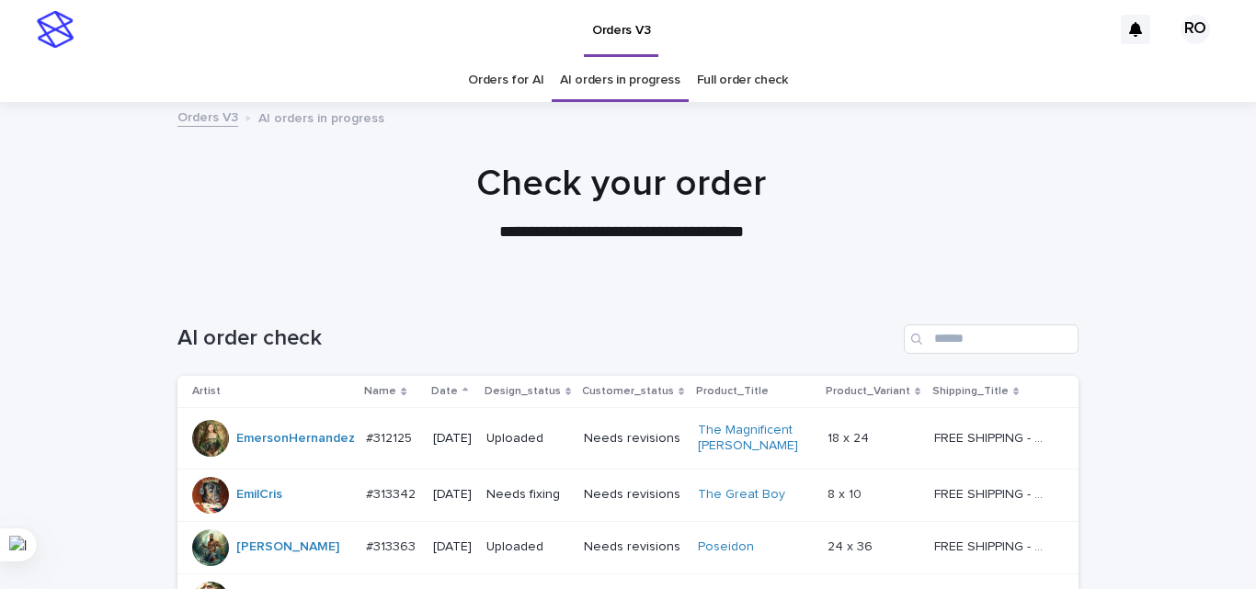
click at [438, 385] on p "Date" at bounding box center [444, 392] width 27 height 20
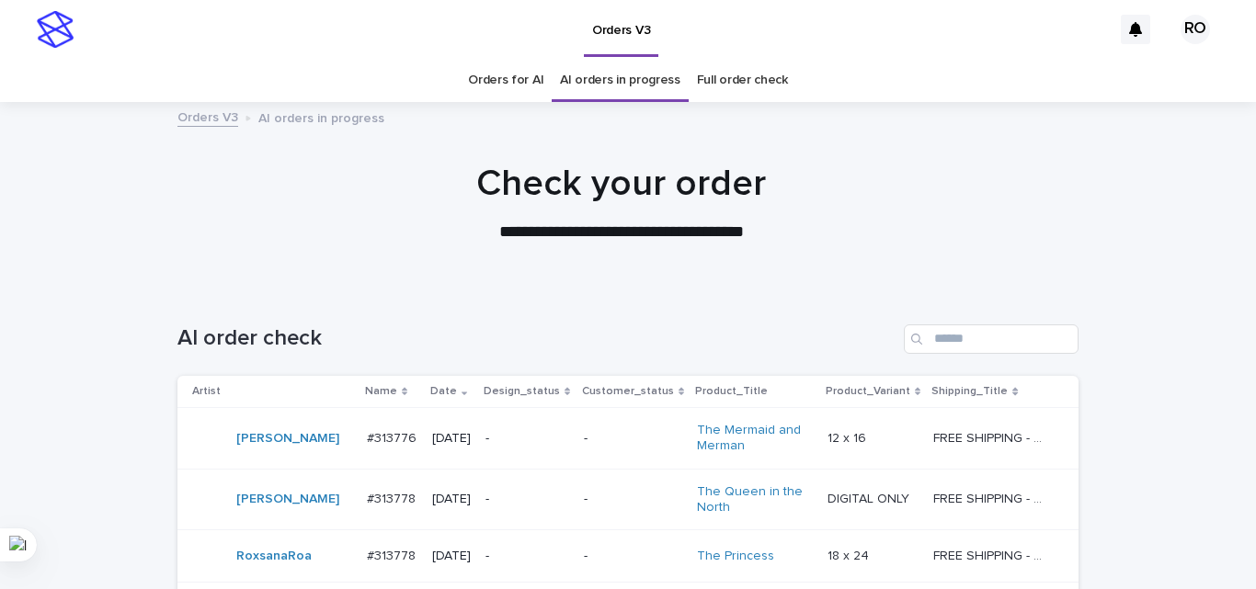
click at [478, 440] on td "[DATE]" at bounding box center [451, 439] width 53 height 62
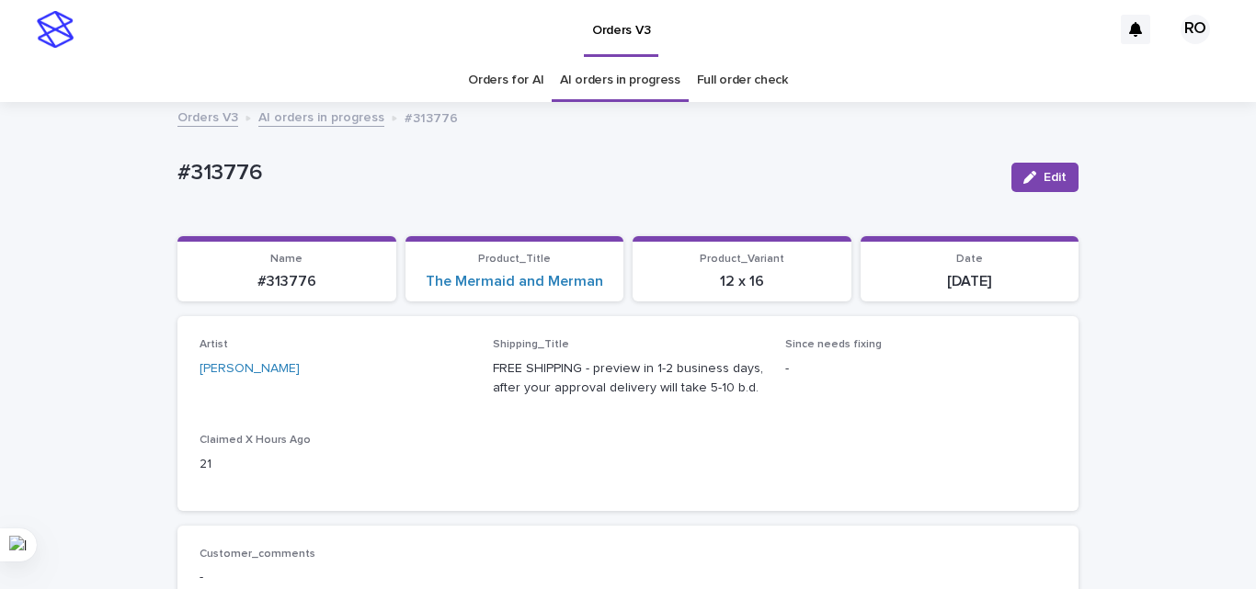
click at [509, 89] on link "Orders for AI" at bounding box center [505, 80] width 75 height 43
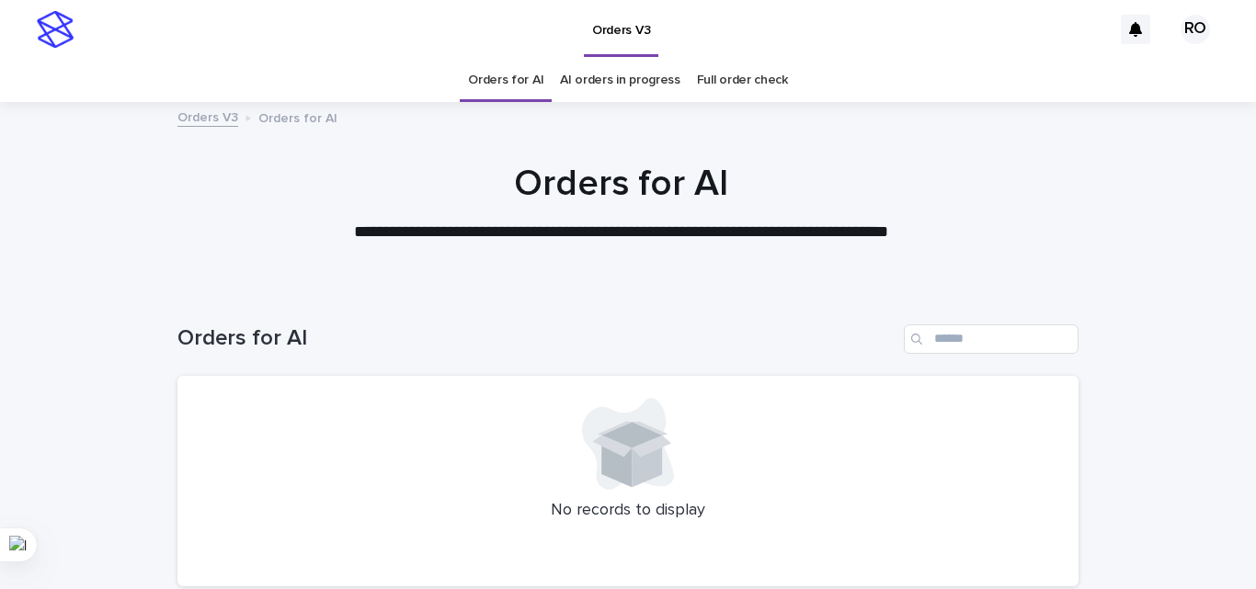
click at [206, 212] on div "**********" at bounding box center [621, 203] width 919 height 83
click at [240, 201] on h1 "Orders for AI" at bounding box center [621, 184] width 901 height 44
click at [595, 85] on link "AI orders in progress" at bounding box center [620, 80] width 120 height 43
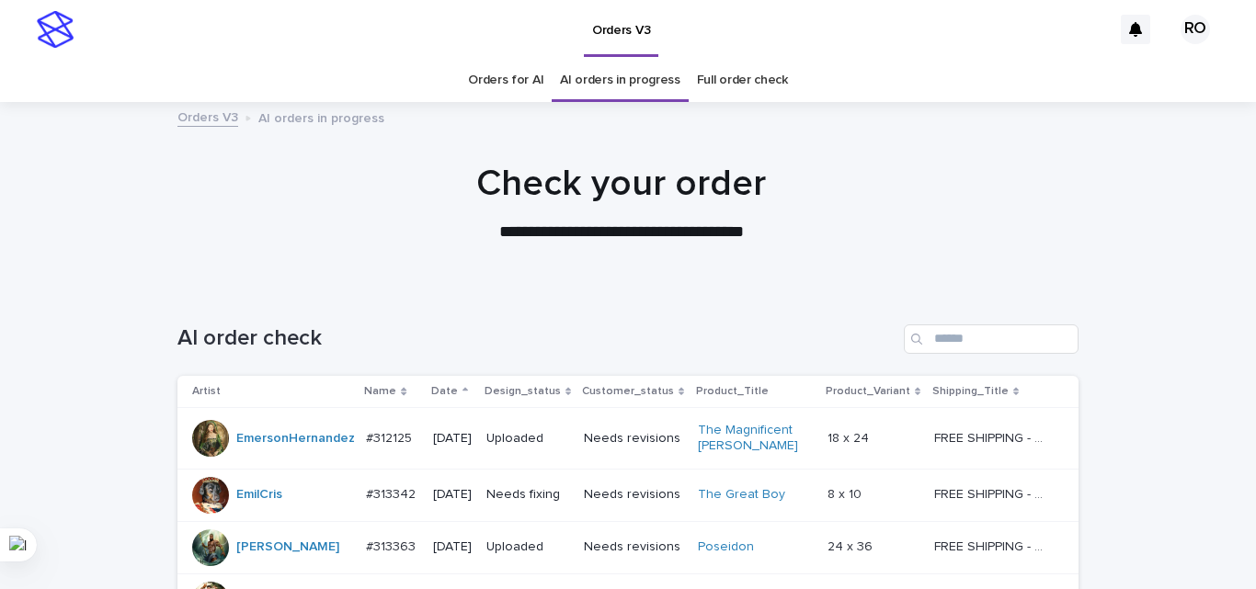
click at [445, 389] on div "Date" at bounding box center [452, 392] width 42 height 20
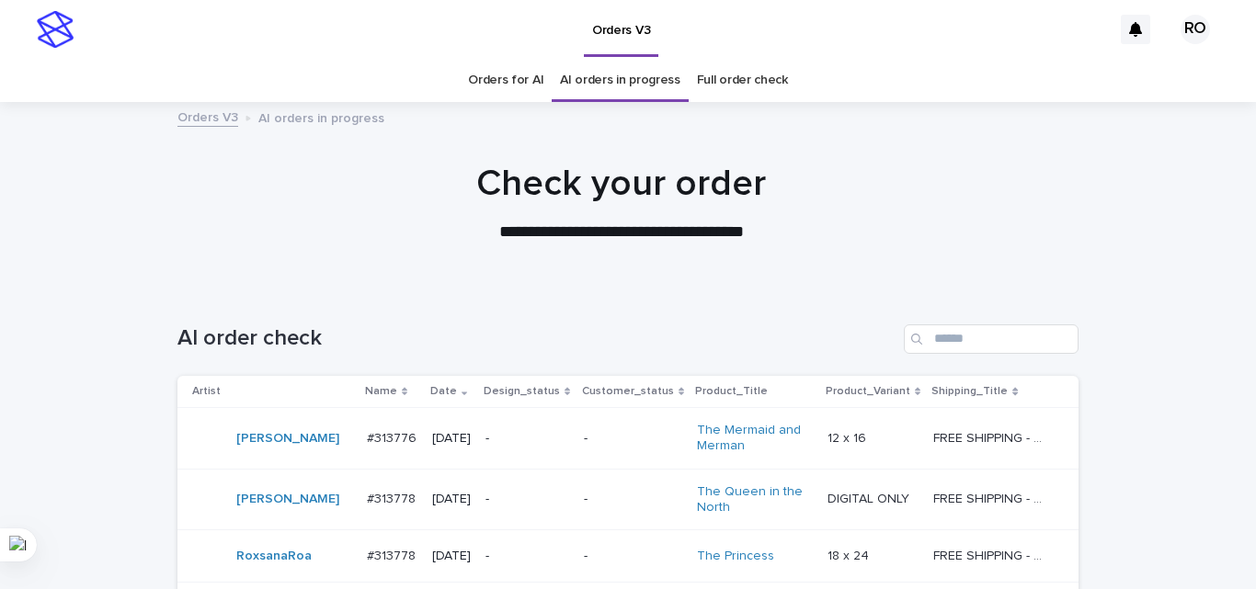
click at [467, 441] on p "[DATE]" at bounding box center [451, 439] width 39 height 16
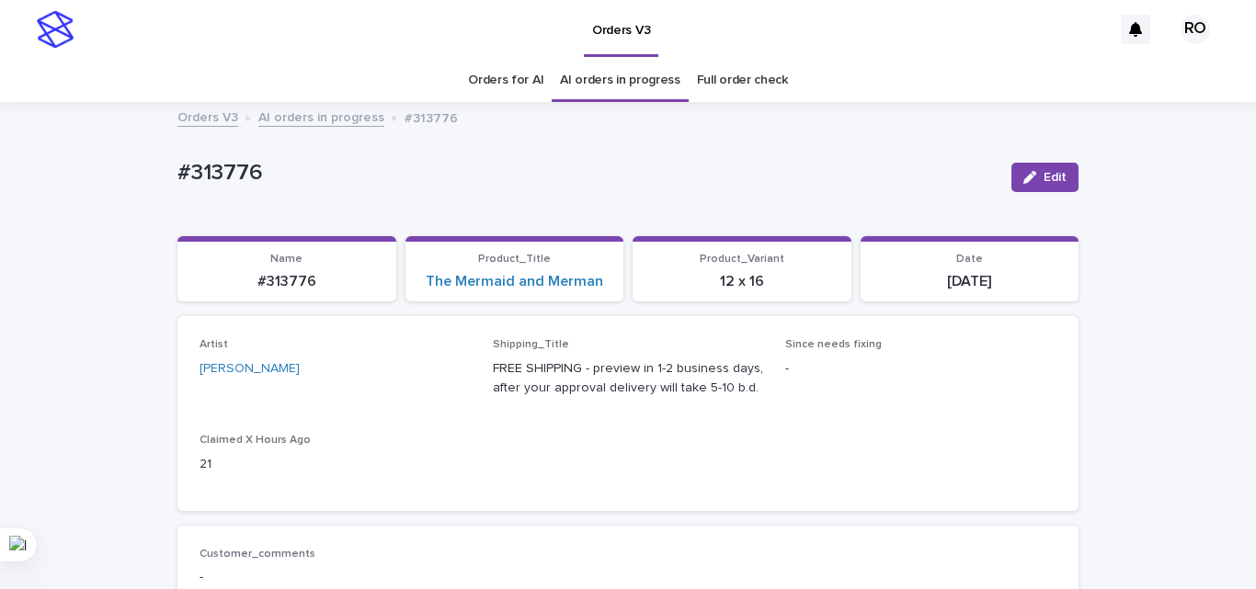
click at [519, 92] on link "Orders for AI" at bounding box center [505, 80] width 75 height 43
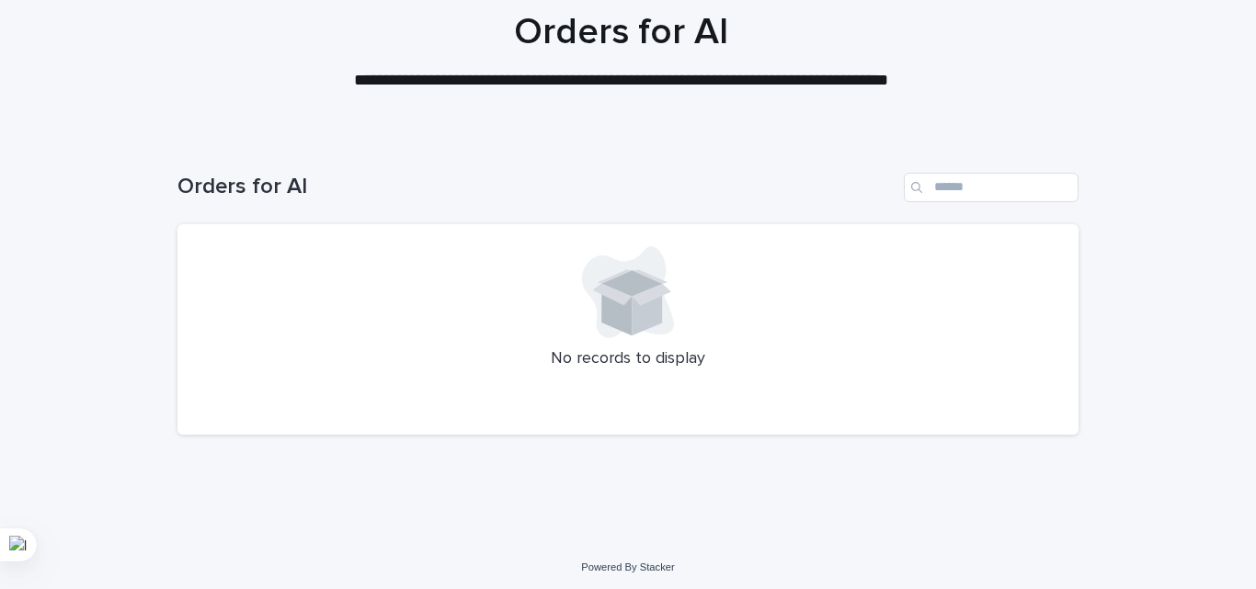
scroll to position [156, 0]
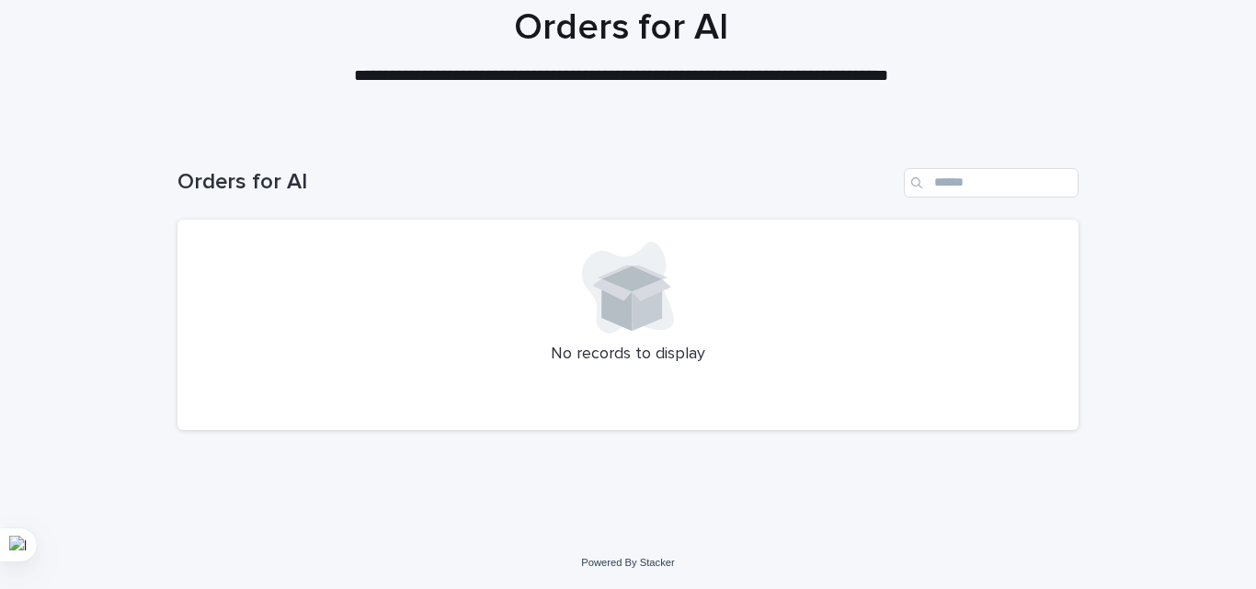
click at [469, 547] on div "**********" at bounding box center [628, 217] width 1256 height 746
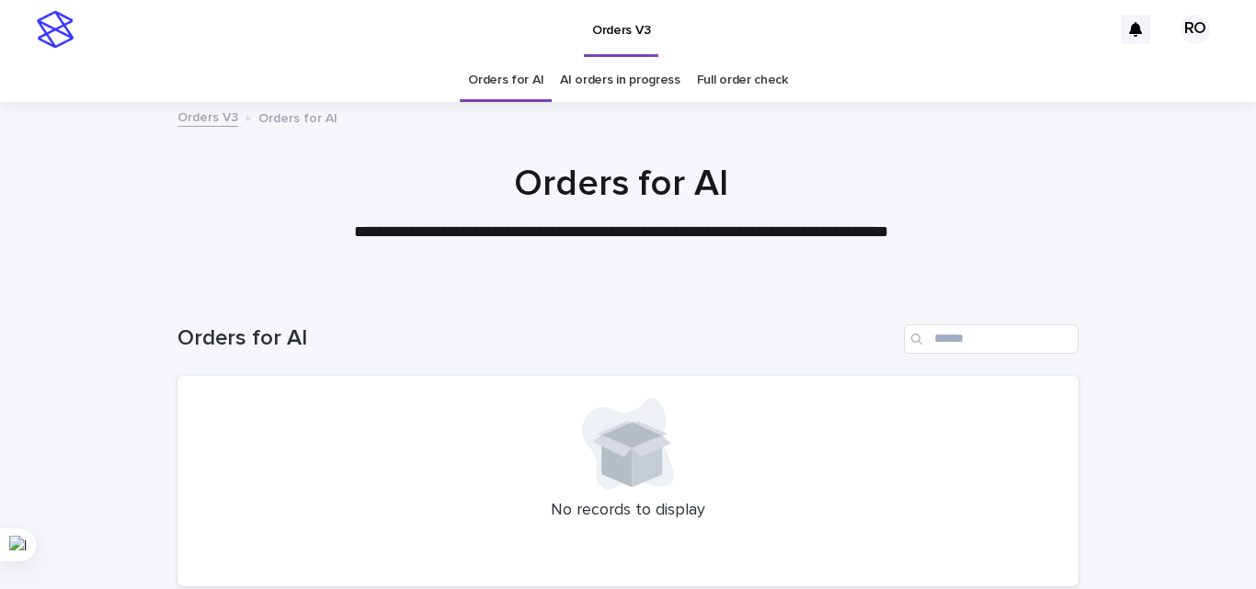
scroll to position [92, 0]
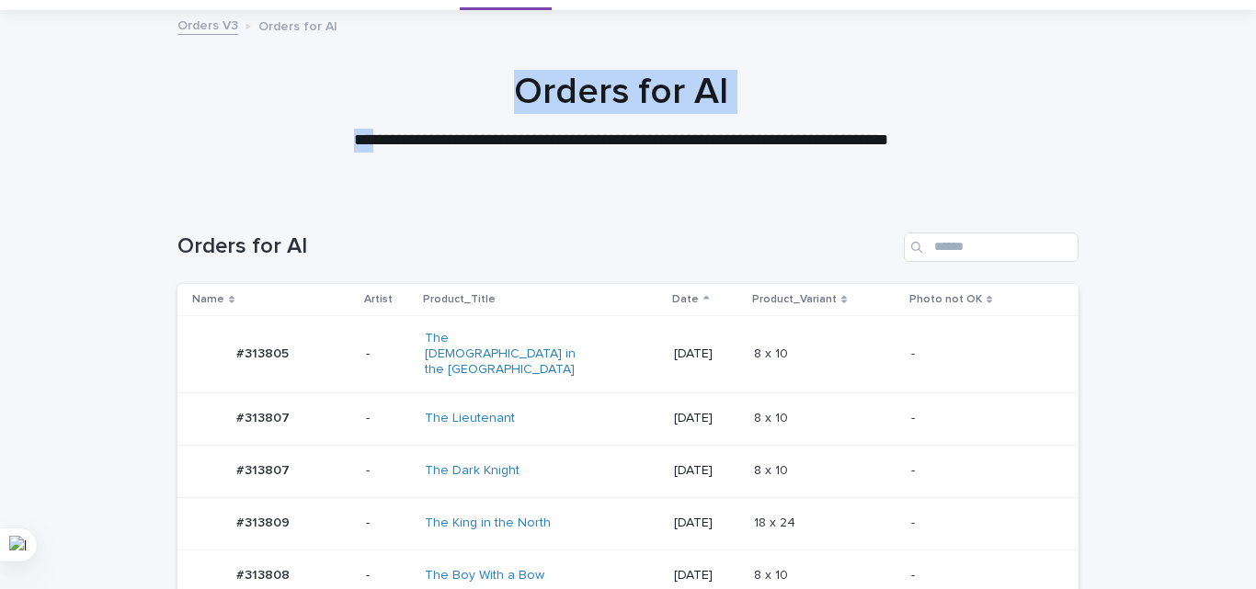
click at [350, 156] on div "**********" at bounding box center [621, 104] width 1242 height 184
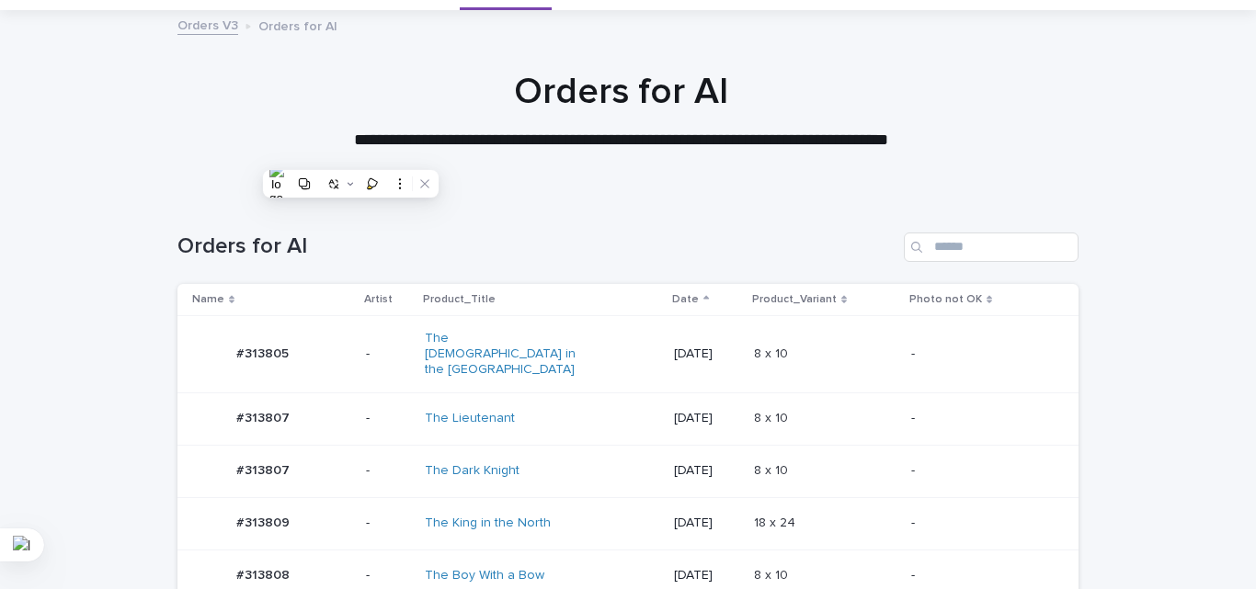
click at [638, 370] on td "The Lady in the Rose Garden" at bounding box center [541, 354] width 249 height 76
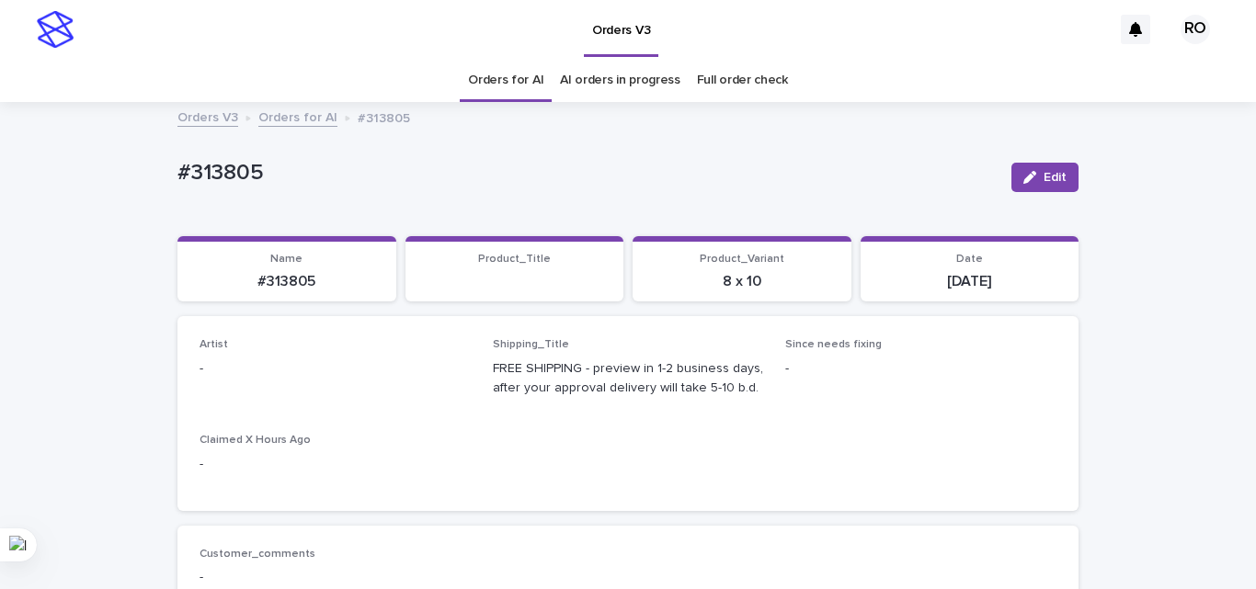
click at [1033, 174] on div "button" at bounding box center [1033, 177] width 20 height 13
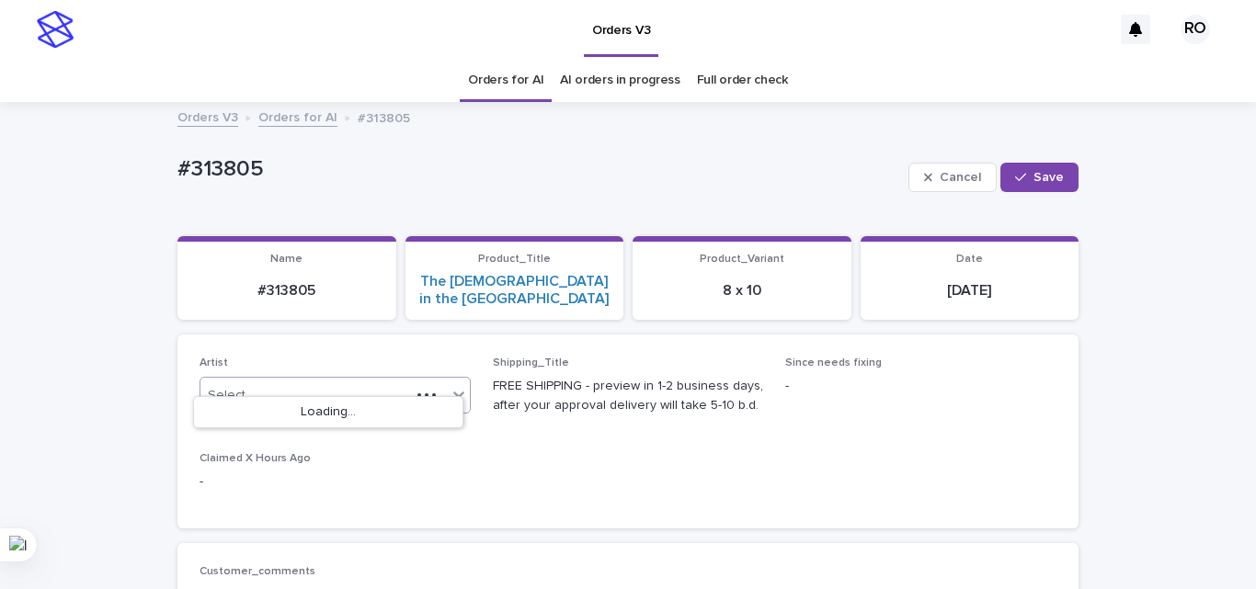
click at [271, 382] on div "Select..." at bounding box center [305, 396] width 210 height 30
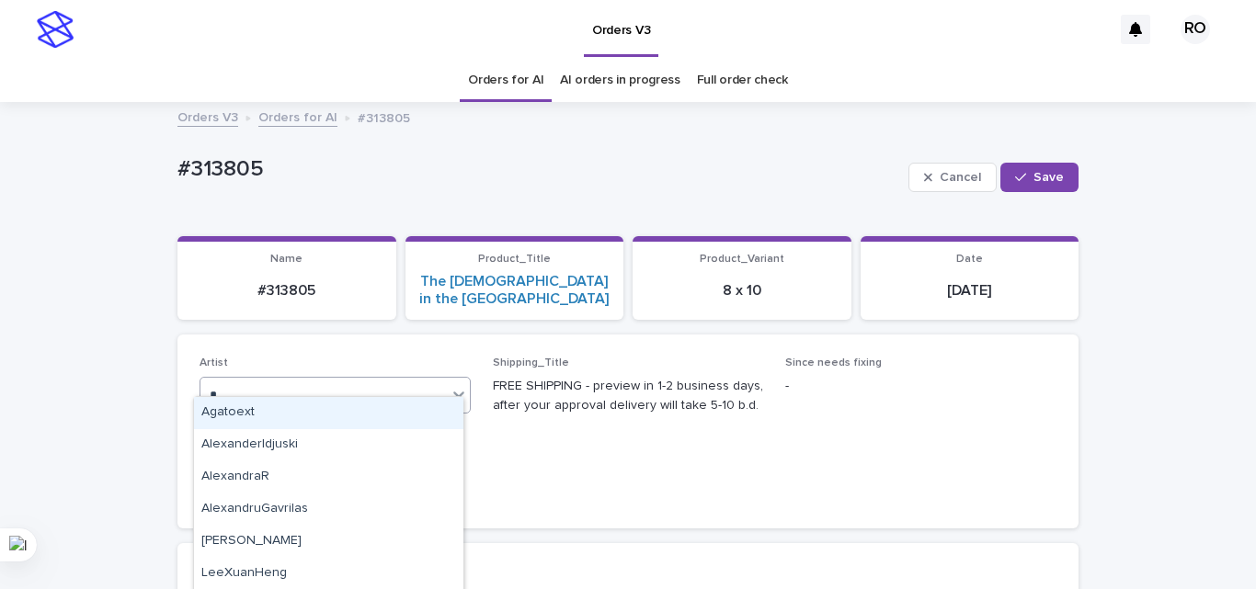
type input "**"
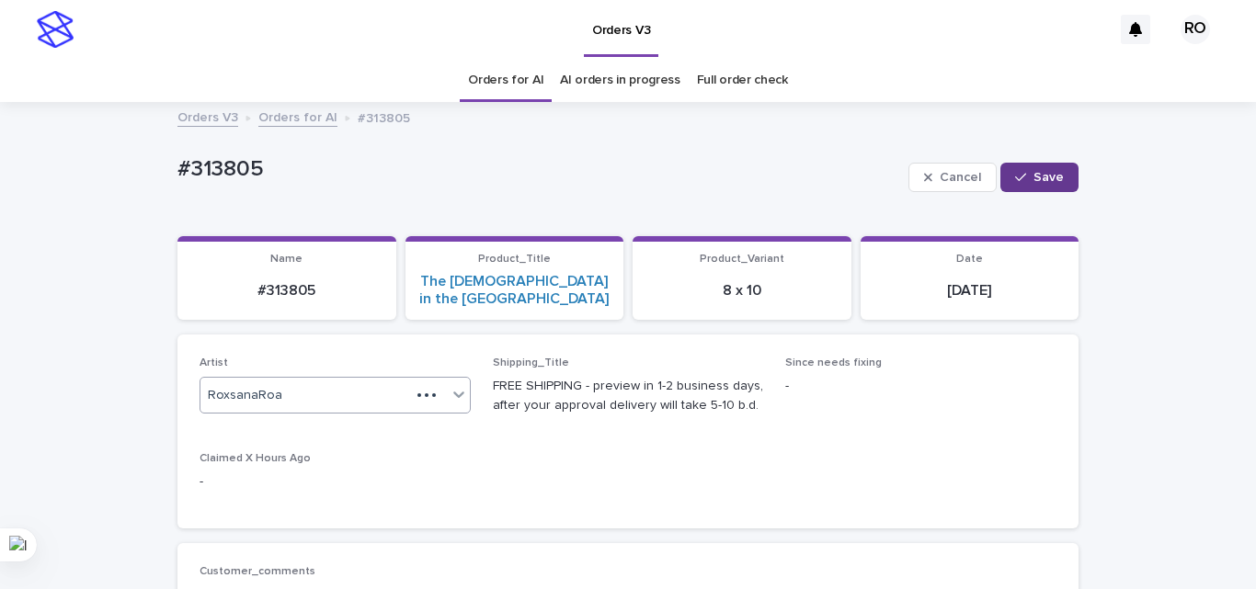
click at [1022, 177] on div "button" at bounding box center [1024, 177] width 18 height 13
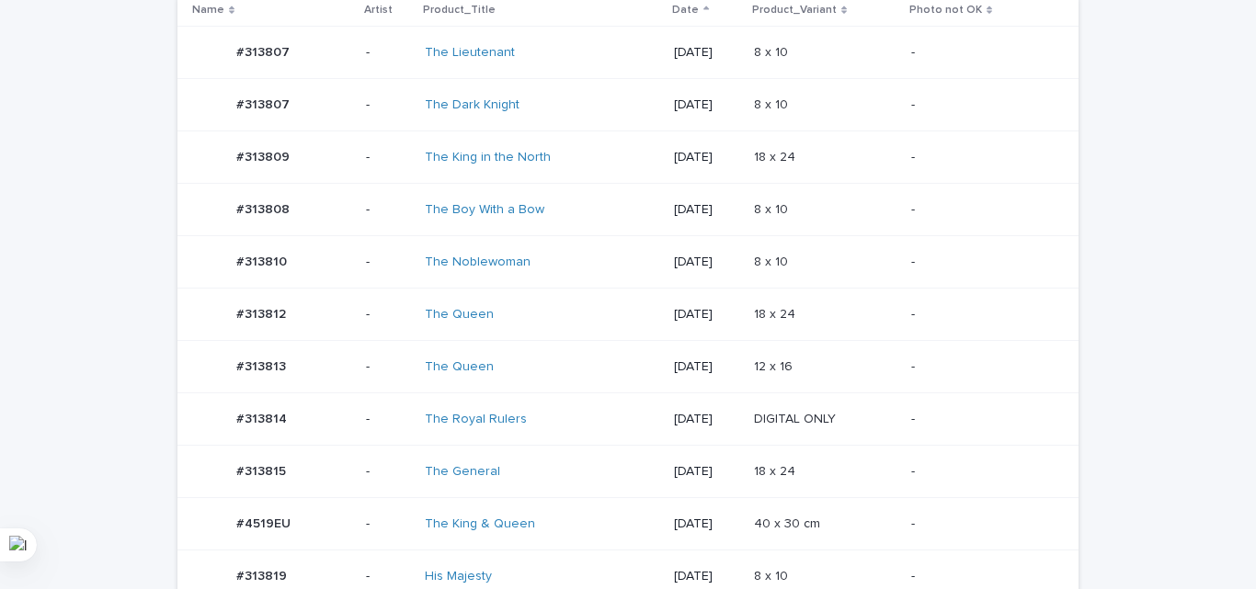
scroll to position [427, 0]
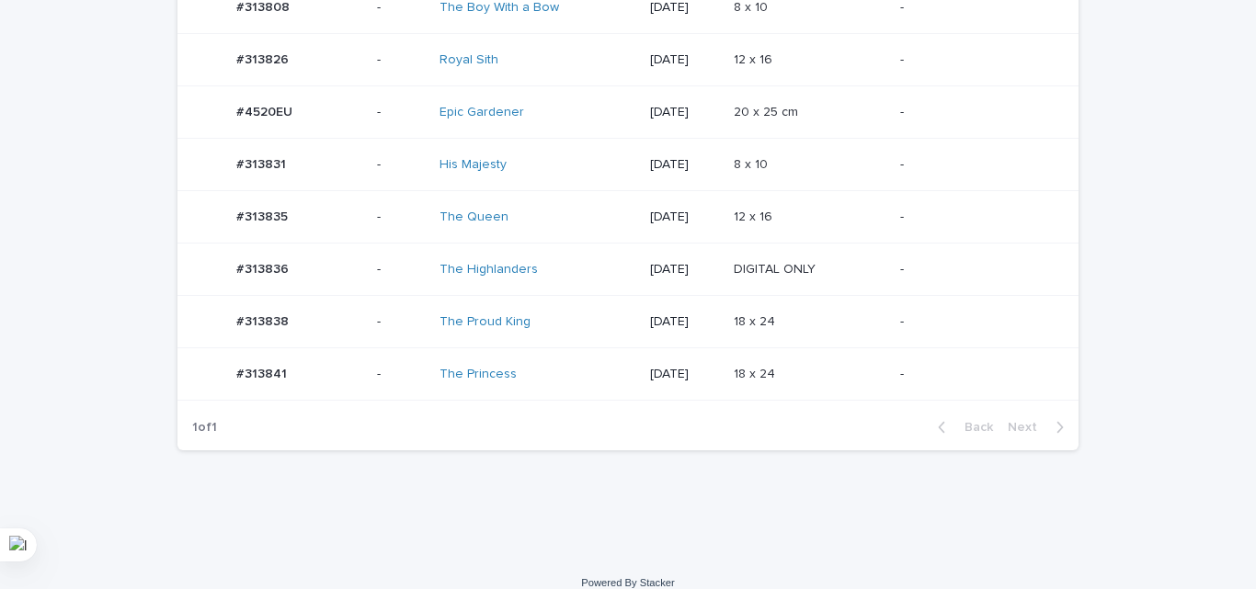
click at [650, 337] on div "[DATE]" at bounding box center [684, 322] width 69 height 30
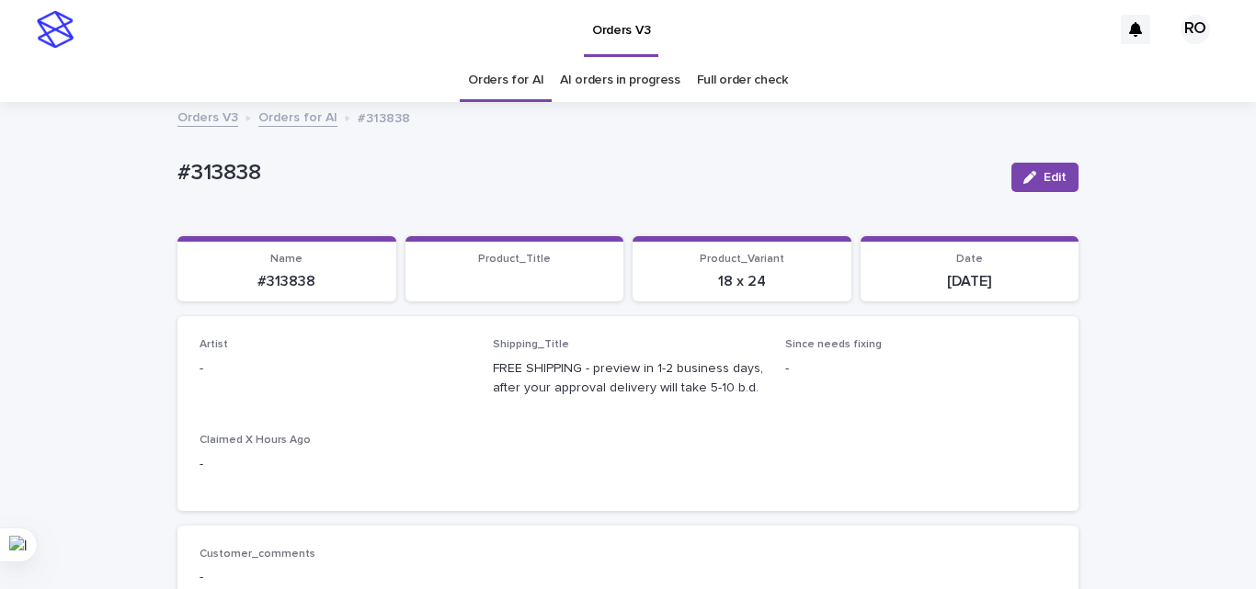
click at [1030, 171] on div "button" at bounding box center [1033, 177] width 20 height 13
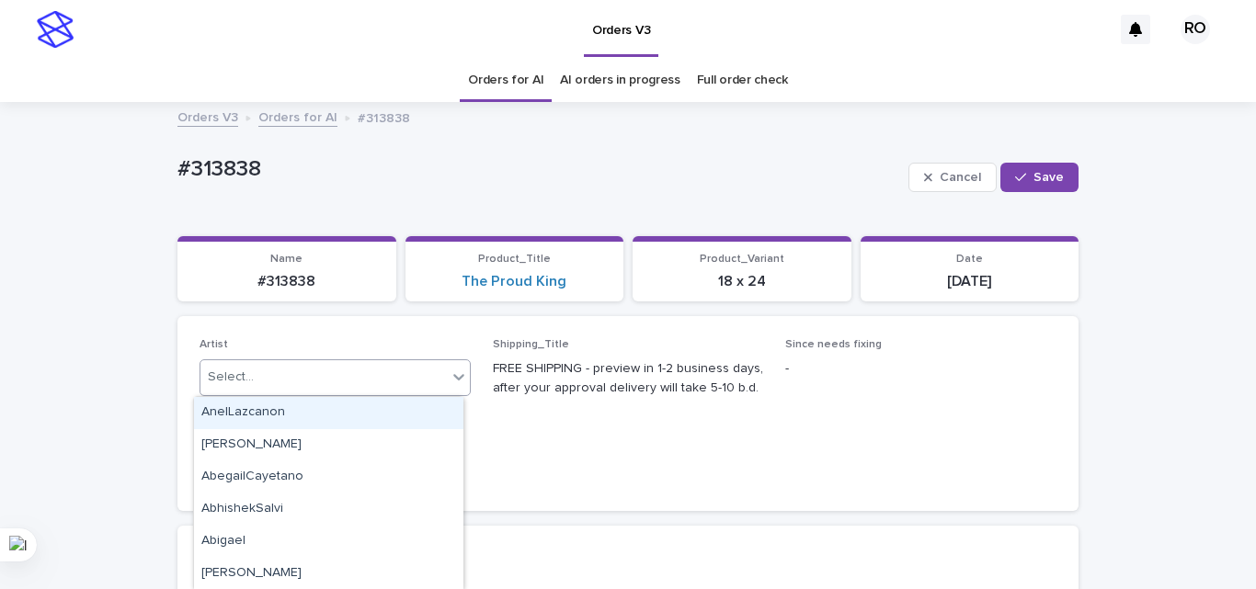
click at [282, 363] on div "Select..." at bounding box center [323, 377] width 246 height 30
type input "**"
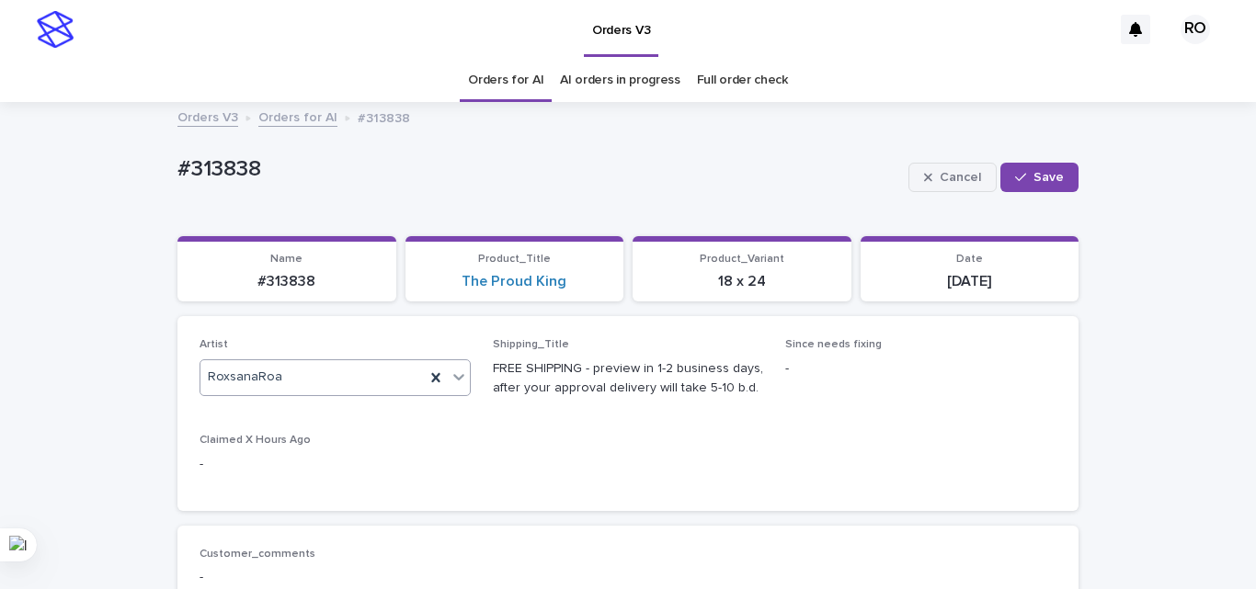
click at [1032, 187] on button "Save" at bounding box center [1039, 177] width 78 height 29
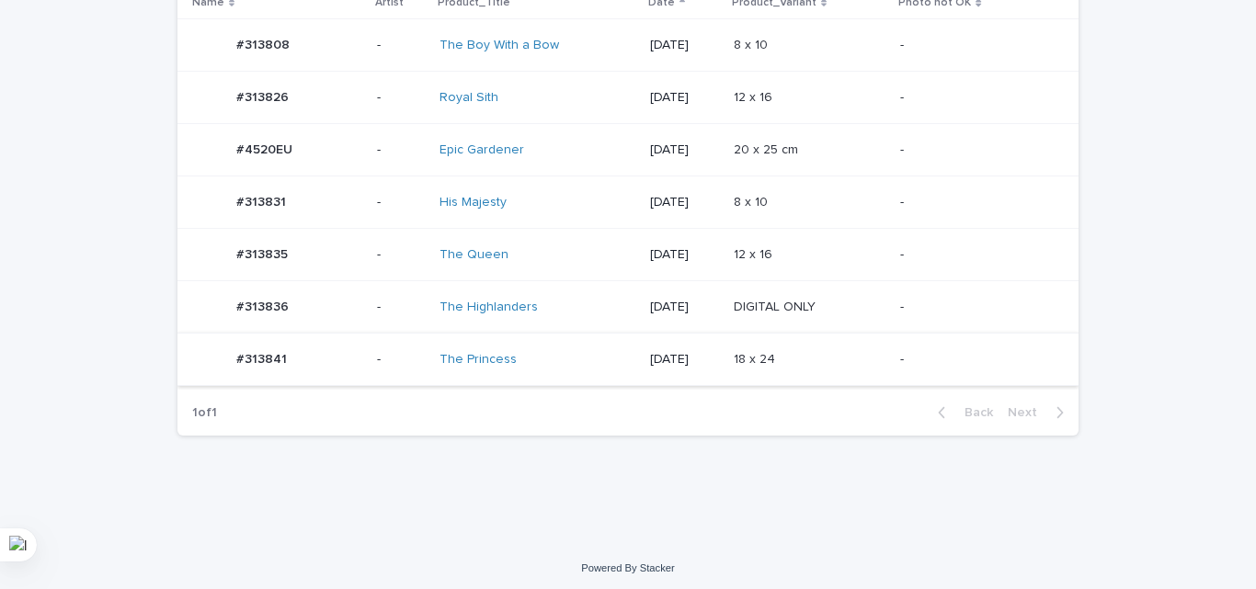
scroll to position [394, 0]
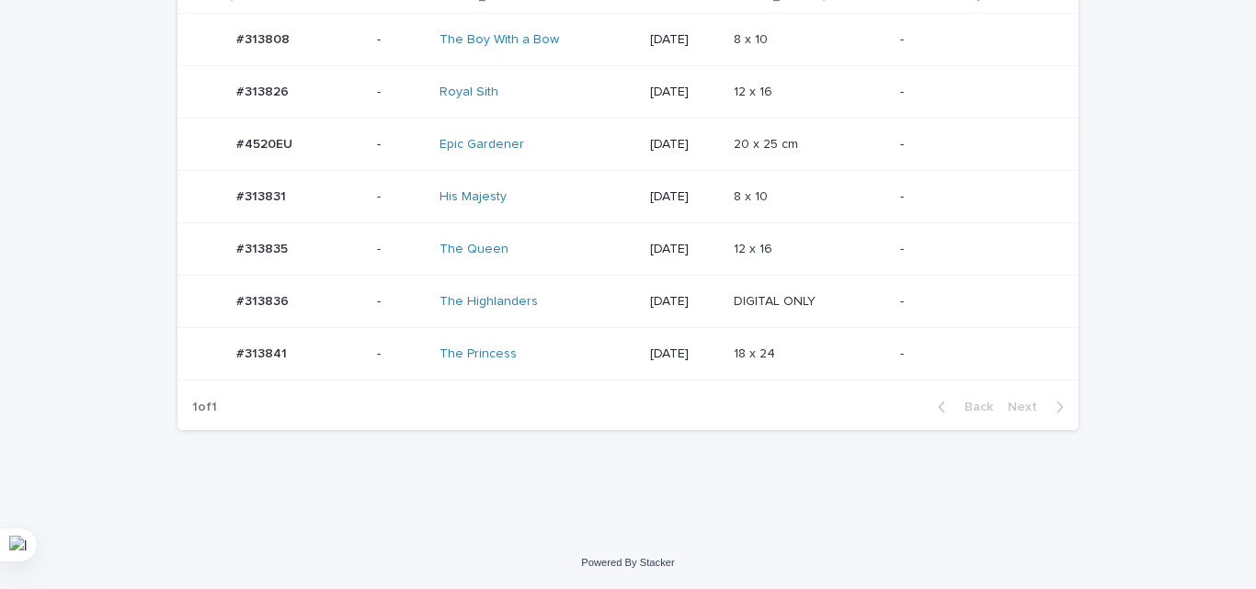
click at [601, 271] on td "The Queen" at bounding box center [537, 249] width 211 height 52
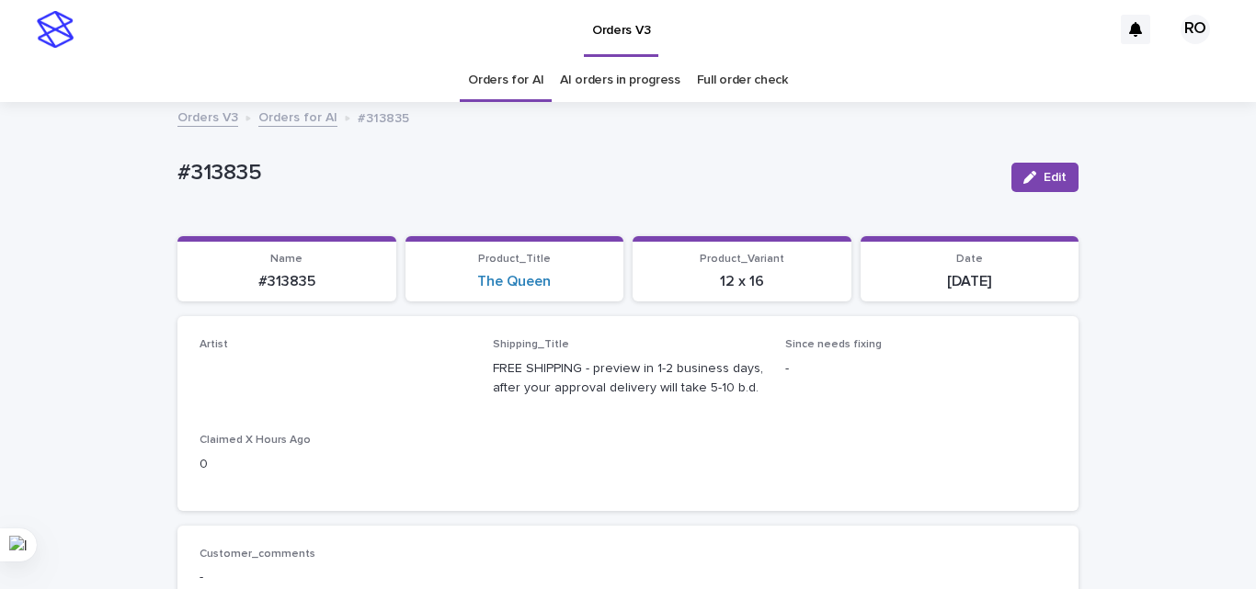
drag, startPoint x: 1040, startPoint y: 179, endPoint x: 485, endPoint y: 359, distance: 583.0
click at [1044, 179] on span "Edit" at bounding box center [1055, 177] width 23 height 13
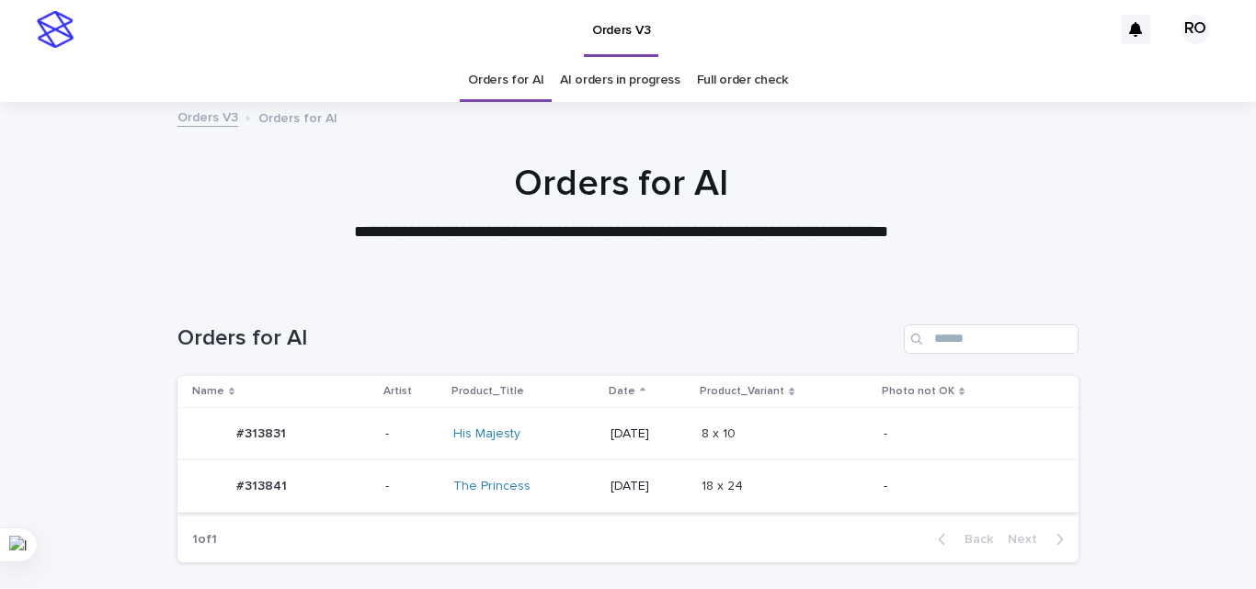
scroll to position [59, 0]
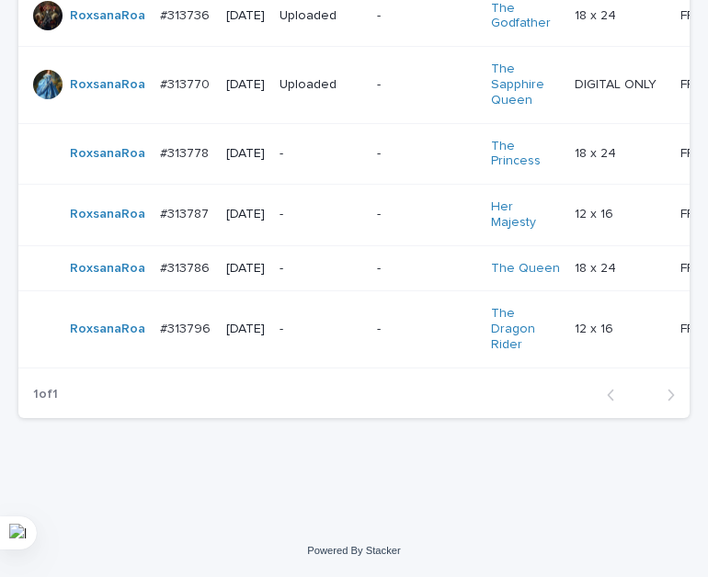
scroll to position [552, 0]
click at [377, 215] on div "-" at bounding box center [426, 212] width 98 height 19
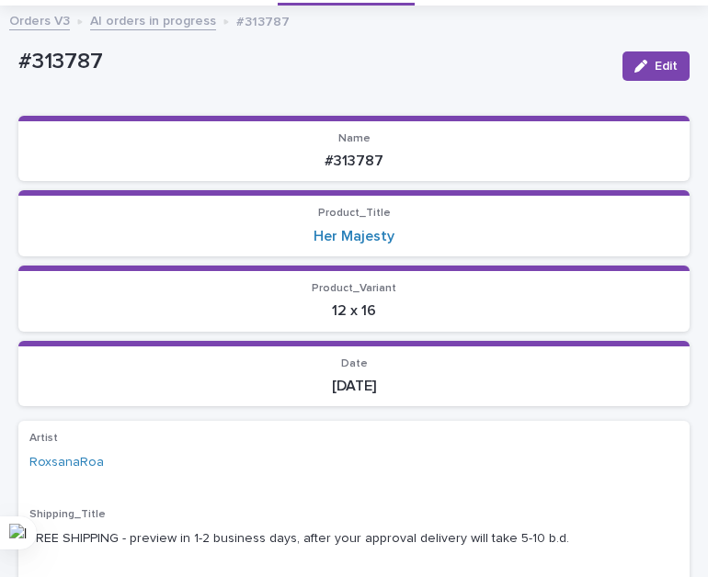
scroll to position [184, 0]
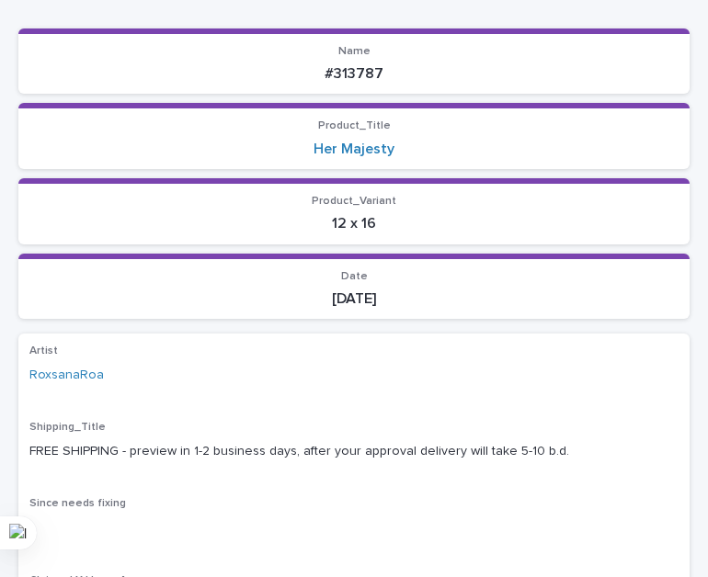
click at [247, 477] on div "Artist [PERSON_NAME] Shipping_Title FREE SHIPPING - preview in 1-2 business day…" at bounding box center [353, 487] width 649 height 284
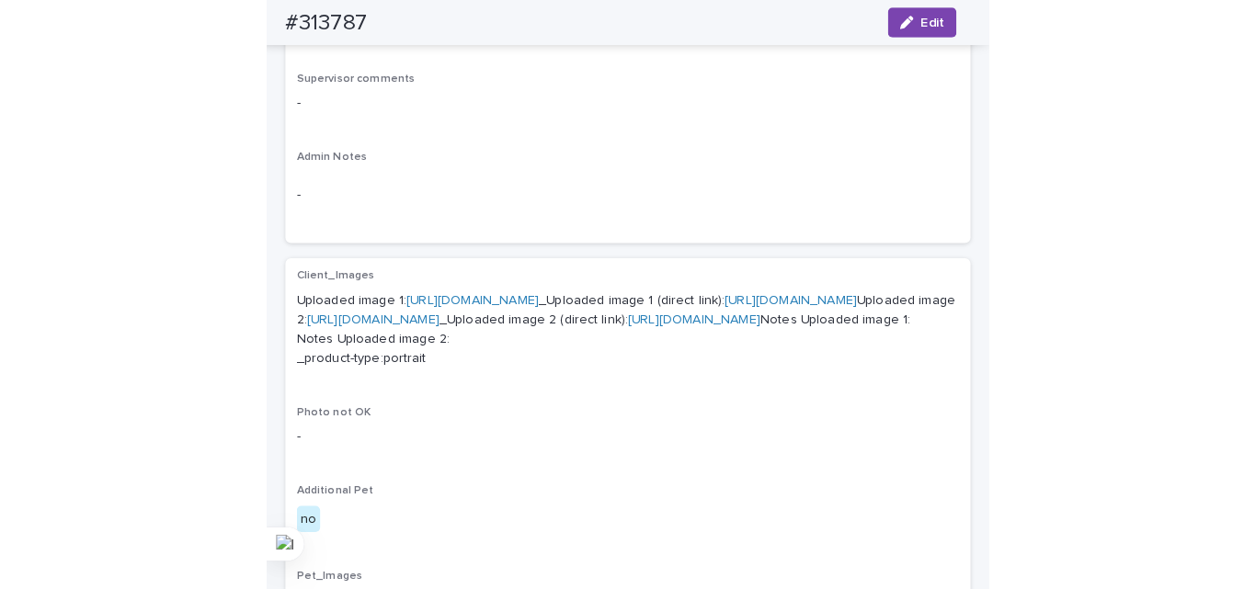
scroll to position [1011, 0]
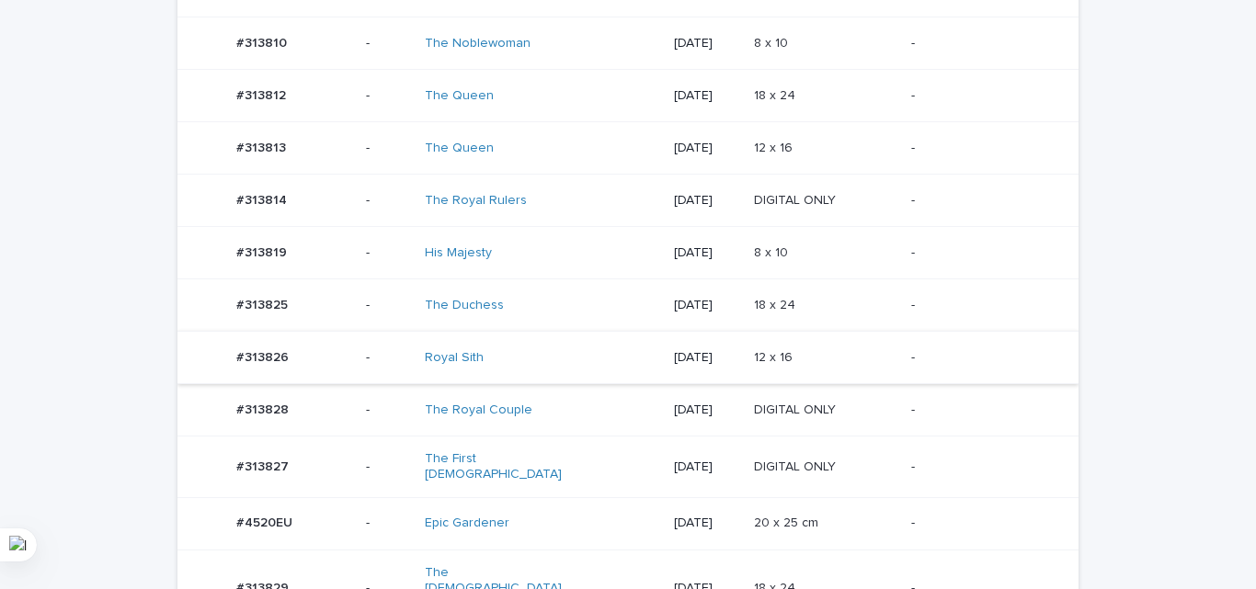
scroll to position [552, 0]
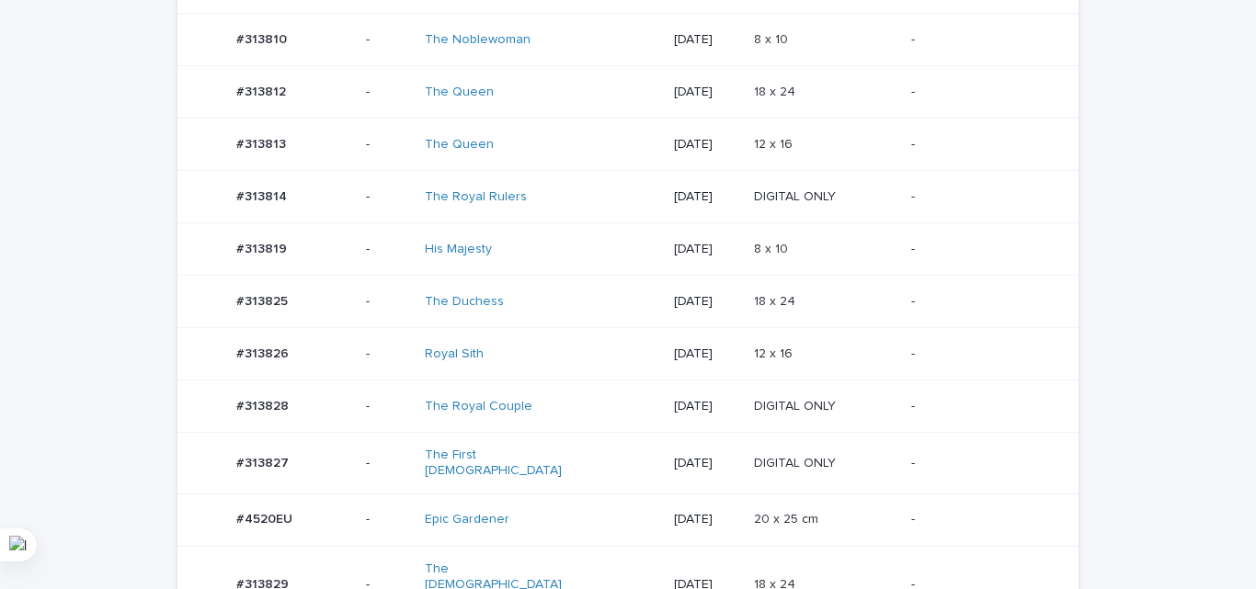
click at [746, 320] on td "[DATE]" at bounding box center [706, 302] width 79 height 52
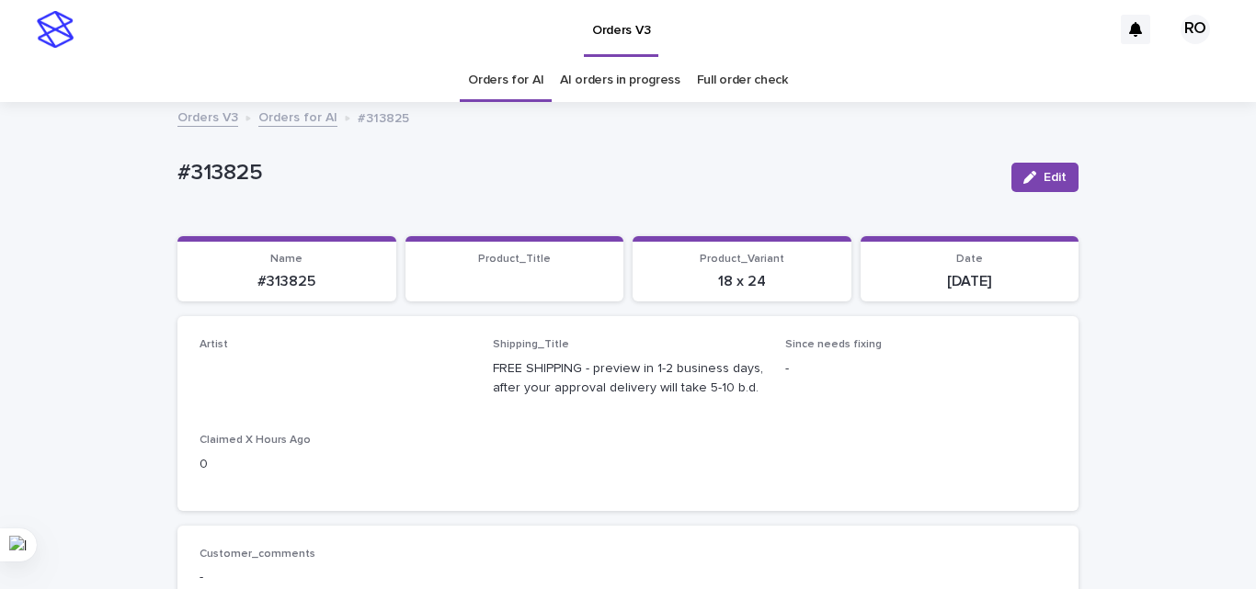
click at [1044, 176] on span "Edit" at bounding box center [1055, 177] width 23 height 13
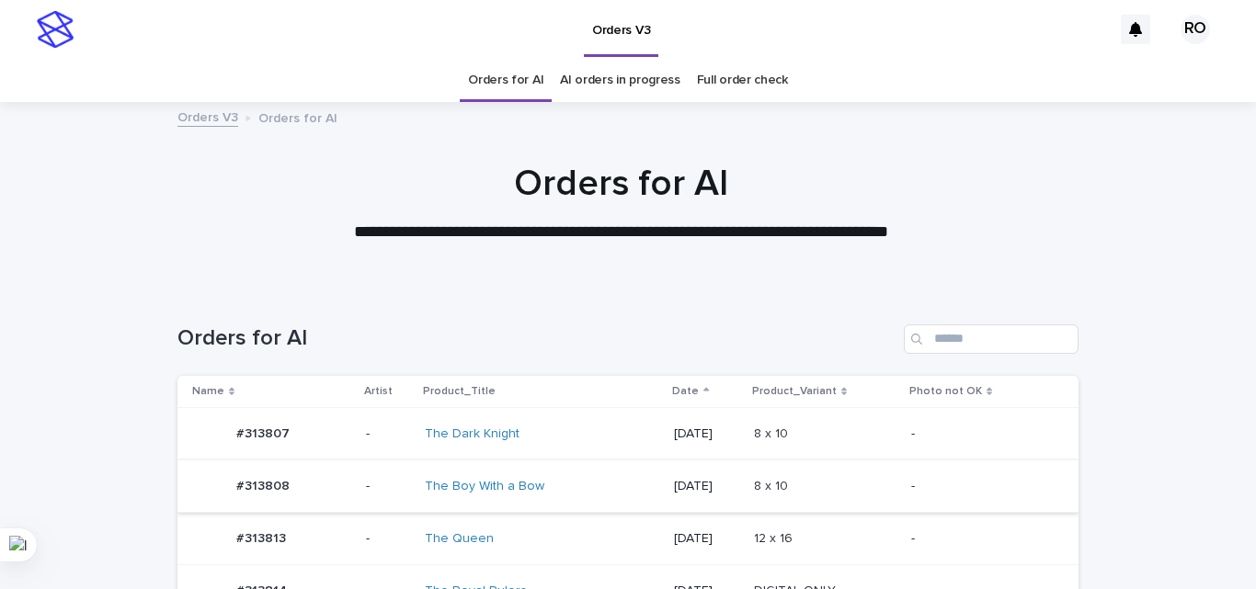
scroll to position [59, 0]
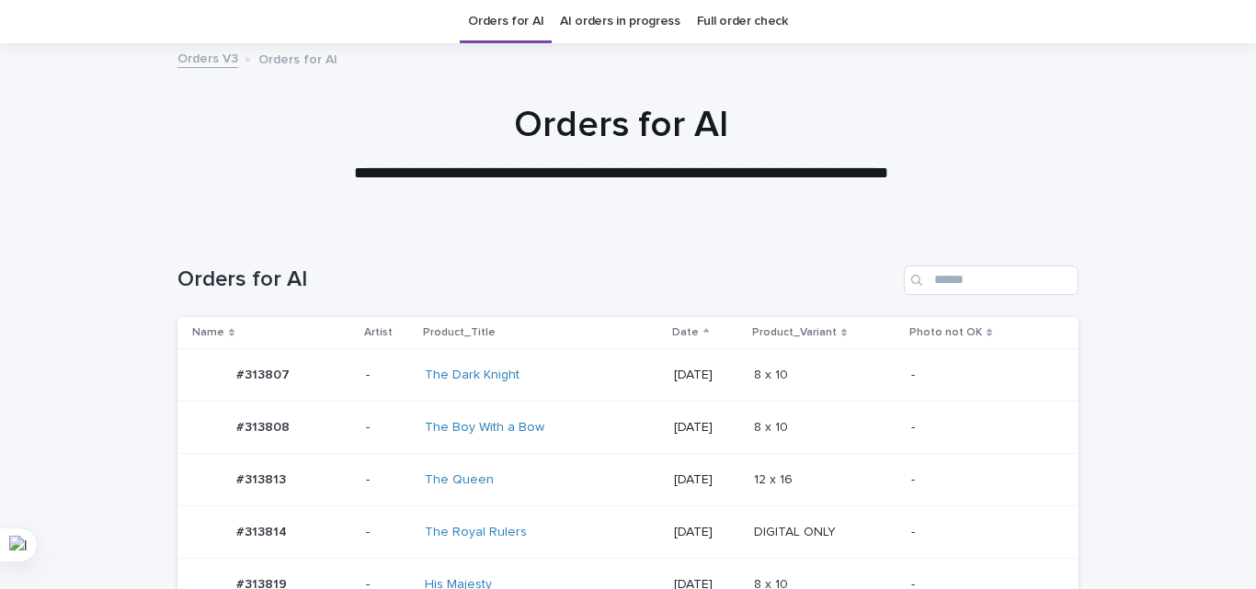
click at [771, 386] on div "8 x 10 8 x 10" at bounding box center [825, 375] width 143 height 30
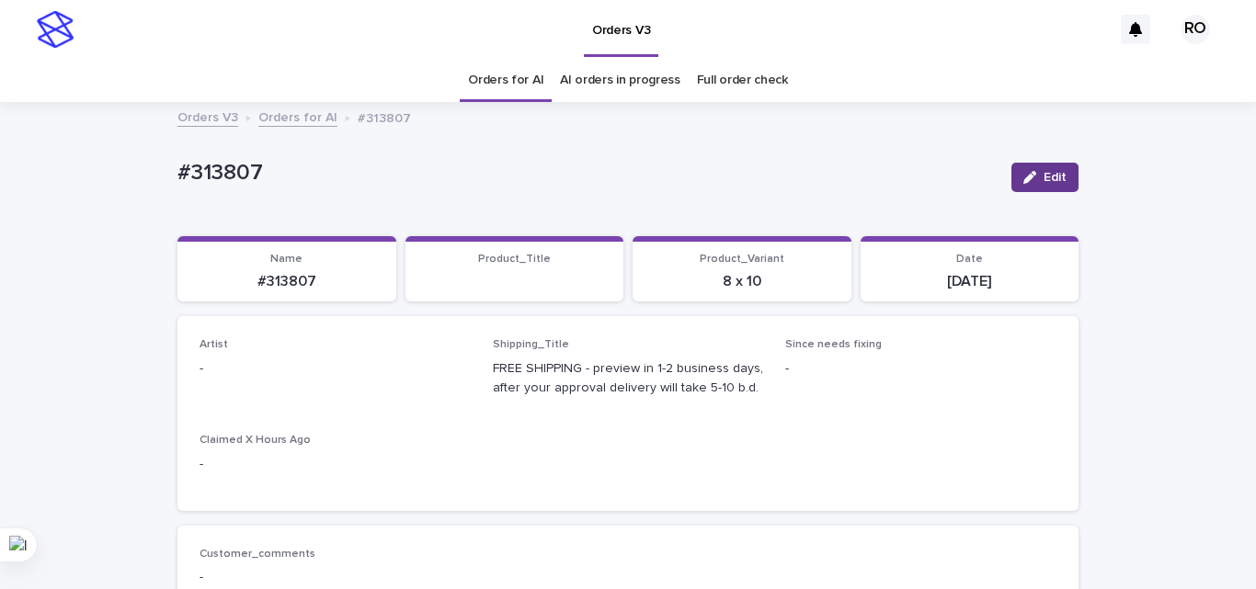
click at [1051, 168] on button "Edit" at bounding box center [1044, 177] width 67 height 29
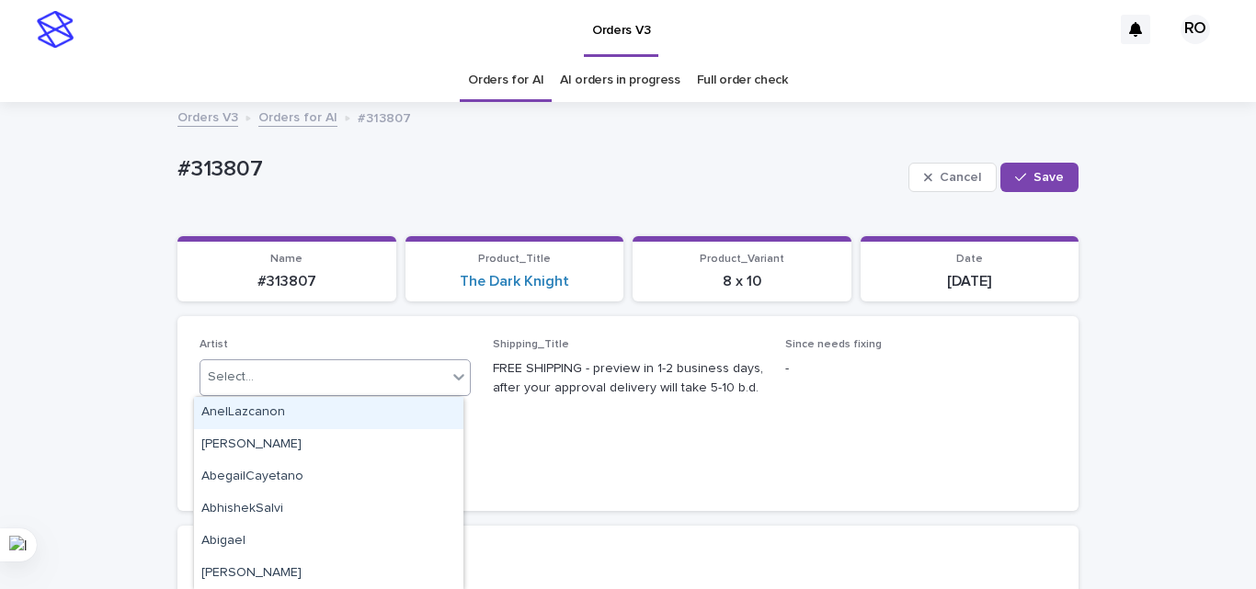
click at [261, 372] on div "Select..." at bounding box center [323, 377] width 246 height 30
type input "**"
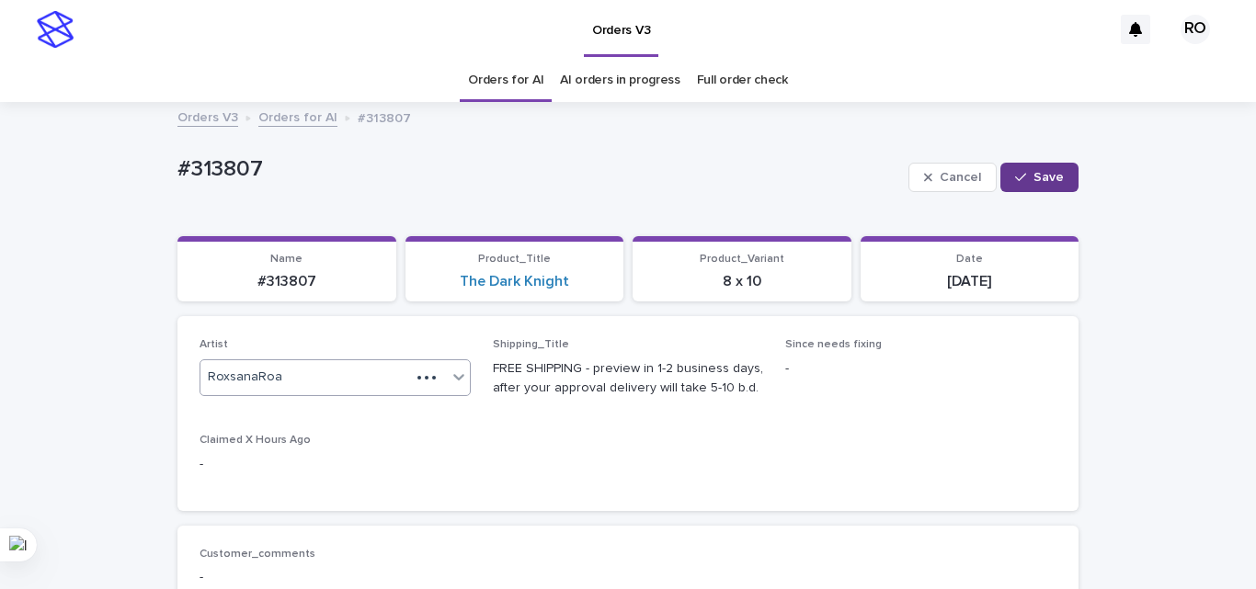
click at [1033, 173] on span "Save" at bounding box center [1048, 177] width 30 height 13
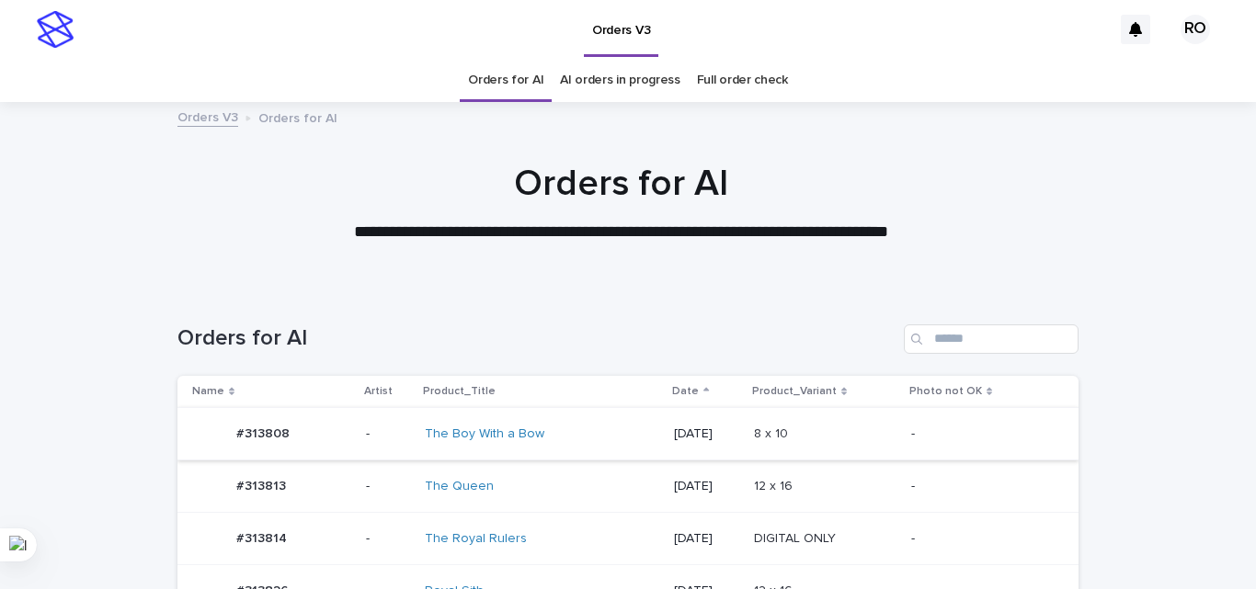
scroll to position [59, 0]
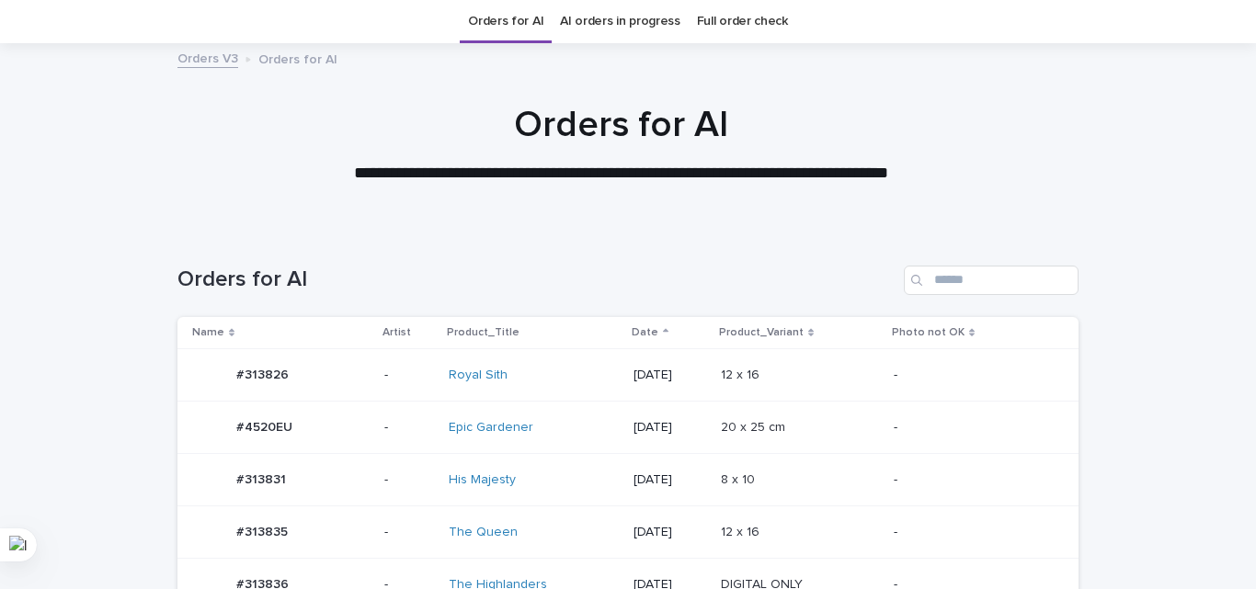
click at [896, 371] on td "-" at bounding box center [982, 375] width 192 height 52
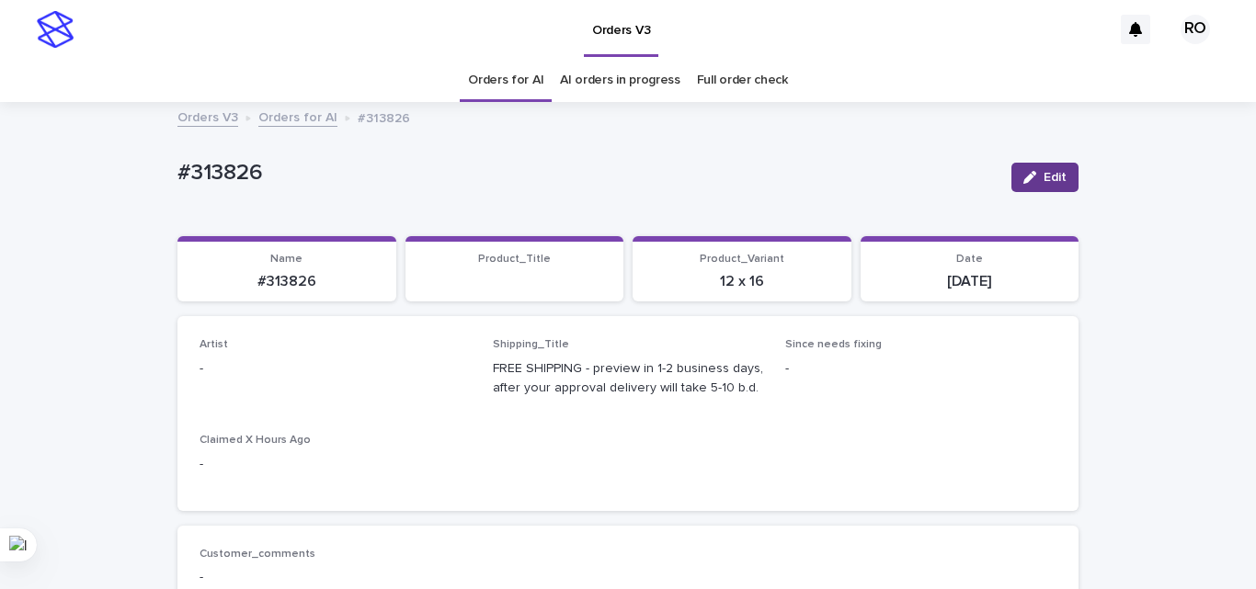
drag, startPoint x: 1050, startPoint y: 181, endPoint x: 343, endPoint y: 357, distance: 728.5
click at [1049, 181] on span "Edit" at bounding box center [1055, 177] width 23 height 13
drag, startPoint x: 302, startPoint y: 372, endPoint x: 314, endPoint y: 369, distance: 12.5
click at [304, 371] on div "Select..." at bounding box center [323, 377] width 246 height 30
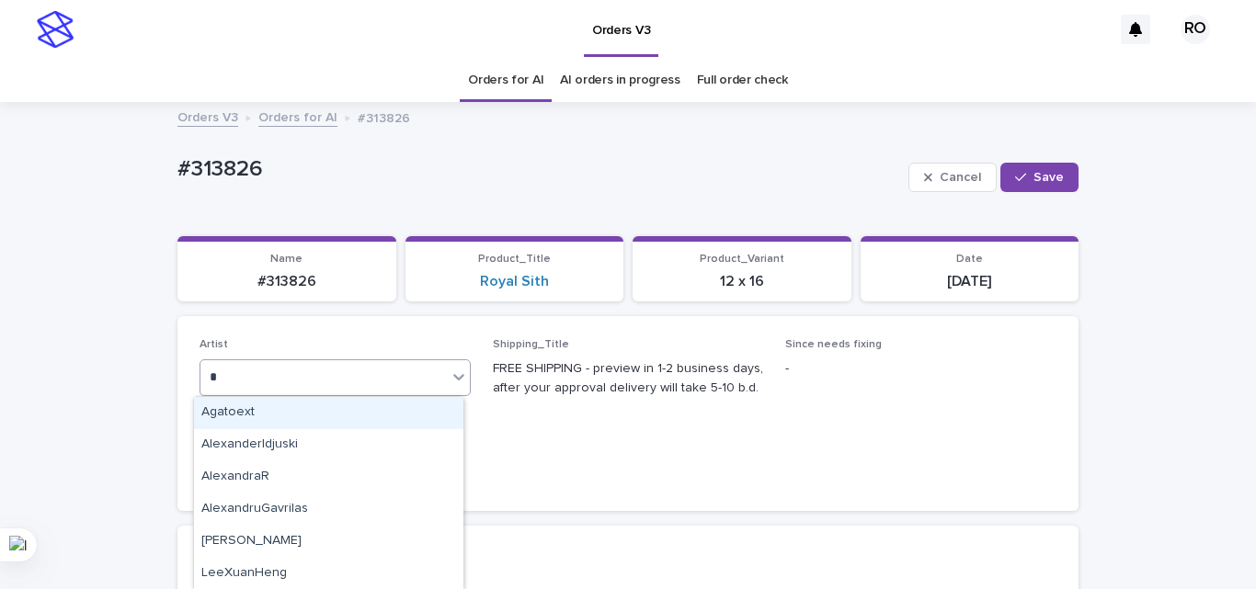
type input "**"
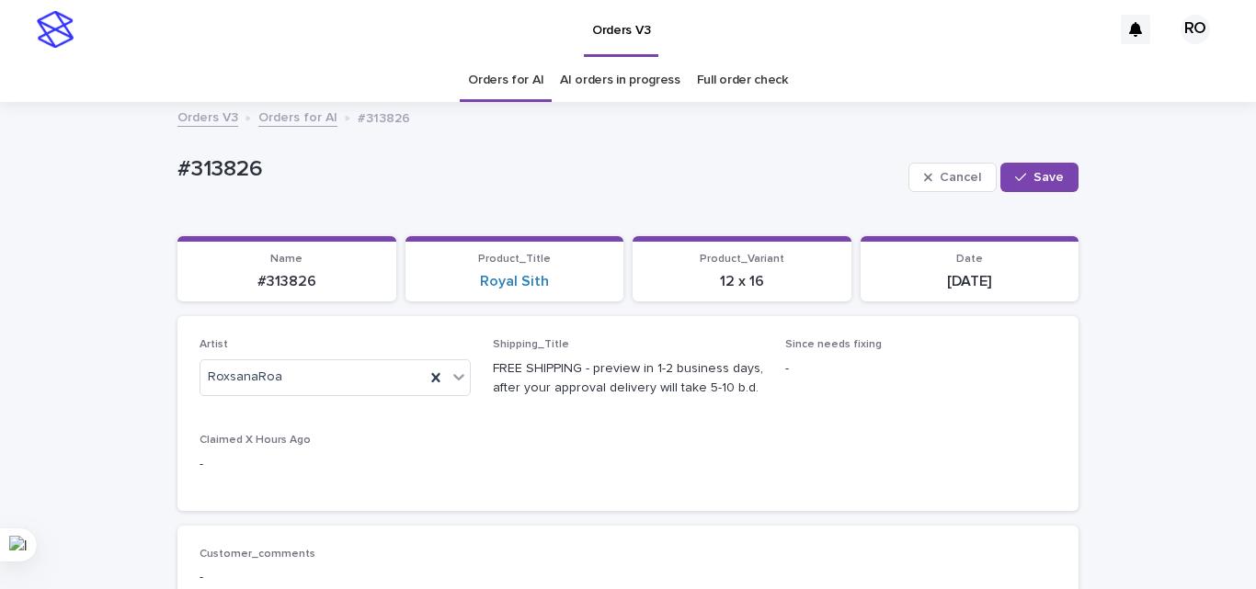
drag, startPoint x: 1053, startPoint y: 176, endPoint x: 829, endPoint y: 129, distance: 228.3
click at [1053, 175] on span "Save" at bounding box center [1048, 177] width 30 height 13
